Goal: Transaction & Acquisition: Purchase product/service

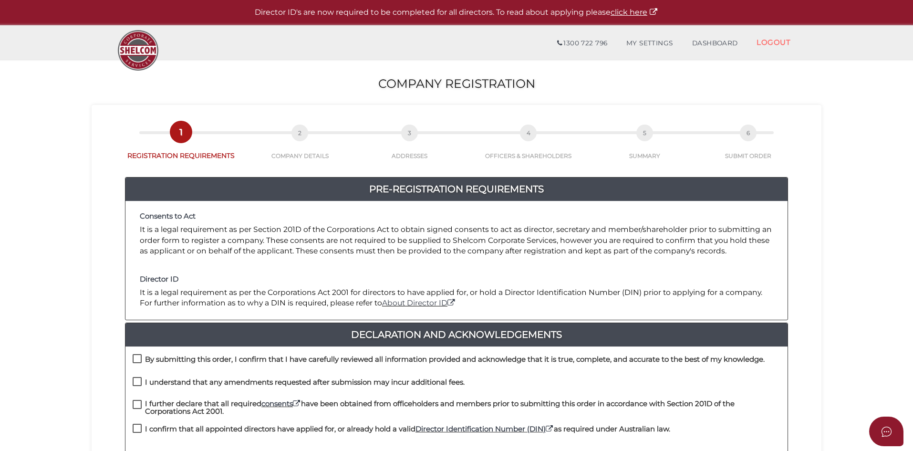
click at [540, 289] on p "It is a legal requirement as per the Corporations Act 2001 for directors to hav…" at bounding box center [457, 297] width 634 height 21
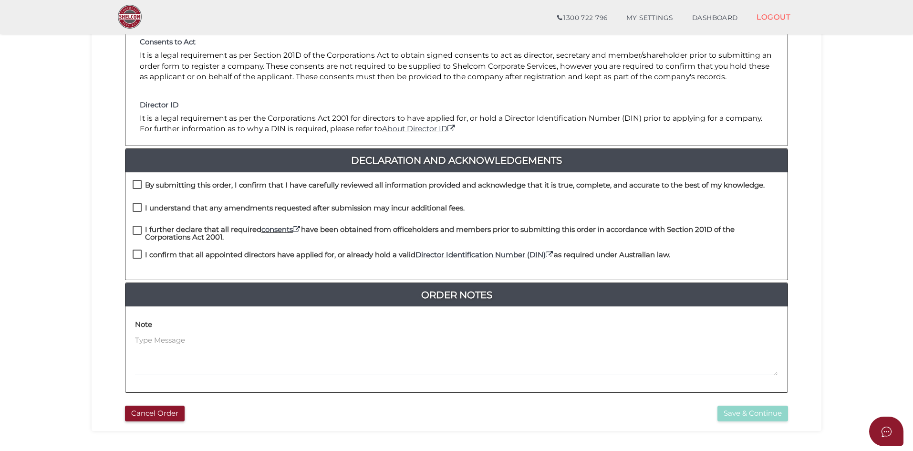
scroll to position [143, 0]
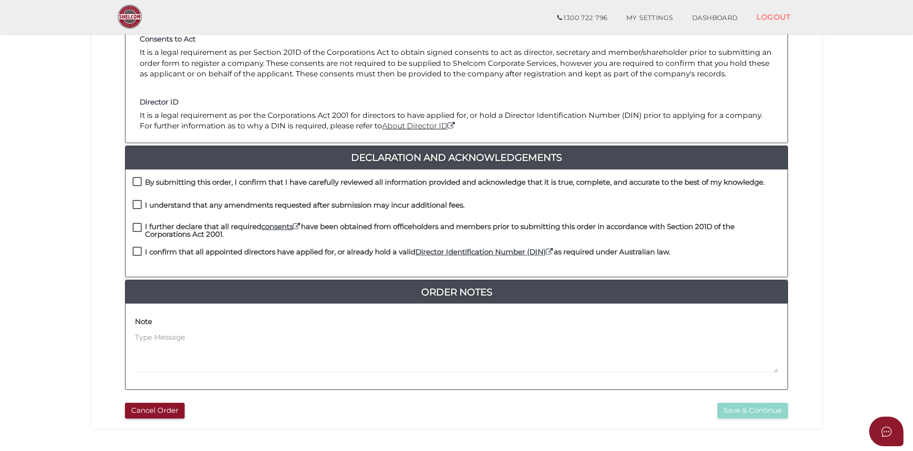
click at [1, 248] on section "Company Registration 4baf5e1f004d86c778d26f4934718cd9 1 REGISTRATION REQUIREMEN…" at bounding box center [456, 178] width 913 height 593
drag, startPoint x: 138, startPoint y: 182, endPoint x: 141, endPoint y: 199, distance: 17.3
click at [138, 181] on label "By submitting this order, I confirm that I have carefully reviewed all informat…" at bounding box center [449, 184] width 632 height 12
click at [141, 205] on label "I understand that any amendments requested after submission may incur additiona…" at bounding box center [299, 207] width 332 height 12
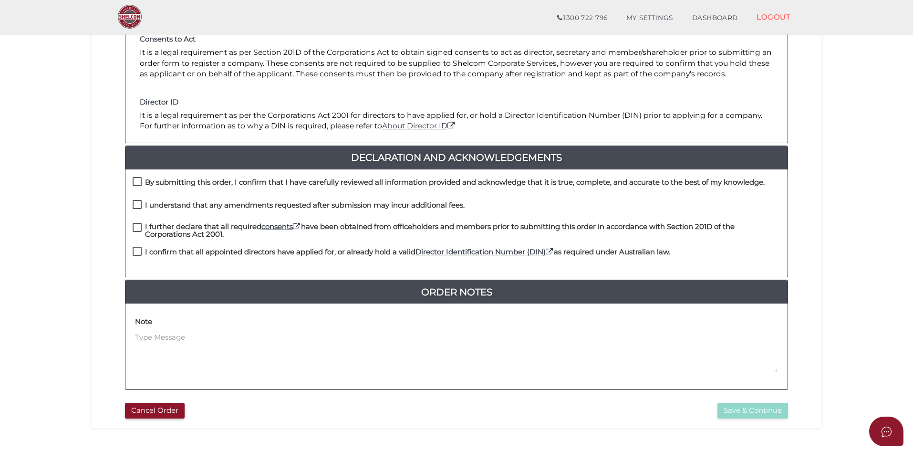
checkbox input "true"
click at [136, 179] on label "By submitting this order, I confirm that I have carefully reviewed all informat…" at bounding box center [449, 184] width 632 height 12
checkbox input "true"
click at [136, 228] on label "I further declare that all required consents have been obtained from officehold…" at bounding box center [457, 229] width 648 height 12
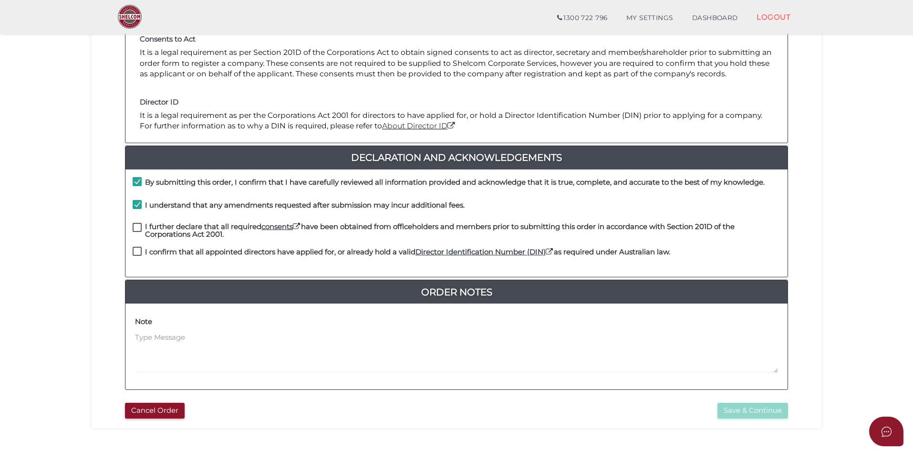
checkbox input "true"
click at [136, 254] on label "I confirm that all appointed directors have applied for, or already hold a vali…" at bounding box center [402, 254] width 538 height 12
checkbox input "true"
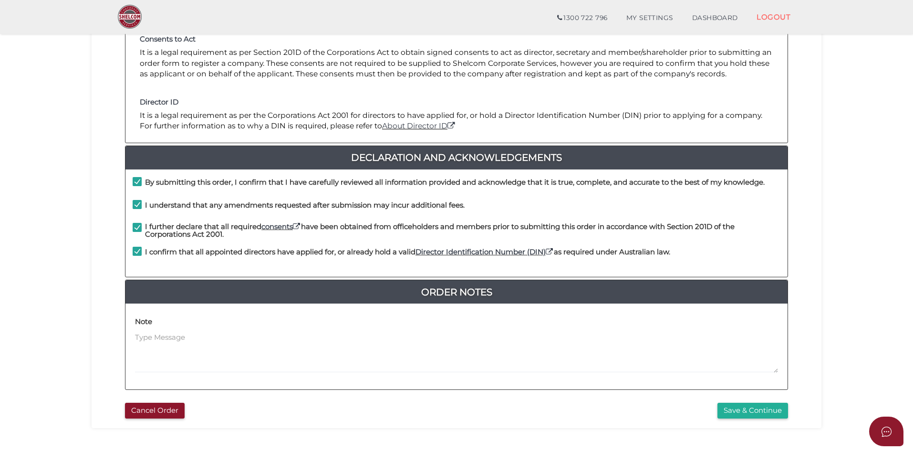
click at [74, 315] on section "Company Registration 4baf5e1f004d86c778d26f4934718cd9 1 REGISTRATION REQUIREMEN…" at bounding box center [456, 178] width 913 height 593
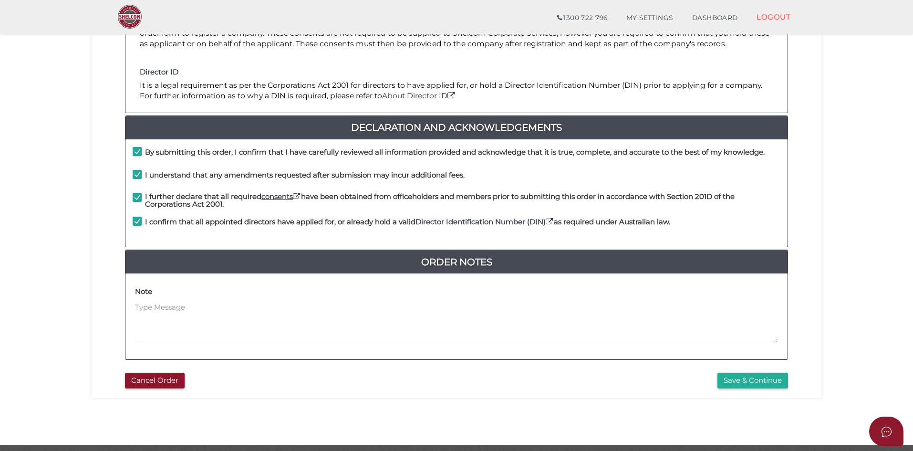
scroll to position [204, 0]
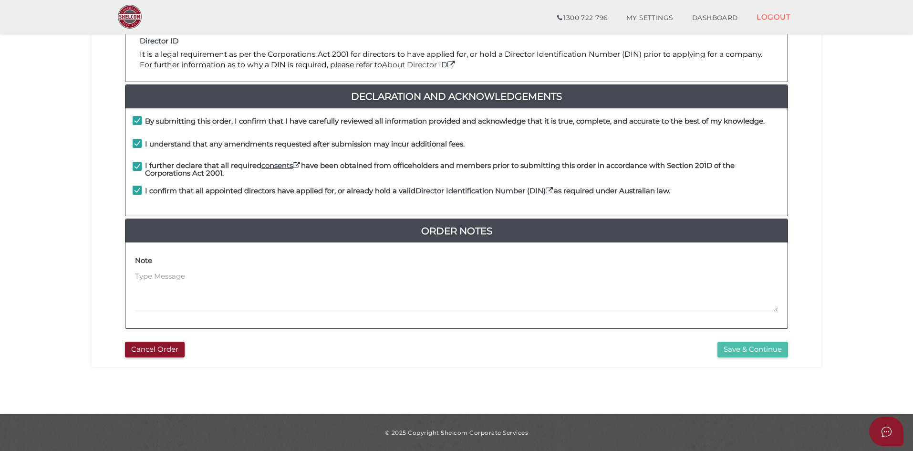
click at [748, 347] on button "Save & Continue" at bounding box center [753, 350] width 71 height 16
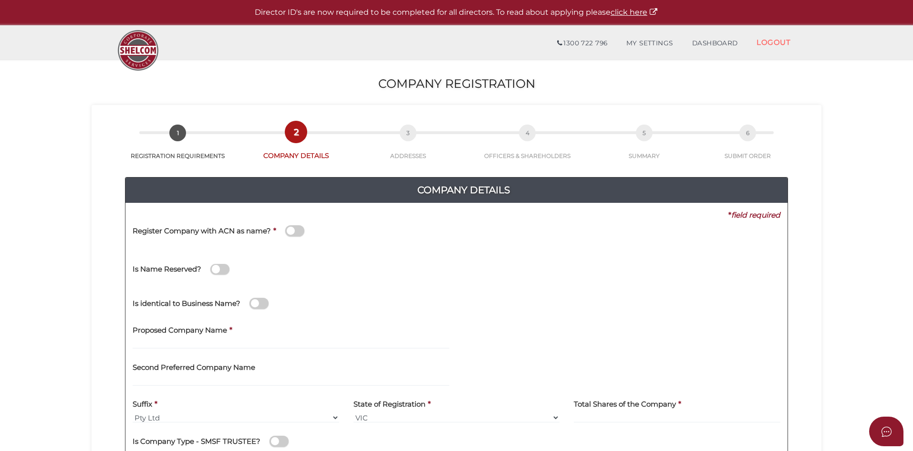
click at [260, 303] on span at bounding box center [259, 303] width 19 height 11
click at [0, 0] on input "checkbox" at bounding box center [0, 0] width 0 height 0
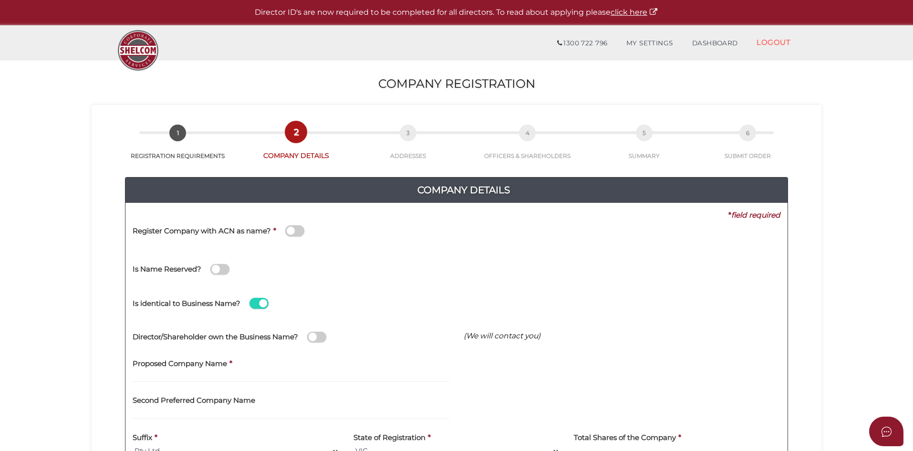
click at [261, 302] on span at bounding box center [259, 303] width 19 height 11
click at [0, 0] on input "checkbox" at bounding box center [0, 0] width 0 height 0
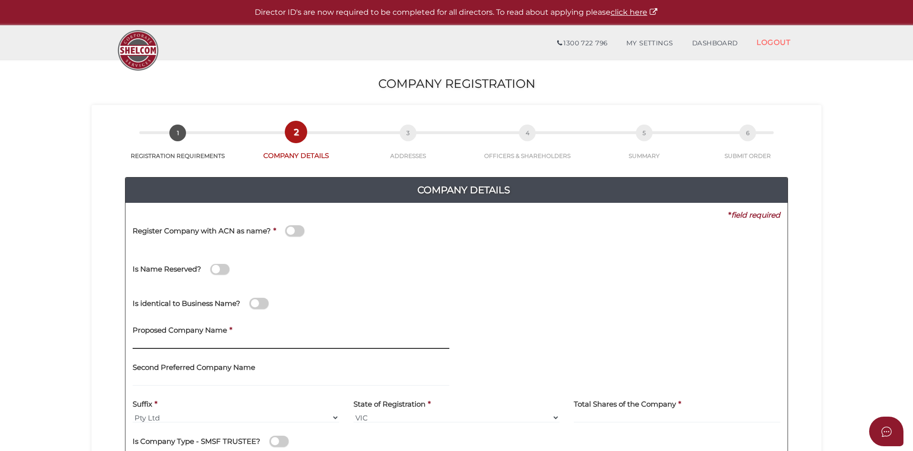
click at [213, 341] on input "text" at bounding box center [291, 343] width 317 height 10
paste input "Gurchan Pty Ltd"
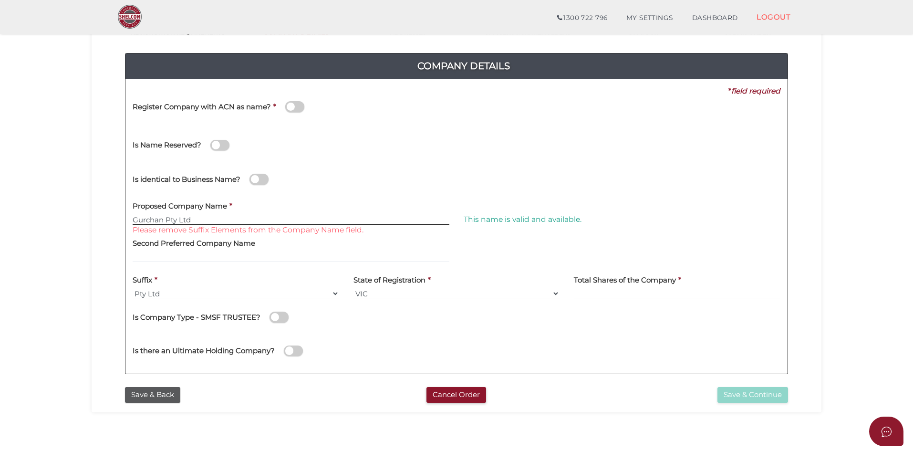
scroll to position [95, 0]
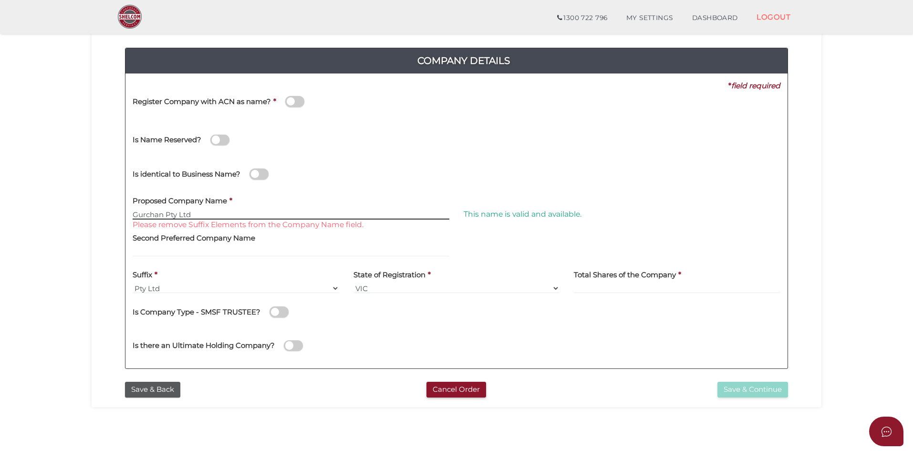
drag, startPoint x: 167, startPoint y: 213, endPoint x: 249, endPoint y: 212, distance: 81.6
click at [249, 212] on input "Gurchan Pty Ltd" at bounding box center [291, 214] width 317 height 10
type input "Gurchan"
click at [72, 234] on section "Company Registration 4baf5e1f004d86c778d26f4934718cd9 1 REGISTRATION REQUIREMEN…" at bounding box center [456, 226] width 913 height 593
click at [613, 290] on input at bounding box center [677, 288] width 207 height 10
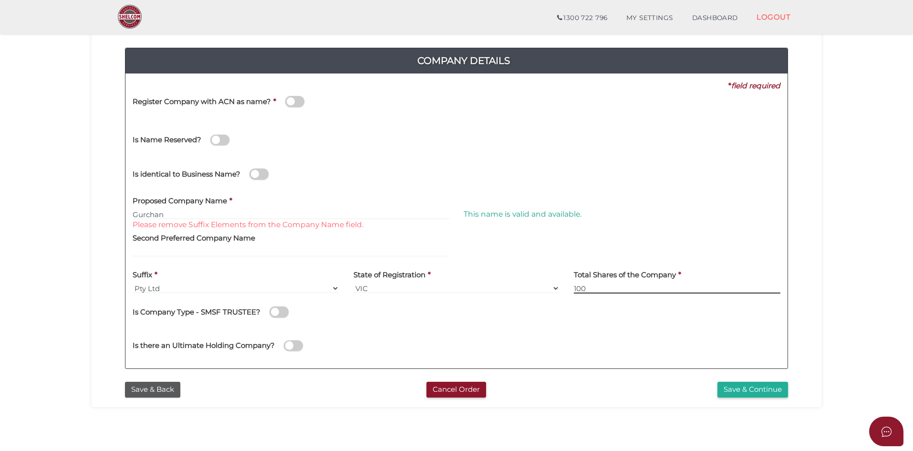
type input "100"
click at [405, 321] on div "Is Company Type - SMSF TRUSTEE?" at bounding box center [457, 314] width 648 height 27
click at [767, 391] on button "Save & Continue" at bounding box center [753, 390] width 71 height 16
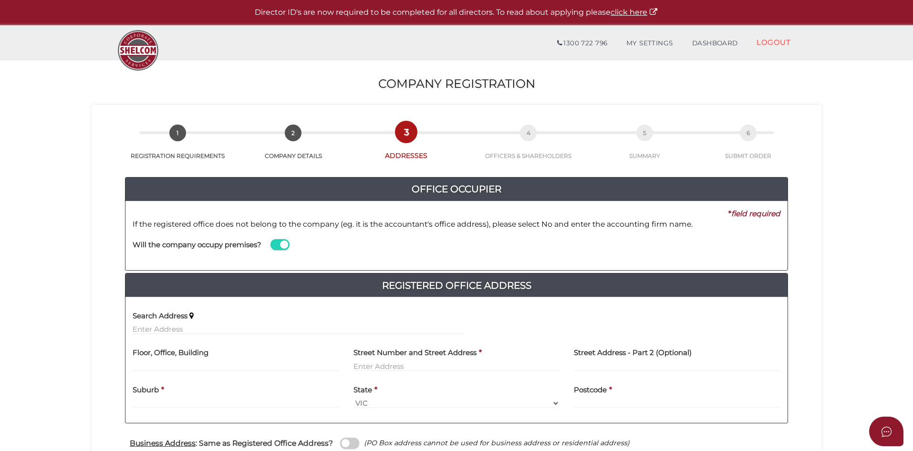
click at [813, 339] on div "Office Occupier Yes * field required If the registered office does not belong t…" at bounding box center [457, 392] width 716 height 464
click at [153, 329] on input "text" at bounding box center [298, 329] width 331 height 10
paste input "15 MOUNTAIN VIEW LANE"
type input "15 Mountain View Lane, Bogong VIC, Australia"
type input "[STREET_ADDRESS]"
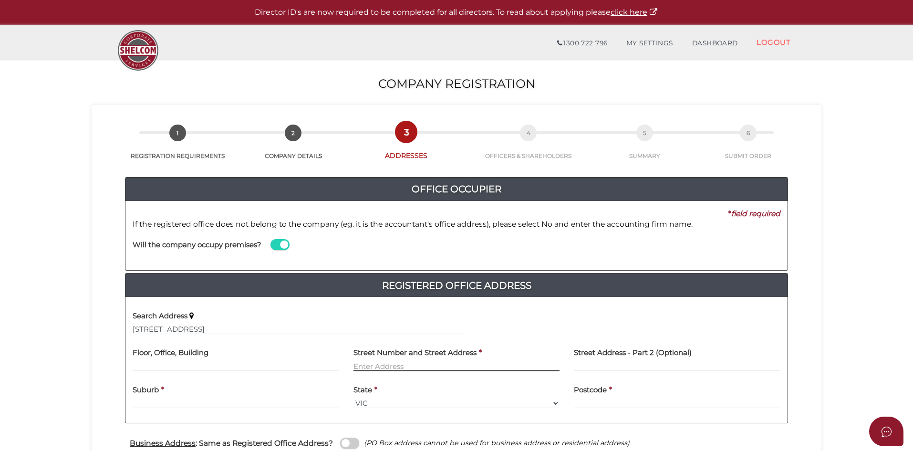
type input "Bogong"
select select "VIC"
type input "3699"
paste input "15 MOUNTAIN VIEW LANE"
drag, startPoint x: 432, startPoint y: 363, endPoint x: 528, endPoint y: 364, distance: 96.4
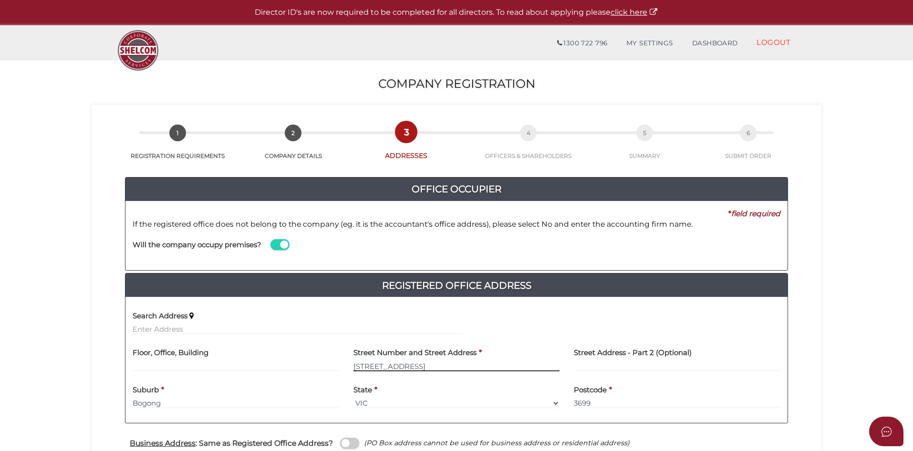
click at [528, 364] on input "15 Mountain View Lane15 MOUNTAIN VIEW LANE" at bounding box center [457, 366] width 207 height 10
type input "15 Mountain View Lan"
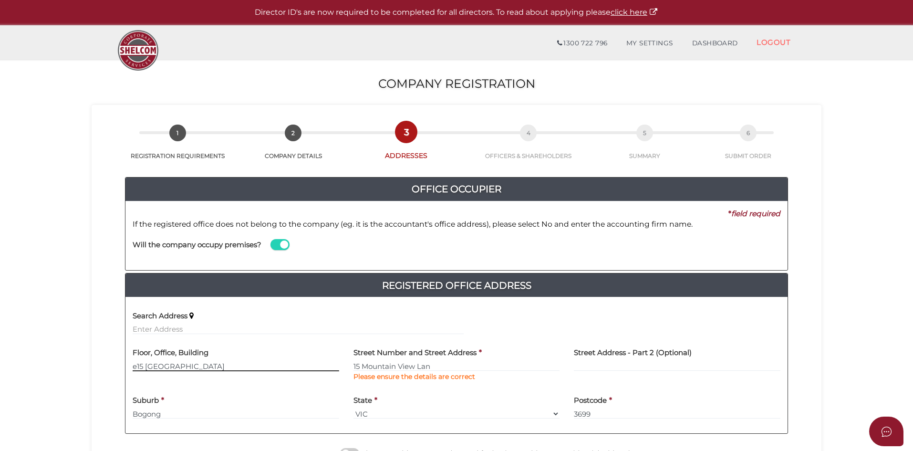
type input "e15 MOUNTAIN VIEW LANE"
click at [359, 366] on input "15 Mountain View Lan" at bounding box center [457, 366] width 207 height 10
drag, startPoint x: 443, startPoint y: 364, endPoint x: 293, endPoint y: 365, distance: 149.8
click at [293, 365] on div "Floor, Office, Building e15 MOUNTAIN VIEW LANE Street Number and Street Address…" at bounding box center [456, 366] width 662 height 48
click at [221, 368] on input "e15 MOUNTAIN VIEW LANE" at bounding box center [236, 366] width 207 height 10
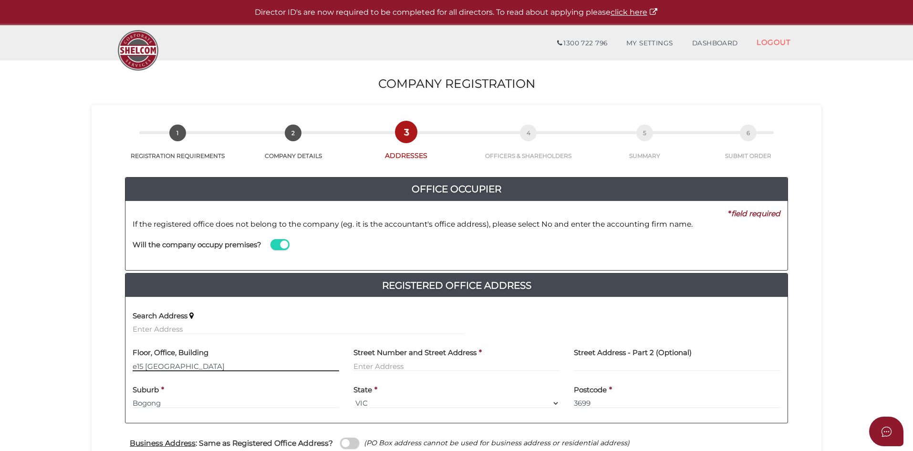
drag, startPoint x: 228, startPoint y: 365, endPoint x: 39, endPoint y: 363, distance: 188.5
click at [39, 363] on section "Company Registration 4baf5e1f004d86c778d26f4934718cd9 1 REGISTRATION REQUIREMEN…" at bounding box center [456, 376] width 913 height 634
click at [146, 326] on input "text" at bounding box center [298, 329] width 331 height 10
paste input "15 MOUNTAIN VIEW LANE"
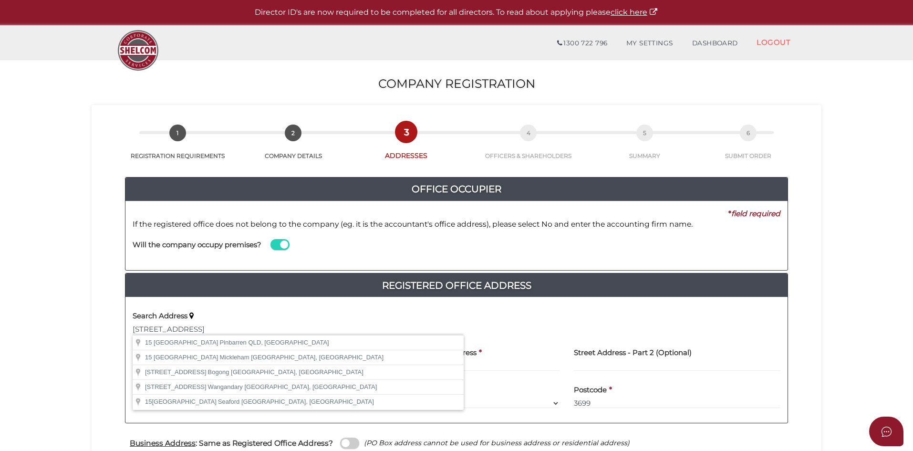
type input "15 Mountain View Lane, Mickleham VIC, Australia"
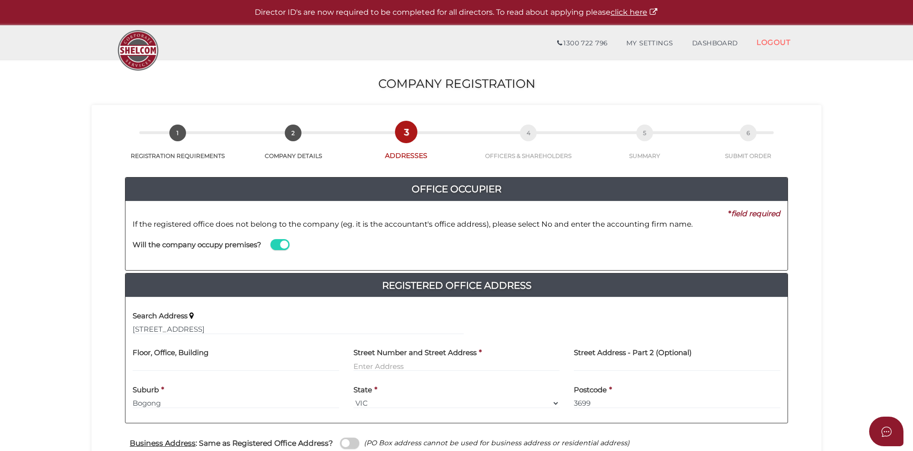
type input "[STREET_ADDRESS]"
type input "Mickleham"
select select "VIC"
type input "3064"
click at [79, 349] on section "Company Registration 4baf5e1f004d86c778d26f4934718cd9 1 REGISTRATION REQUIREMEN…" at bounding box center [456, 376] width 913 height 634
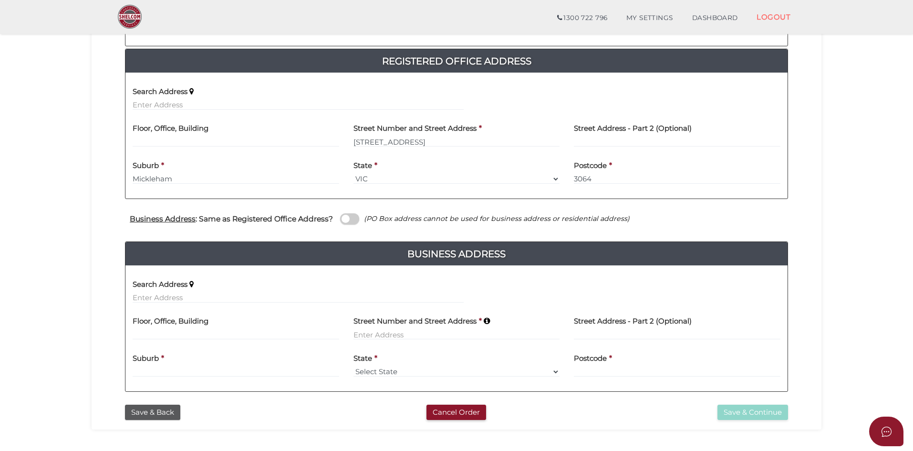
scroll to position [191, 0]
click at [46, 301] on section "Company Registration 4baf5e1f004d86c778d26f4934718cd9 1 REGISTRATION REQUIREMEN…" at bounding box center [456, 151] width 913 height 634
click at [343, 217] on span at bounding box center [349, 218] width 19 height 11
click at [0, 0] on input "checkbox" at bounding box center [0, 0] width 0 height 0
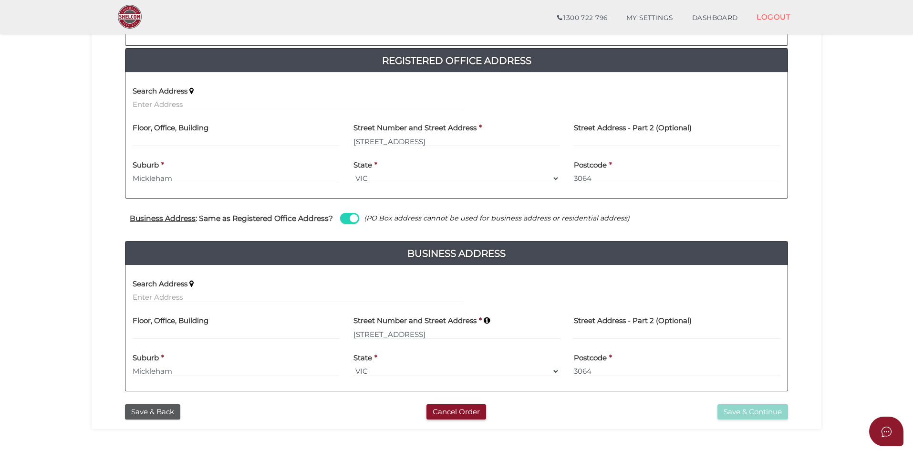
scroll to position [86, 0]
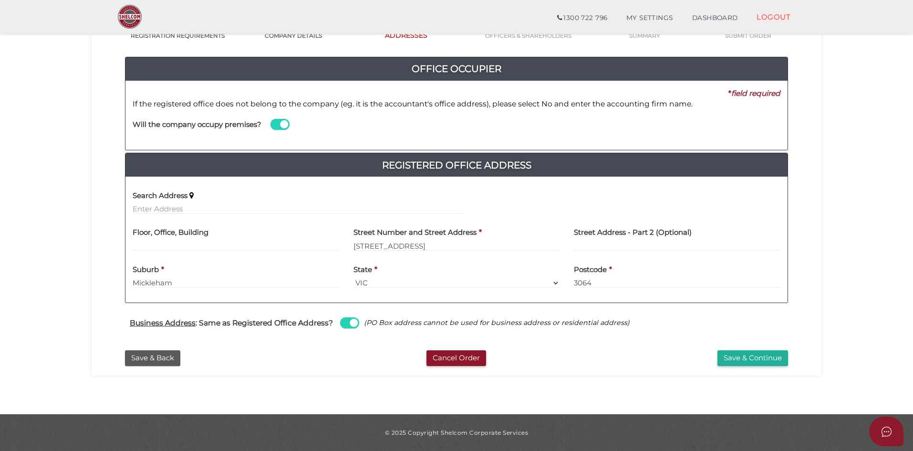
click at [625, 368] on div "4baf5e1f004d86c778d26f4934718cd9 1 REGISTRATION REQUIREMENTS 2 COMPANY DETAILS …" at bounding box center [457, 180] width 730 height 391
drag, startPoint x: 371, startPoint y: 356, endPoint x: 406, endPoint y: 356, distance: 35.3
click at [371, 356] on div "Cancel Order" at bounding box center [456, 358] width 226 height 16
click at [587, 361] on div "Save & Continue" at bounding box center [683, 358] width 226 height 16
drag, startPoint x: 554, startPoint y: 358, endPoint x: 531, endPoint y: 344, distance: 26.8
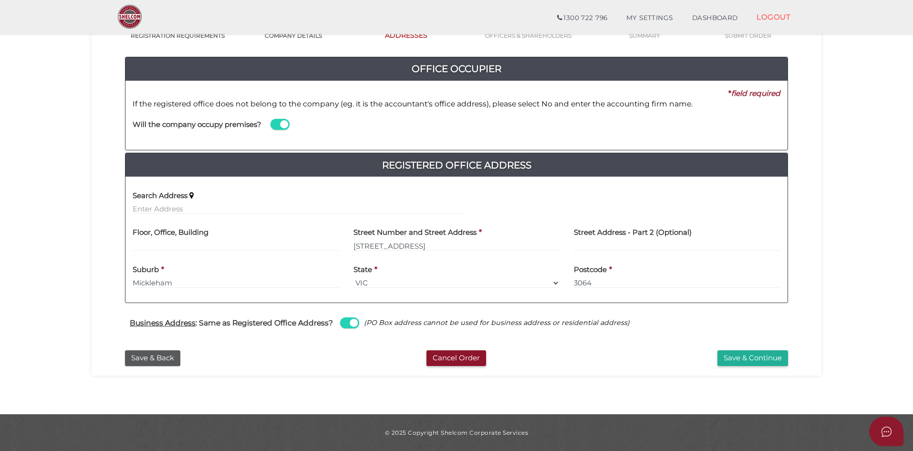
click at [554, 358] on div "Cancel Order" at bounding box center [456, 358] width 226 height 16
click at [871, 312] on section "Company Registration 4baf5e1f004d86c778d26f4934718cd9 1 REGISTRATION REQUIREMEN…" at bounding box center [456, 176] width 913 height 475
click at [763, 358] on button "Save & Continue" at bounding box center [753, 358] width 71 height 16
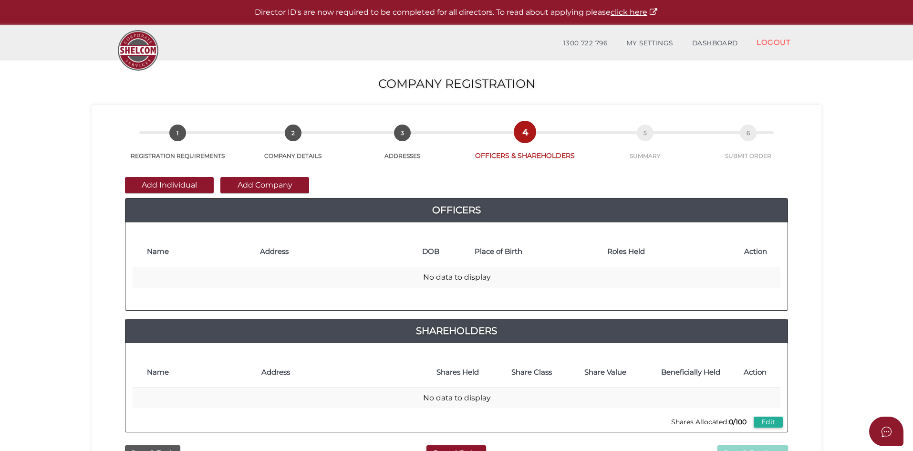
click at [873, 282] on section "Company Registration 4baf5e1f004d86c778d26f4934718cd9 1 REGISTRATION REQUIREMEN…" at bounding box center [456, 355] width 913 height 593
click at [419, 177] on div "Add Individual Add Company Officers 100 09326cc43c09f7c9fbb77a46c3ecf5e0 4baf5e…" at bounding box center [456, 305] width 663 height 256
click at [188, 186] on button "Add Individual" at bounding box center [169, 185] width 89 height 16
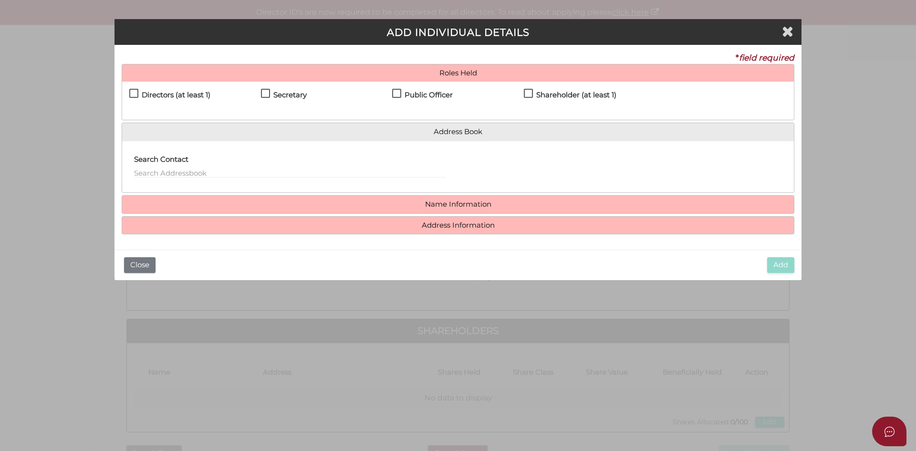
click at [130, 94] on label "Directors (at least 1)" at bounding box center [169, 97] width 81 height 12
checkbox input "true"
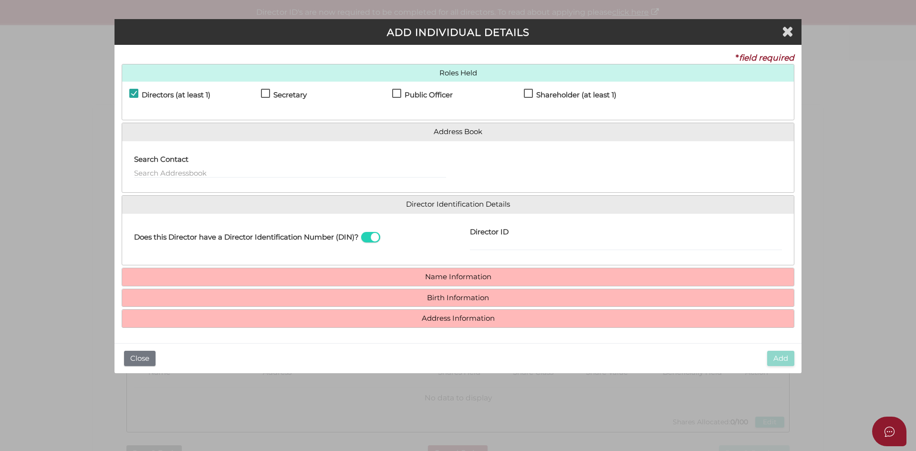
click at [267, 95] on label "Secretary" at bounding box center [284, 97] width 46 height 12
checkbox input "true"
click at [401, 93] on label "Public Officer" at bounding box center [422, 97] width 61 height 12
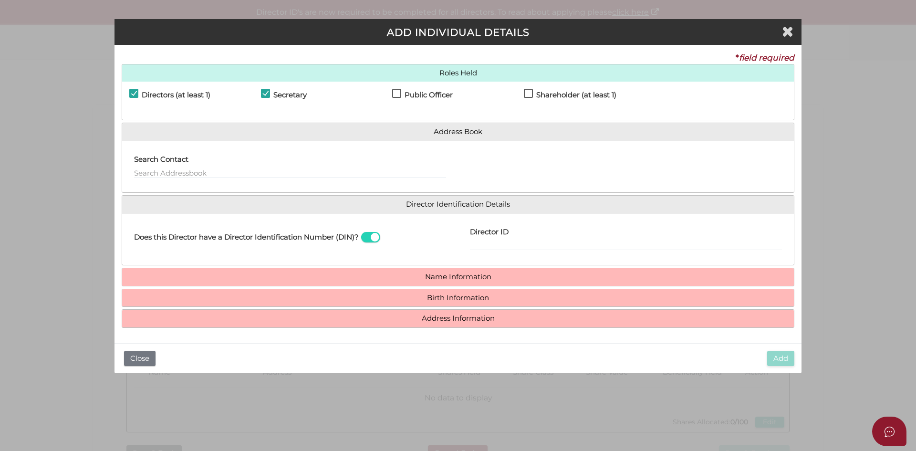
checkbox input "true"
click at [531, 91] on label "Shareholder (at least 1)" at bounding box center [570, 97] width 93 height 12
checkbox input "true"
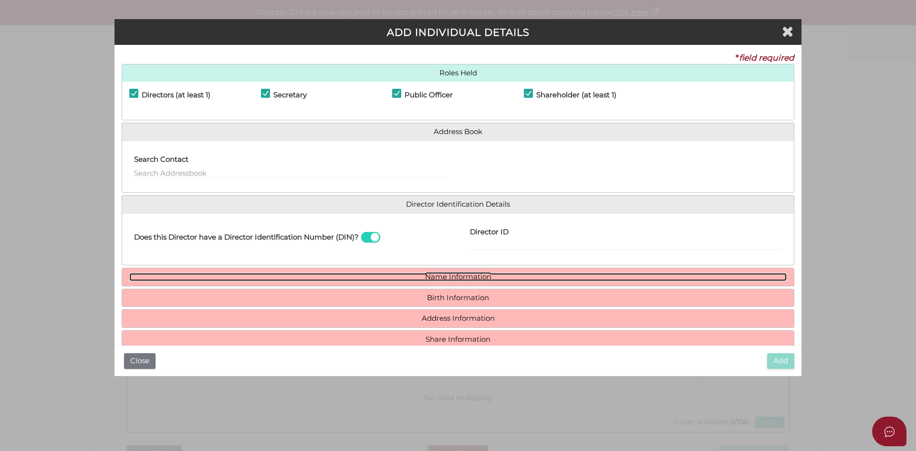
click at [399, 276] on link "Name Information" at bounding box center [457, 277] width 657 height 8
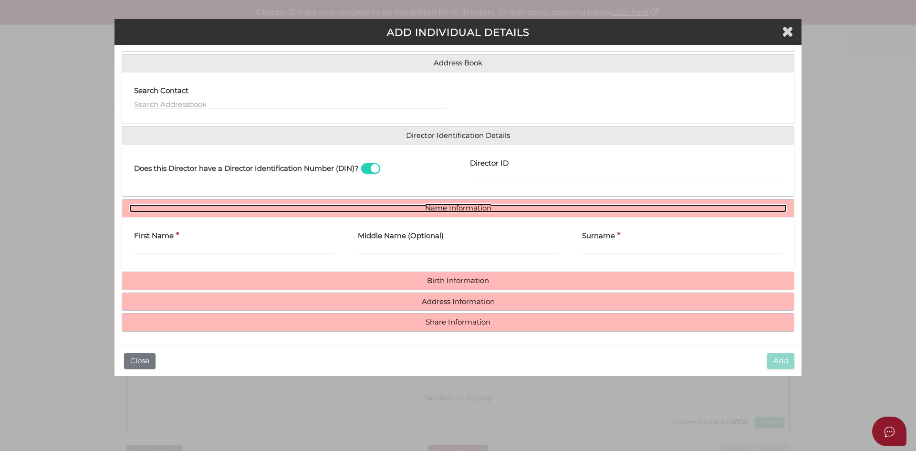
scroll to position [70, 0]
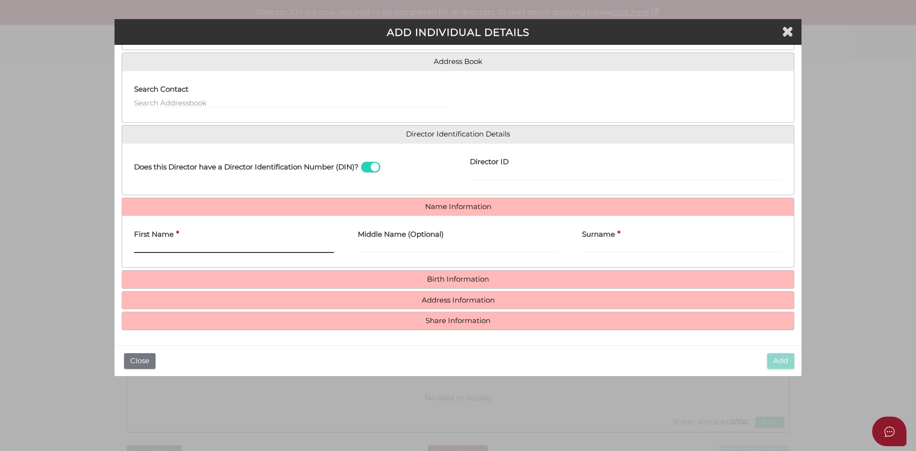
click at [149, 244] on input "First Name" at bounding box center [234, 247] width 200 height 10
paste input "[PERSON_NAME]"
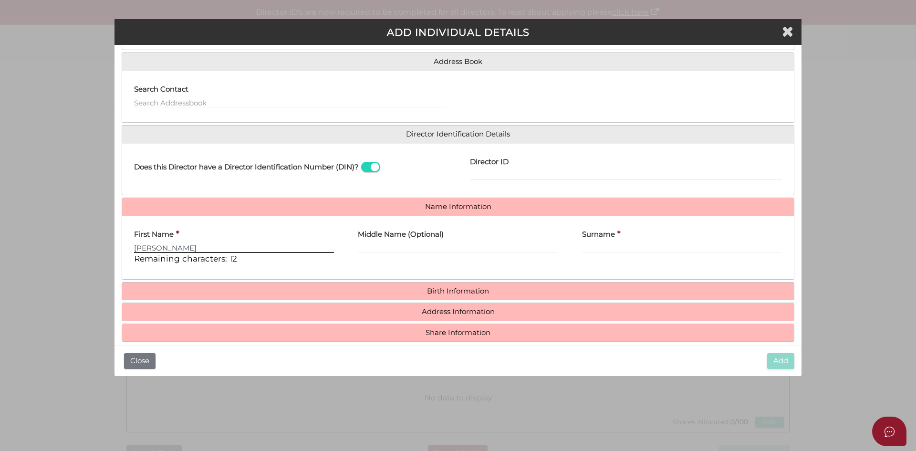
type input "[PERSON_NAME]"
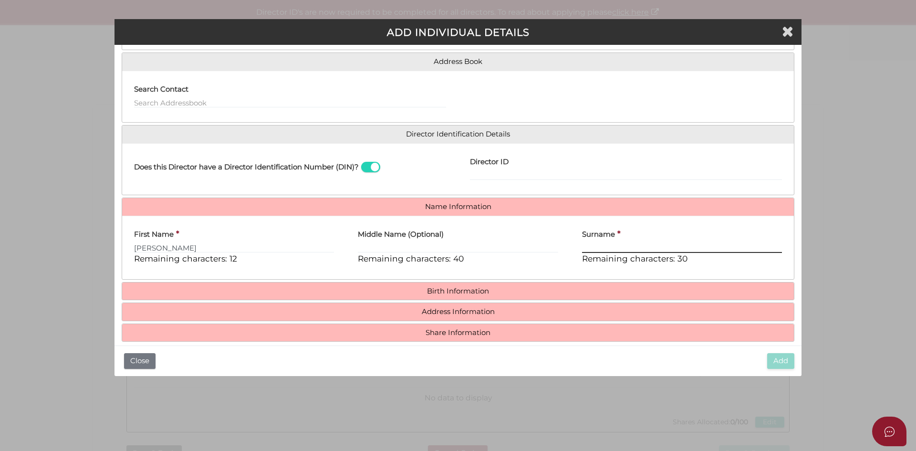
paste input "KAUR"
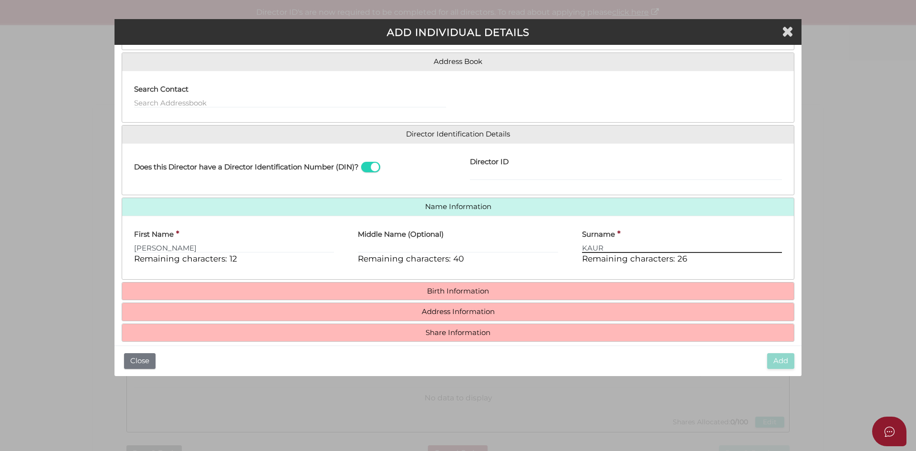
type input "KAUR"
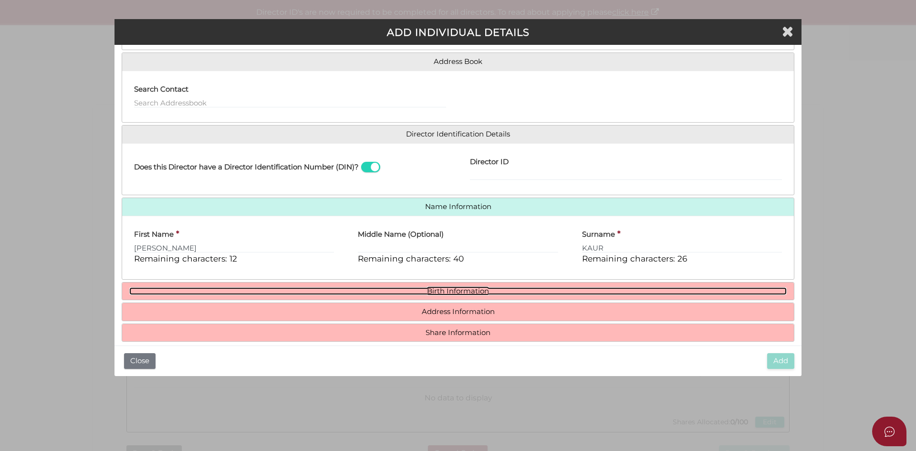
click at [487, 290] on link "Birth Information" at bounding box center [457, 291] width 657 height 8
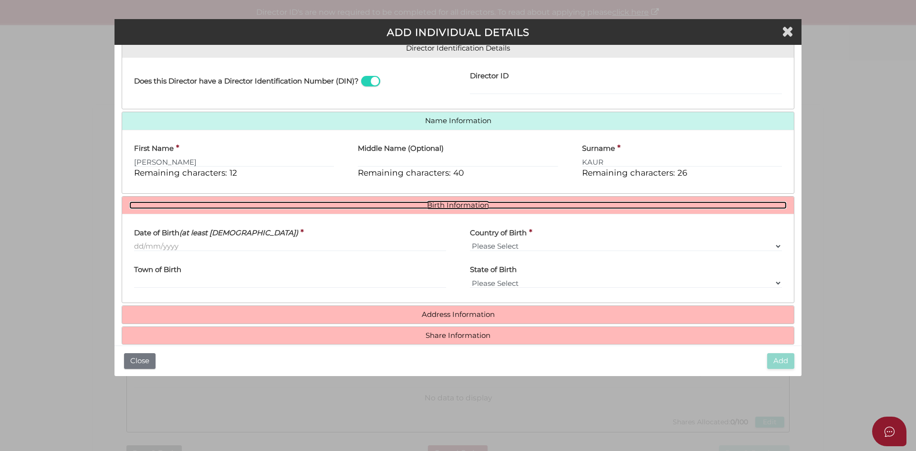
scroll to position [166, 0]
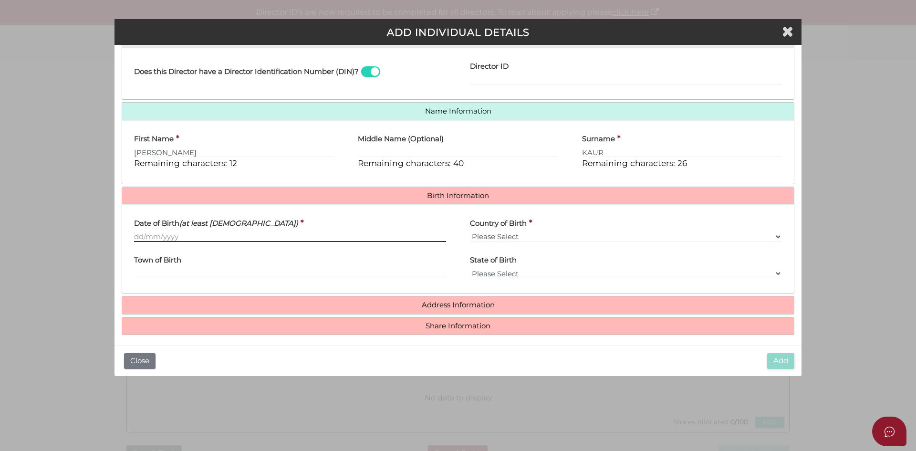
click at [162, 233] on input "Date of Birth (at least 18 years old)" at bounding box center [290, 236] width 312 height 10
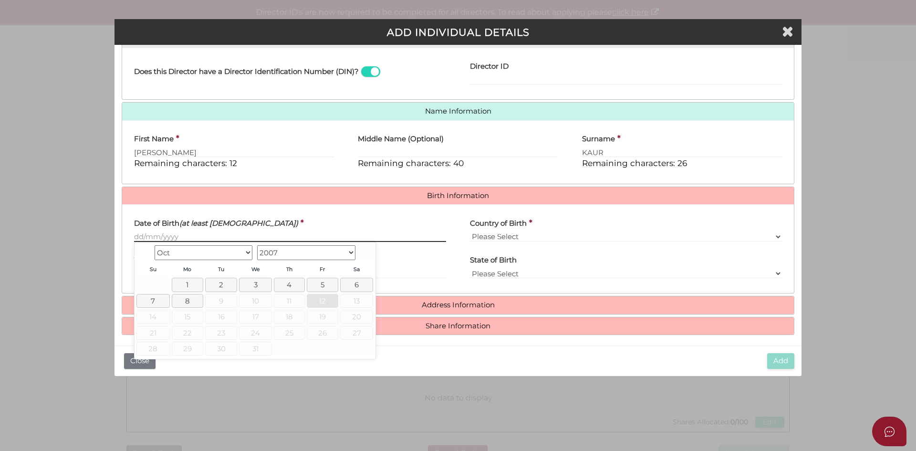
paste input "15/02/1988"
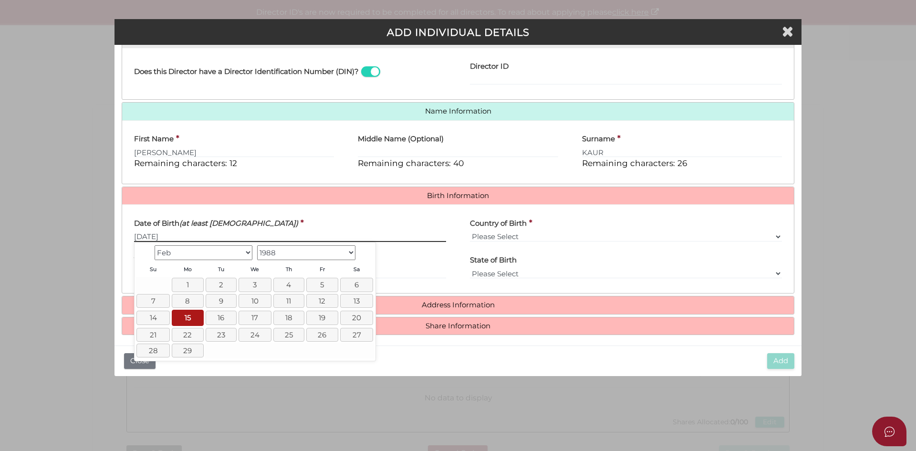
type input "15/02/1988"
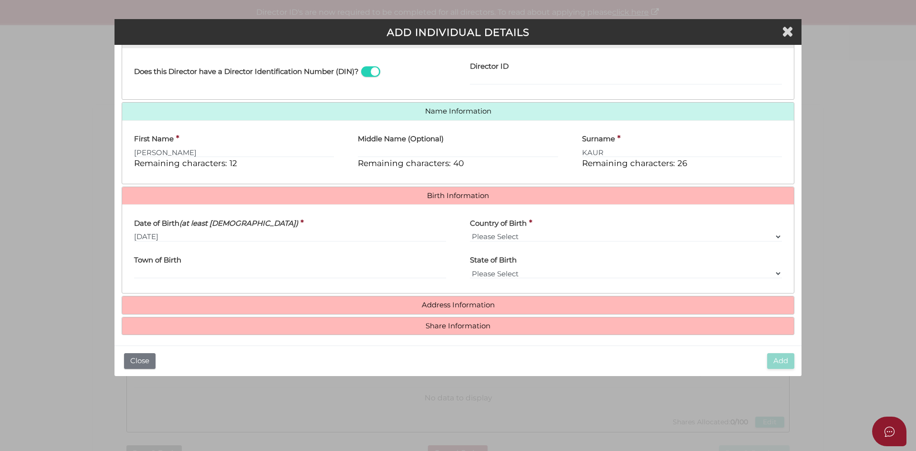
click at [552, 230] on div "Country of Birth * Please Select v Australia Afghanistan Albania Algeria Americ…" at bounding box center [626, 227] width 312 height 30
click at [550, 233] on select "Please Select v Australia Afghanistan Albania Algeria American Samoa Andorra An…" at bounding box center [626, 236] width 312 height 10
select select "[GEOGRAPHIC_DATA]"
click at [470, 231] on select "Please Select v Australia Afghanistan Albania Algeria American Samoa Andorra An…" at bounding box center [626, 236] width 312 height 10
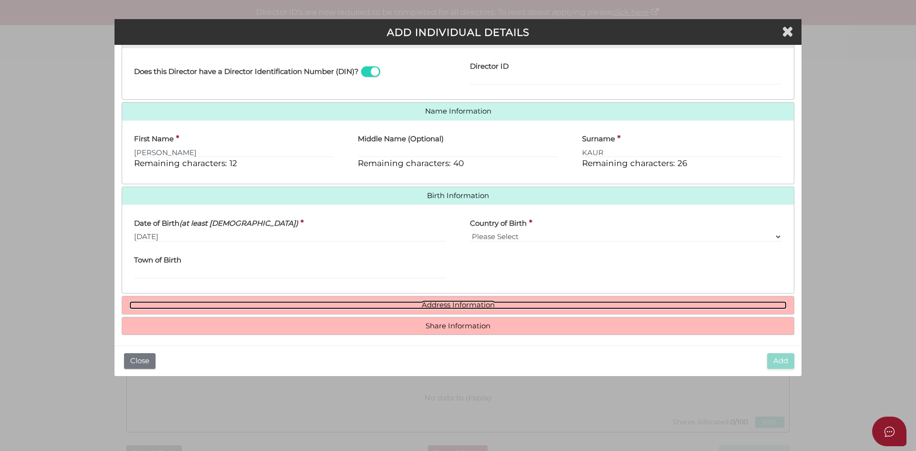
click at [456, 306] on link "Address Information" at bounding box center [457, 305] width 657 height 8
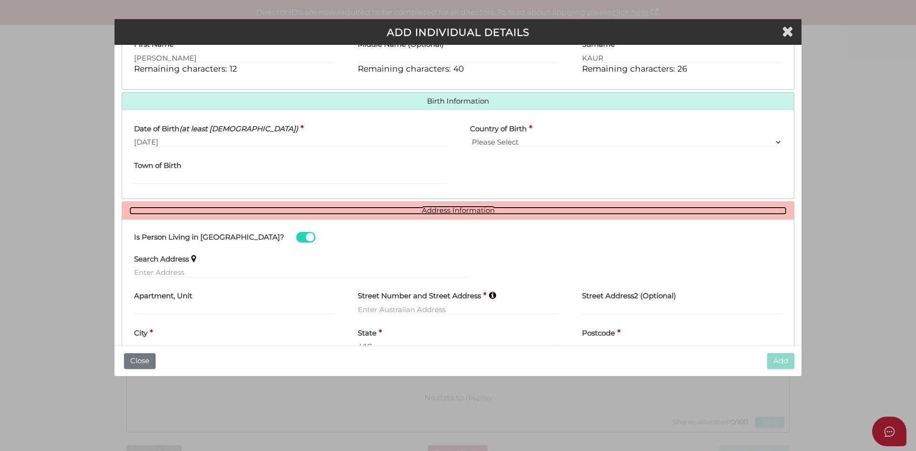
scroll to position [261, 0]
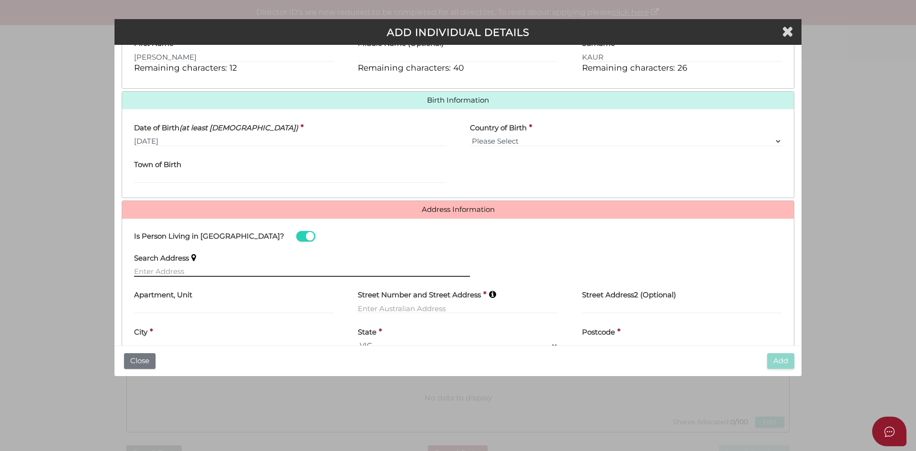
click at [208, 271] on input "text" at bounding box center [302, 271] width 336 height 10
paste input "15 Mountain View Lane"
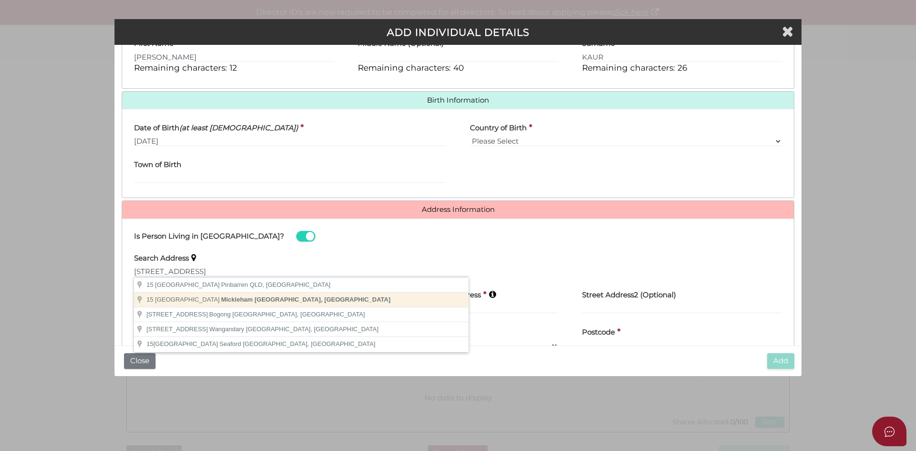
type input "15 Mountain View Lane, Mickleham VIC, Australia"
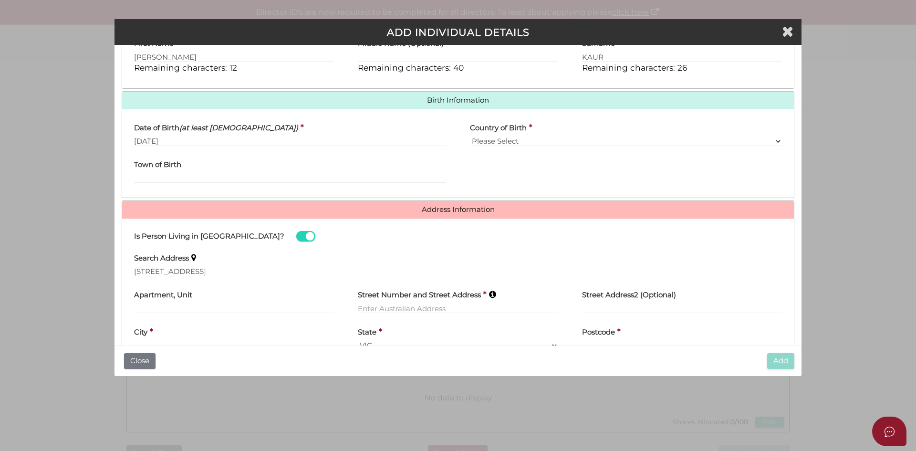
type input "15 Mountain View Lane"
type input "Mickleham"
select select "VIC"
type input "3064"
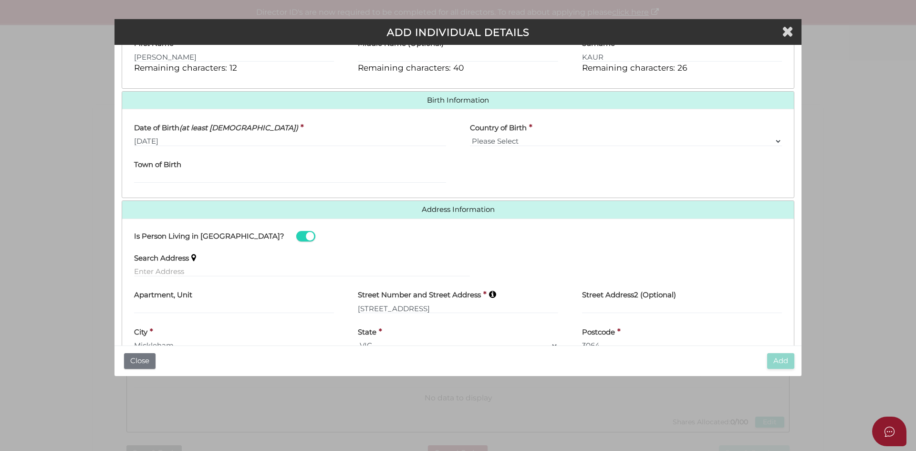
click at [456, 261] on div "Search Address" at bounding box center [302, 262] width 336 height 30
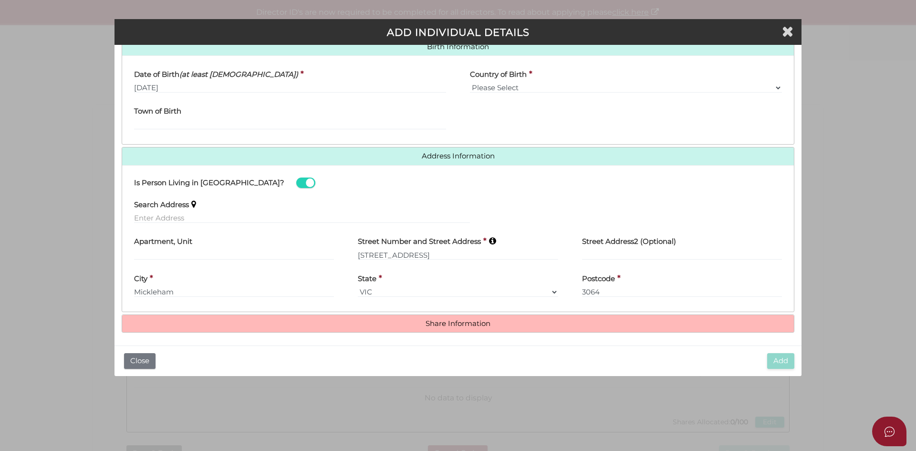
scroll to position [317, 0]
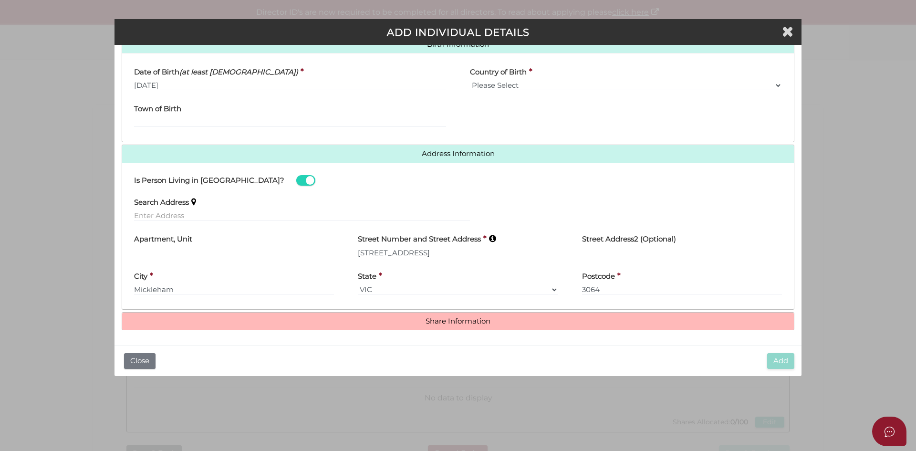
click at [473, 326] on h4 "Share Information" at bounding box center [458, 321] width 672 height 18
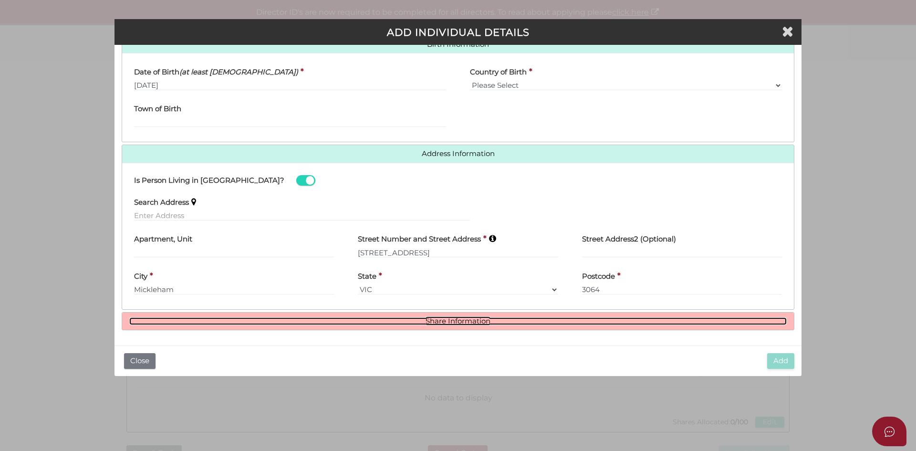
click at [470, 321] on link "Share Information" at bounding box center [457, 321] width 657 height 8
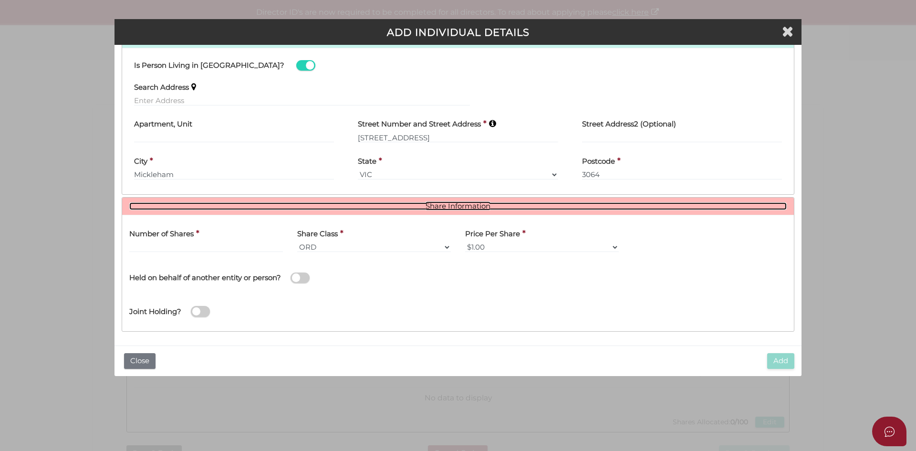
scroll to position [433, 0]
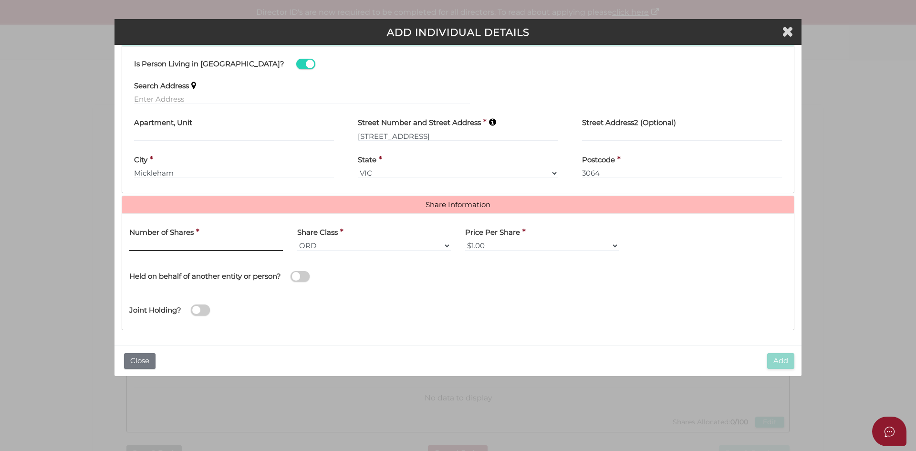
click at [185, 246] on input "text" at bounding box center [206, 245] width 154 height 10
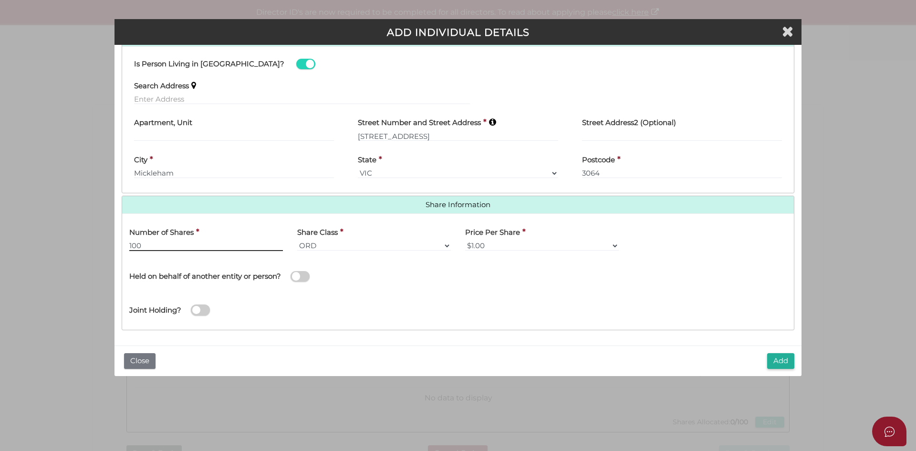
type input "100"
click at [432, 269] on div "Held on behalf of another entity or person?" at bounding box center [290, 271] width 322 height 27
click at [777, 360] on button "Add" at bounding box center [780, 361] width 27 height 16
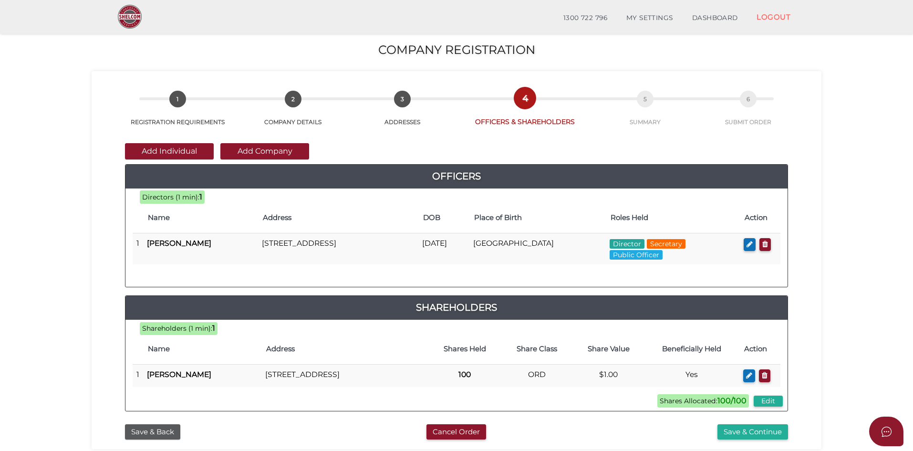
scroll to position [48, 0]
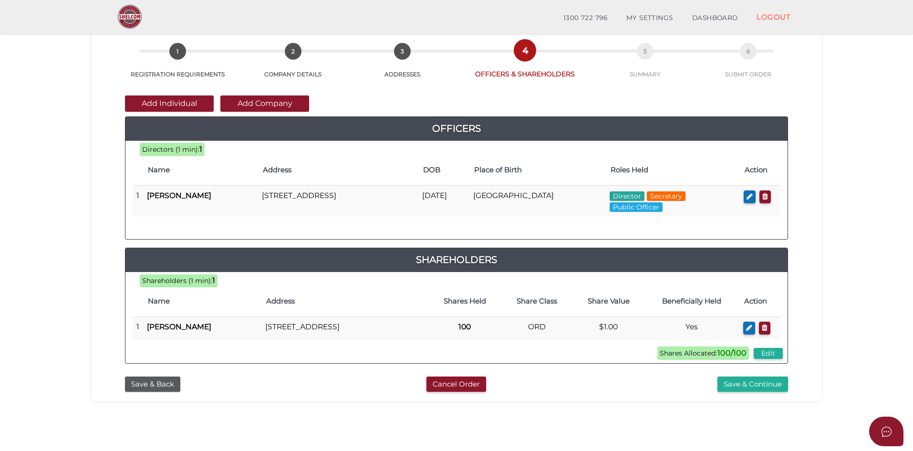
click at [854, 316] on section "Company Registration 4baf5e1f004d86c778d26f4934718cd9 1 REGISTRATION REQUIREMEN…" at bounding box center [456, 274] width 913 height 593
click at [852, 331] on section "Company Registration 4baf5e1f004d86c778d26f4934718cd9 1 REGISTRATION REQUIREMEN…" at bounding box center [456, 274] width 913 height 593
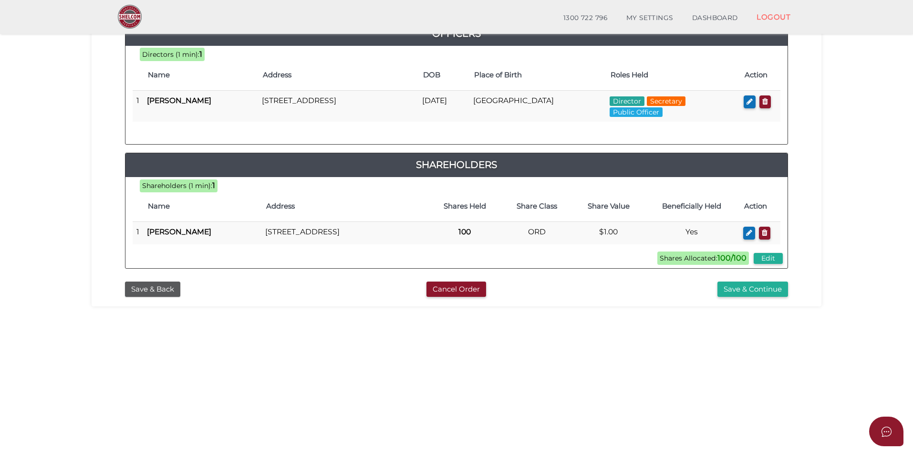
scroll to position [143, 0]
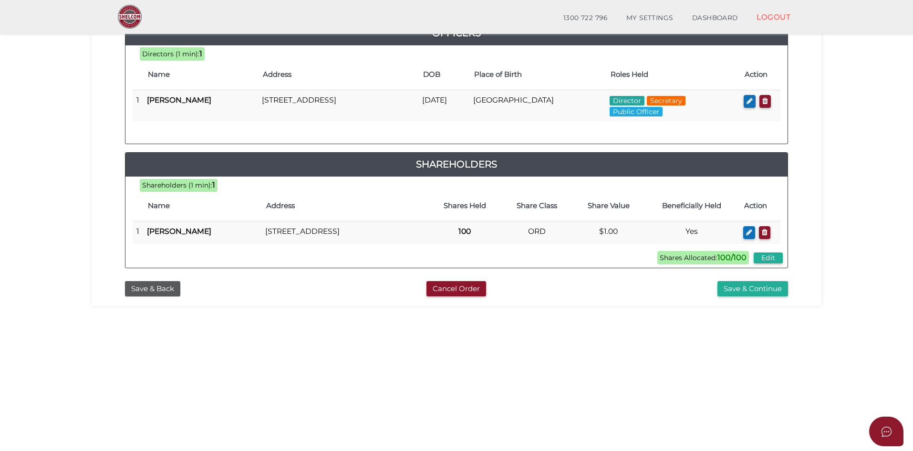
click at [855, 318] on section "Company Registration 4baf5e1f004d86c778d26f4934718cd9 1 REGISTRATION REQUIREMEN…" at bounding box center [456, 178] width 913 height 593
click at [855, 317] on section "Company Registration 4baf5e1f004d86c778d26f4934718cd9 1 REGISTRATION REQUIREMEN…" at bounding box center [456, 178] width 913 height 593
click at [759, 295] on button "Save & Continue" at bounding box center [753, 289] width 71 height 16
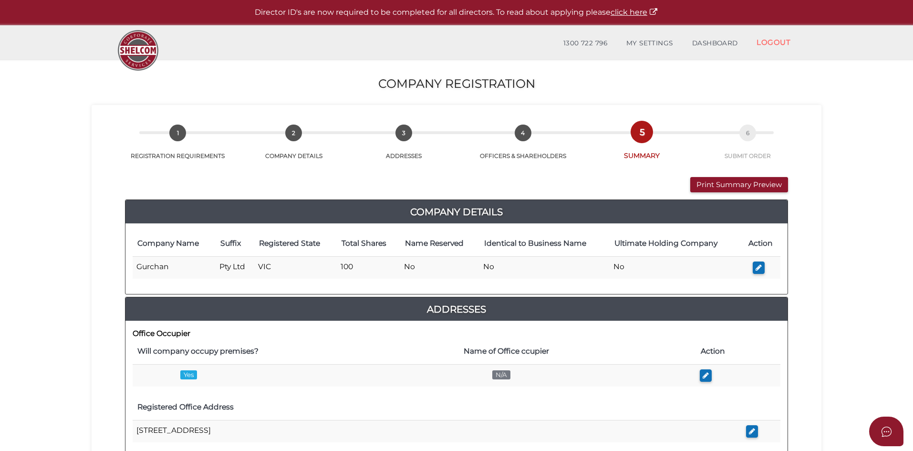
click at [835, 292] on section "Company Registration 4baf5e1f004d86c778d26f4934718cd9 1 REGISTRATION REQUIREMEN…" at bounding box center [456, 446] width 913 height 774
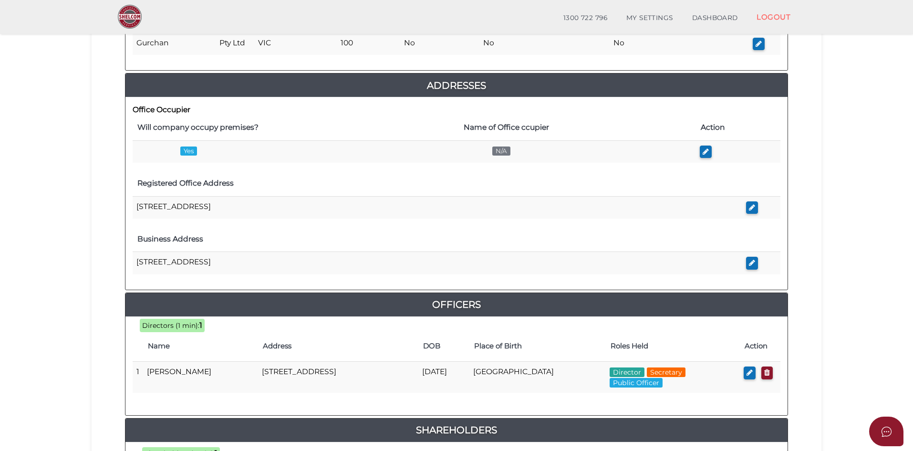
scroll to position [191, 0]
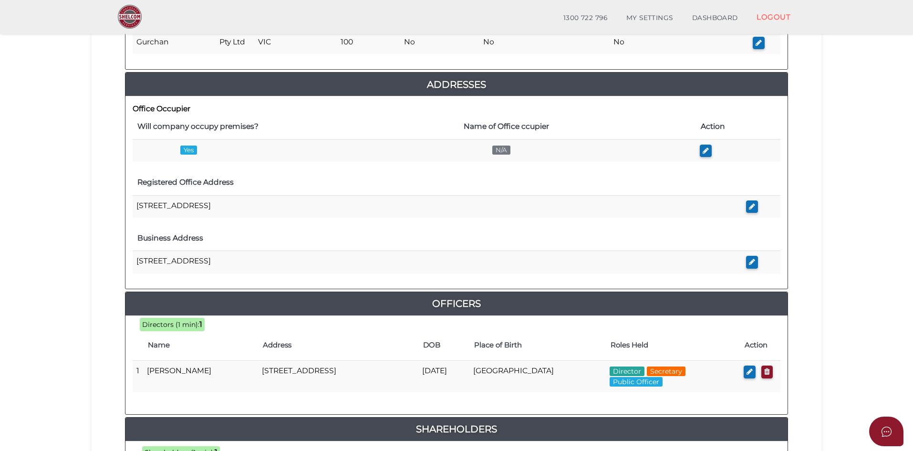
click at [845, 308] on section "Company Registration 4baf5e1f004d86c778d26f4934718cd9 1 REGISTRATION REQUIREMEN…" at bounding box center [456, 221] width 913 height 774
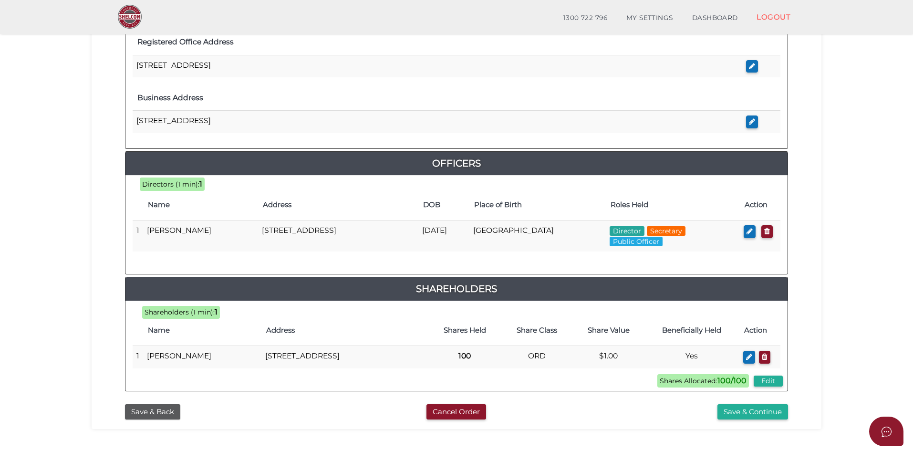
scroll to position [382, 0]
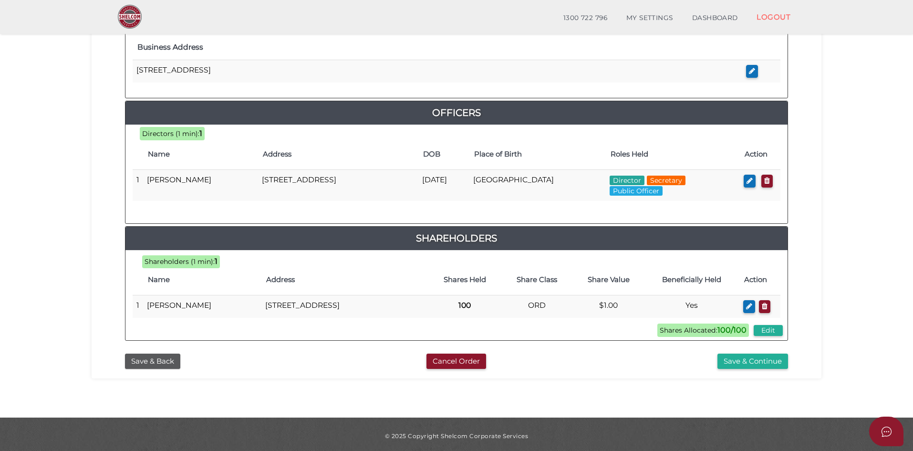
click at [880, 290] on section "Company Registration 4baf5e1f004d86c778d26f4934718cd9 1 REGISTRATION REQUIREMEN…" at bounding box center [456, 31] width 913 height 774
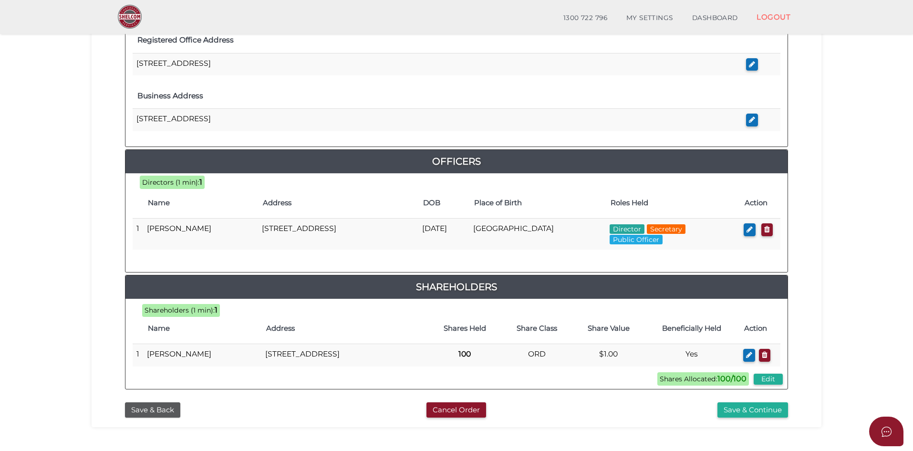
scroll to position [334, 0]
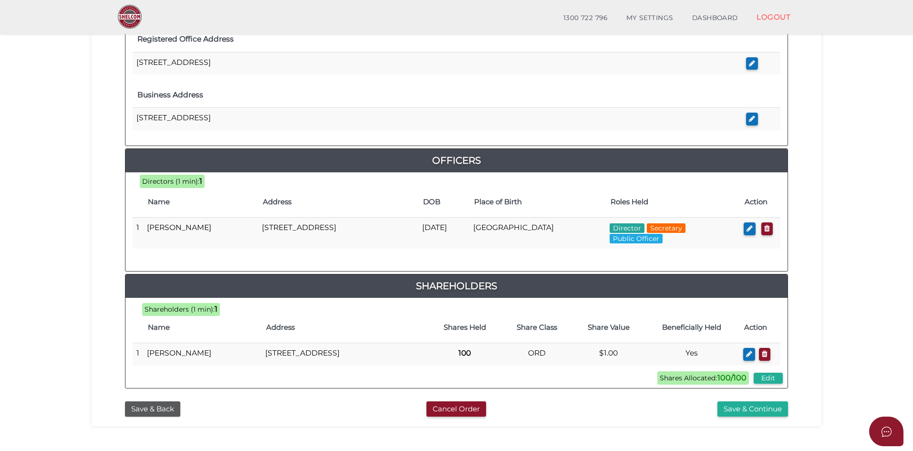
click at [874, 298] on section "Company Registration 4baf5e1f004d86c778d26f4934718cd9 1 REGISTRATION REQUIREMEN…" at bounding box center [456, 78] width 913 height 774
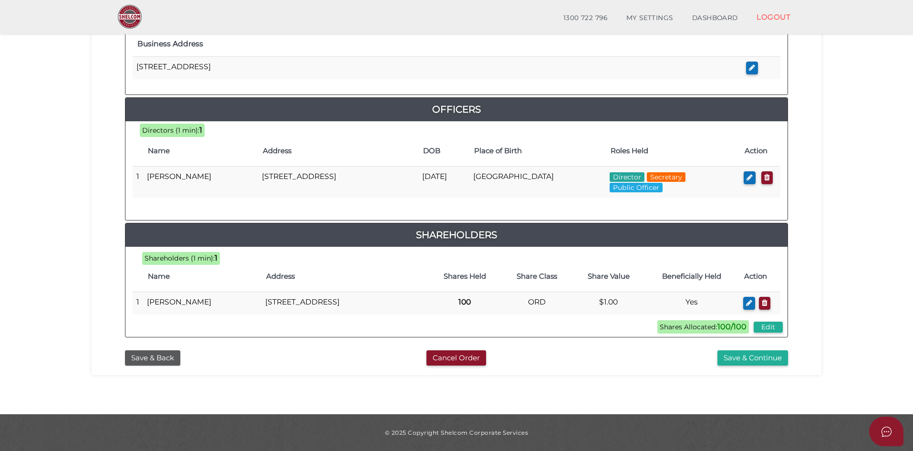
scroll to position [394, 0]
click at [745, 359] on button "Save & Continue" at bounding box center [753, 358] width 71 height 16
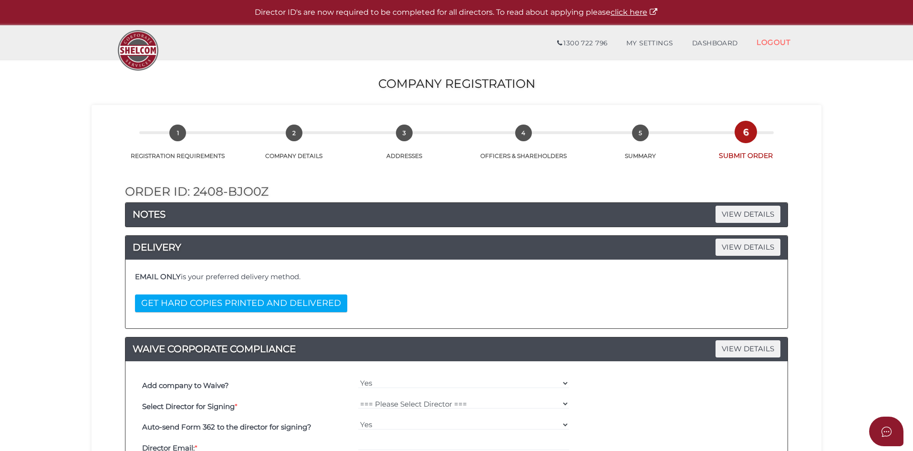
click at [848, 284] on section "Company Registration 4baf5e1f004d86c778d26f4934718cd9 1 REGISTRATION REQUIREMEN…" at bounding box center [456, 392] width 913 height 666
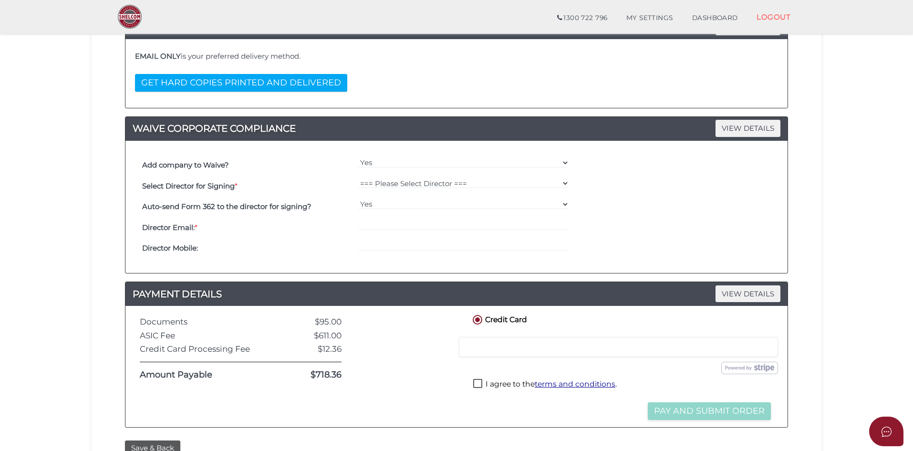
scroll to position [191, 0]
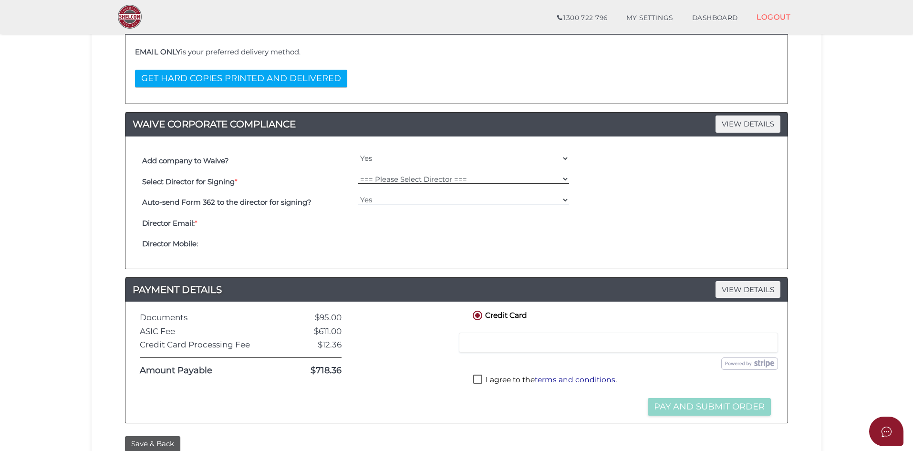
click at [381, 176] on select "=== Please Select Director === Maninder Kaur" at bounding box center [463, 179] width 211 height 10
select select "000027107"
click at [358, 174] on select "=== Please Select Director === Maninder Kaur" at bounding box center [463, 179] width 211 height 10
click at [375, 219] on input "email" at bounding box center [463, 220] width 211 height 10
click at [367, 223] on input "email" at bounding box center [463, 220] width 211 height 10
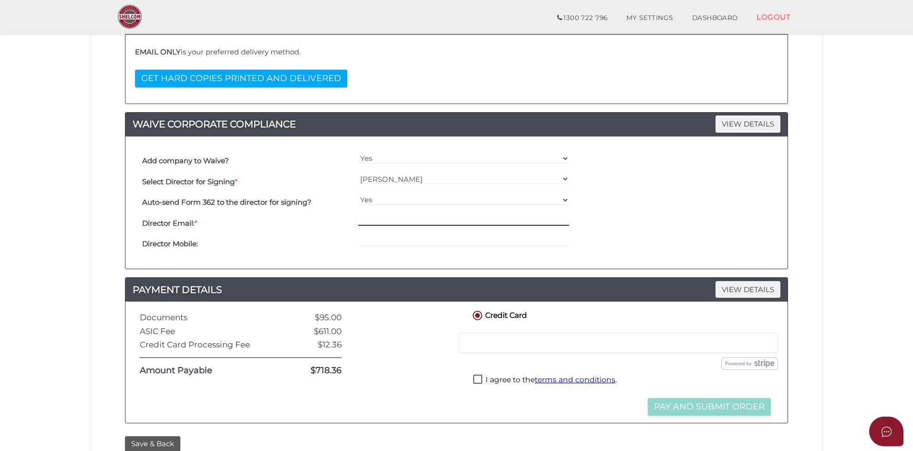
paste input "Amandip.singh@singhloan.com.au"
drag, startPoint x: 472, startPoint y: 219, endPoint x: 261, endPoint y: 209, distance: 211.6
click at [261, 209] on div "Select Director for Signing * === Please Select Director === Maninder Kaur Auto…" at bounding box center [457, 212] width 634 height 83
paste input "dhillon_melbourne@hotmail.com"
type input "dhillon_melbourne@hotmail.com"
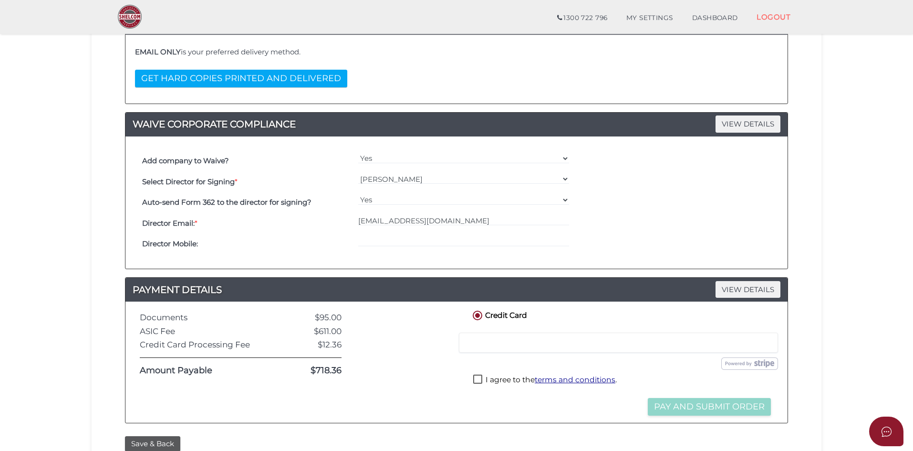
click at [664, 216] on div "Director Email: * dhillon_melbourne@hotmail.com" at bounding box center [457, 223] width 634 height 21
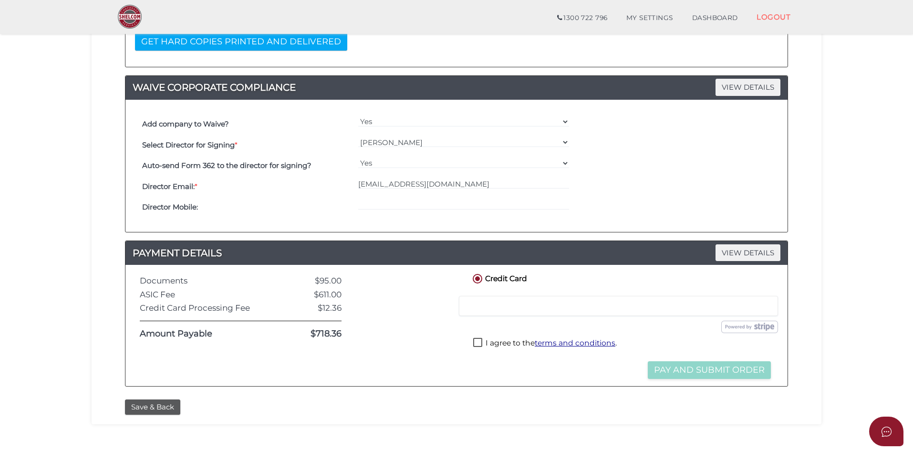
scroll to position [239, 0]
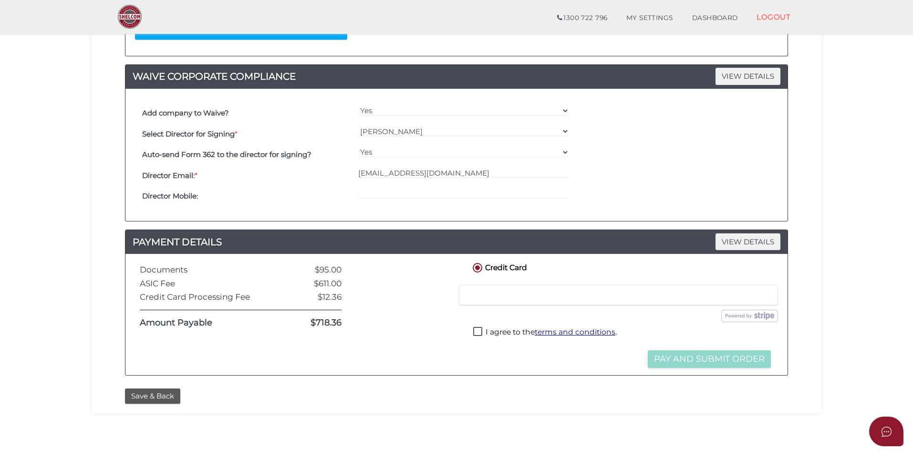
click at [508, 313] on div "Submit Order and Pay" at bounding box center [622, 316] width 326 height 12
click at [437, 335] on div at bounding box center [406, 314] width 115 height 107
click at [476, 332] on label "I agree to the terms and conditions ." at bounding box center [545, 333] width 144 height 12
checkbox input "true"
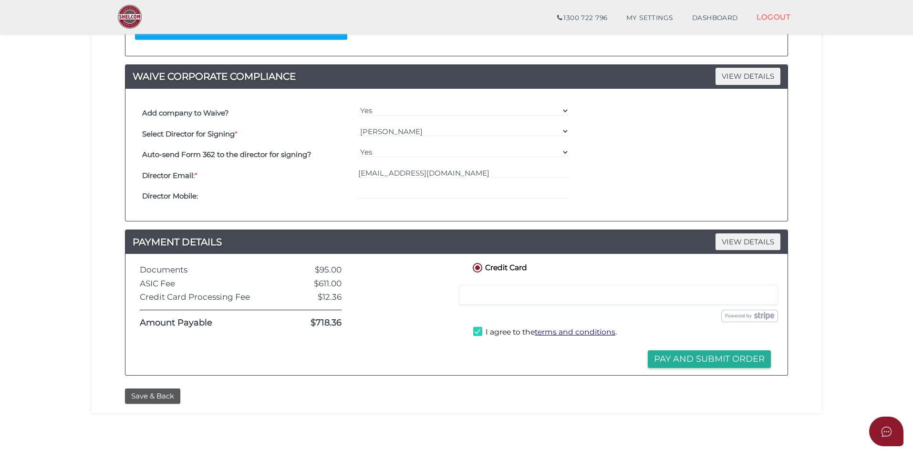
click at [417, 328] on div at bounding box center [406, 314] width 115 height 107
click at [864, 299] on section "Company Registration 4baf5e1f004d86c778d26f4934718cd9 1 REGISTRATION REQUIREMEN…" at bounding box center [456, 120] width 913 height 666
click at [690, 357] on button "Pay and Submit Order" at bounding box center [709, 359] width 123 height 18
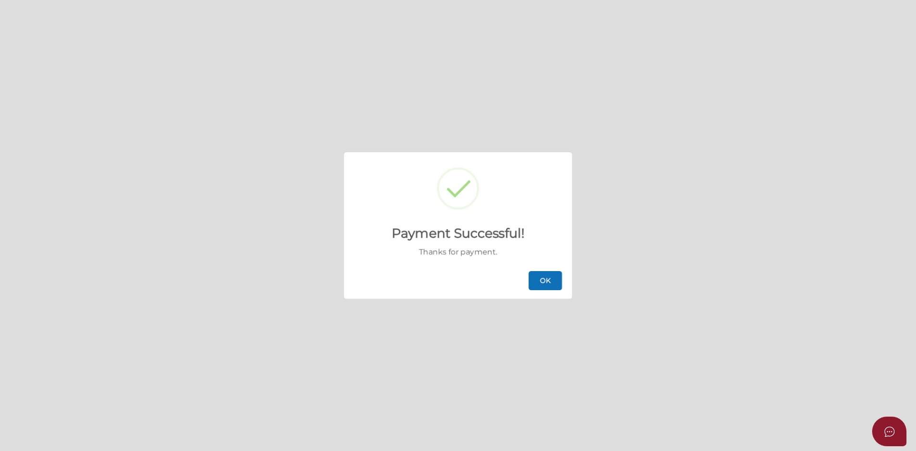
click at [550, 283] on button "OK" at bounding box center [545, 280] width 33 height 19
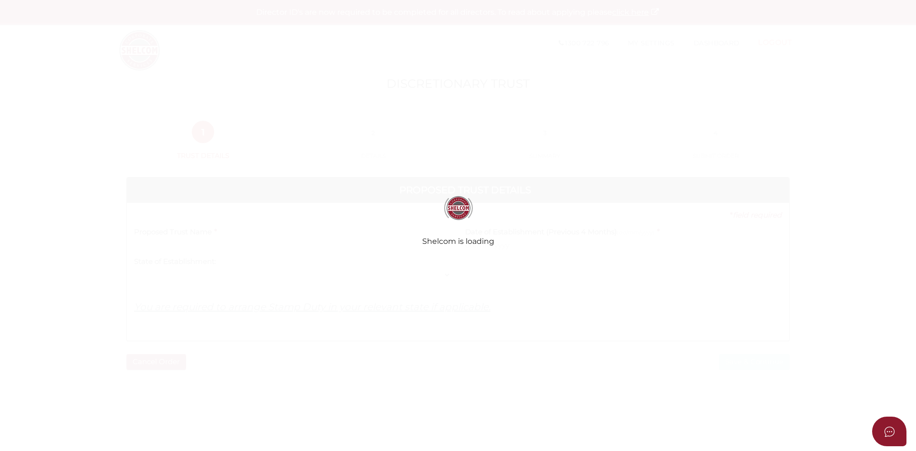
select select
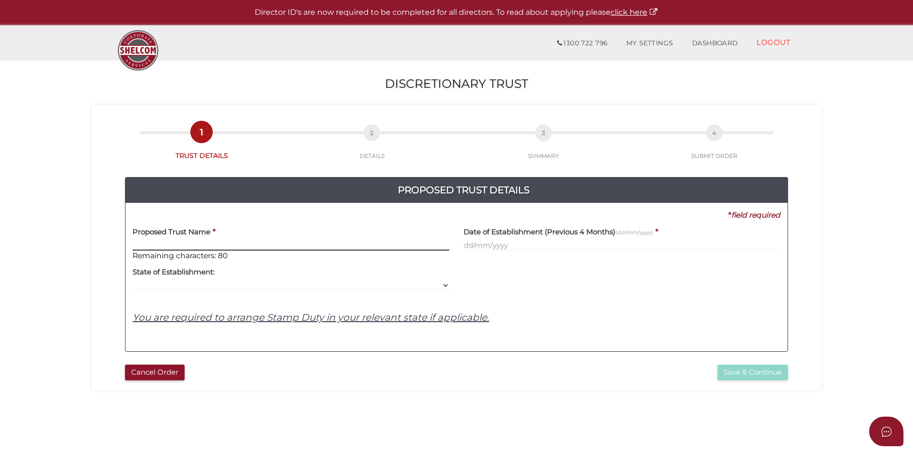
paste input "Gurchan Family Trust"
type input "Gurchan Family Trust"
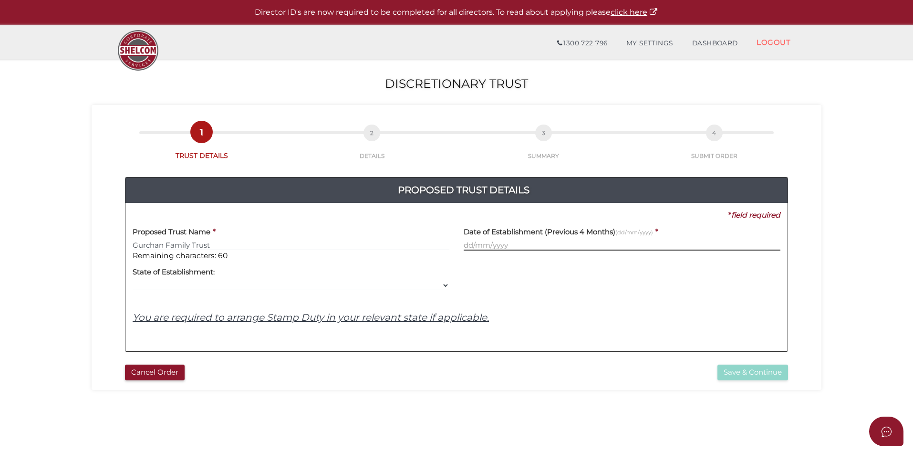
click at [508, 245] on input "text" at bounding box center [622, 245] width 317 height 10
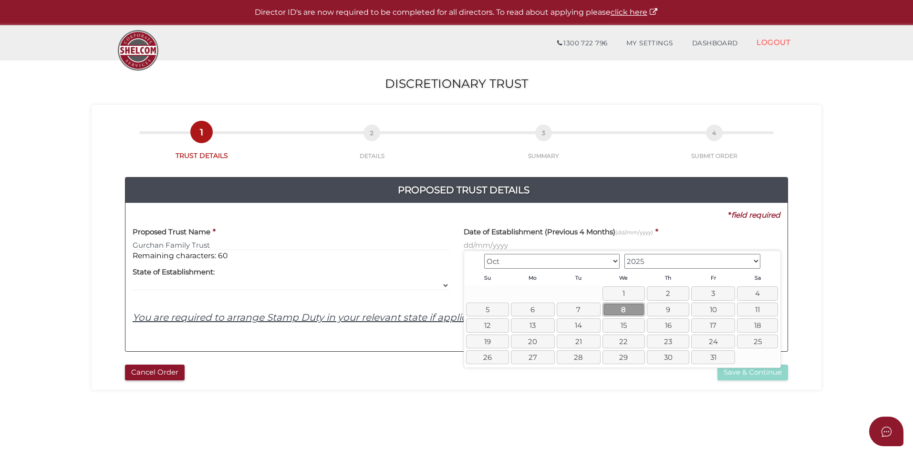
click at [623, 312] on link "8" at bounding box center [624, 309] width 42 height 14
type input "08/10/2025"
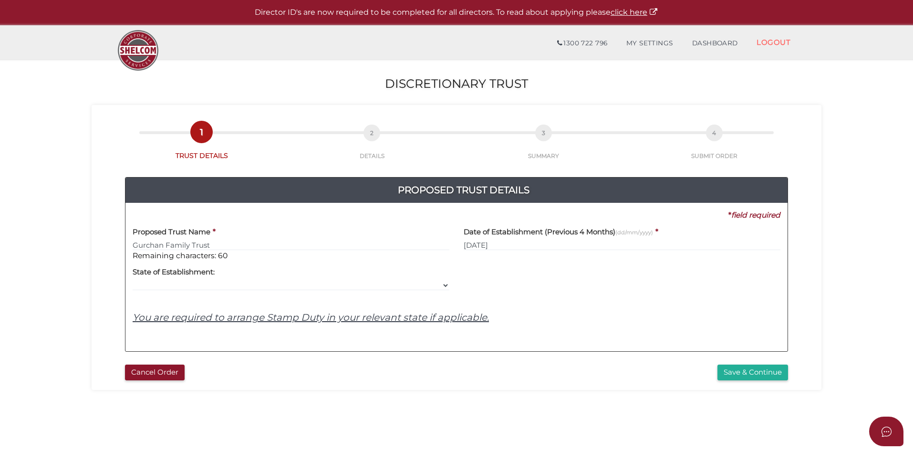
click at [572, 290] on div at bounding box center [622, 276] width 331 height 30
click at [857, 343] on section "Discretionary Trust 4baf5e1f004d86c778d26f4934718cd9 1 TRUST DETAILS 2 DETAILS …" at bounding box center [456, 355] width 913 height 593
click at [617, 282] on div at bounding box center [622, 276] width 331 height 30
click at [323, 282] on select "VIC ACT NSW NT QLD TAS WA SA" at bounding box center [291, 285] width 317 height 10
select select "VIC"
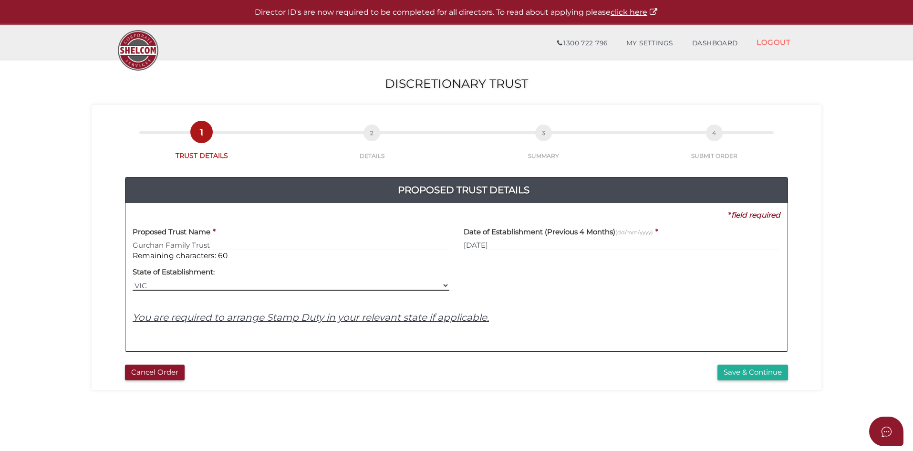
click at [133, 280] on select "VIC ACT NSW NT QLD TAS WA SA" at bounding box center [291, 285] width 317 height 10
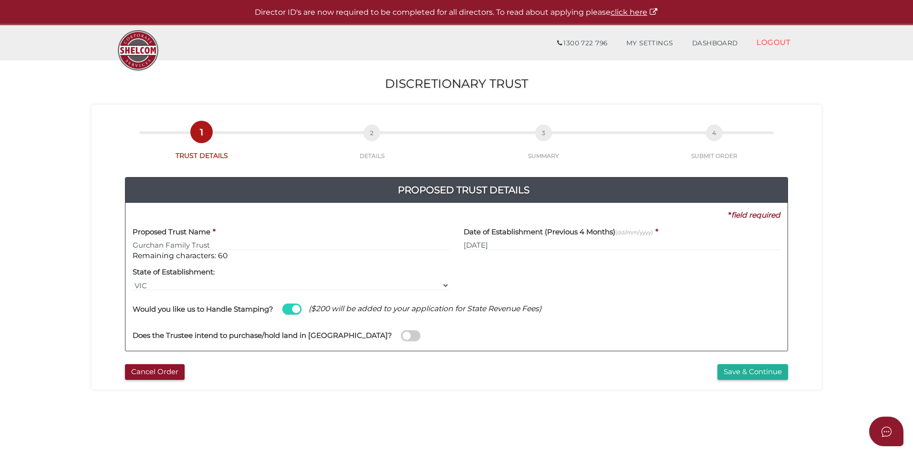
click at [598, 220] on div "* field required Proposed Trust Name * Gurchan Family Trust Remaining character…" at bounding box center [457, 215] width 648 height 10
click at [65, 268] on section "Discretionary Trust 4baf5e1f004d86c778d26f4934718cd9 1 TRUST DETAILS 2 DETAILS …" at bounding box center [456, 355] width 913 height 593
click at [296, 314] on div "Would you like us to Handle Stamping? ($200 will be added to your application f…" at bounding box center [457, 304] width 648 height 27
click at [294, 309] on span at bounding box center [291, 308] width 19 height 11
click at [0, 0] on input "checkbox" at bounding box center [0, 0] width 0 height 0
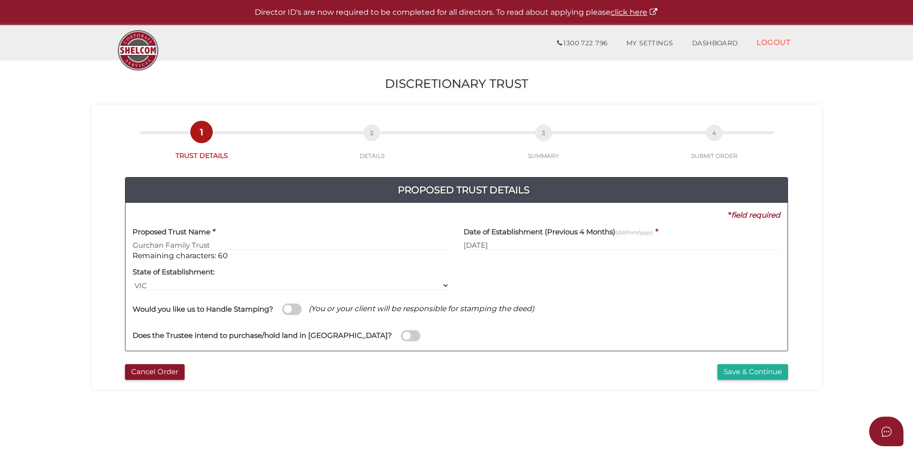
click at [854, 333] on section "Discretionary Trust 4baf5e1f004d86c778d26f4934718cd9 1 TRUST DETAILS 2 DETAILS …" at bounding box center [456, 355] width 913 height 593
click at [763, 372] on button "Save & Continue" at bounding box center [753, 372] width 71 height 16
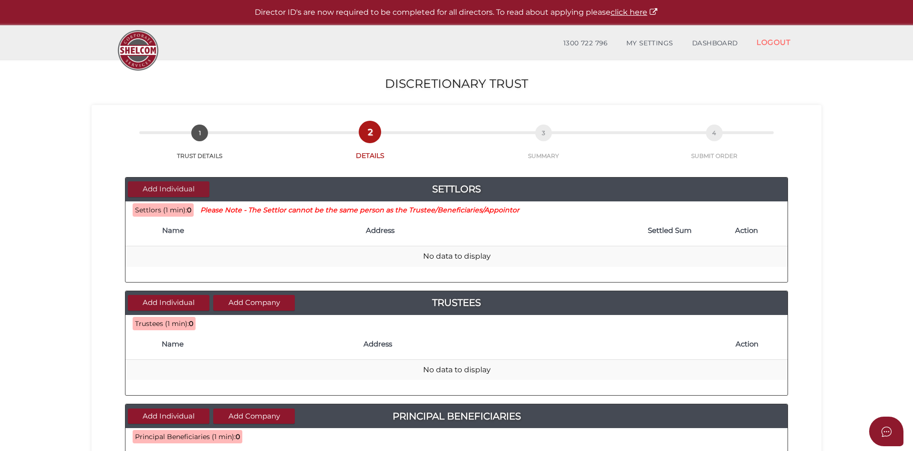
click at [172, 189] on button "Add Individual" at bounding box center [169, 189] width 82 height 16
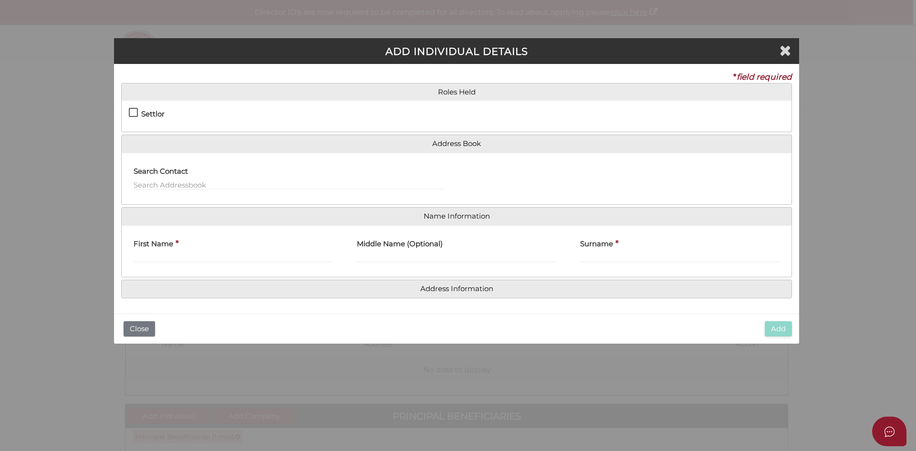
click at [136, 112] on label "Settlor" at bounding box center [147, 116] width 36 height 12
checkbox input "true"
type input "10"
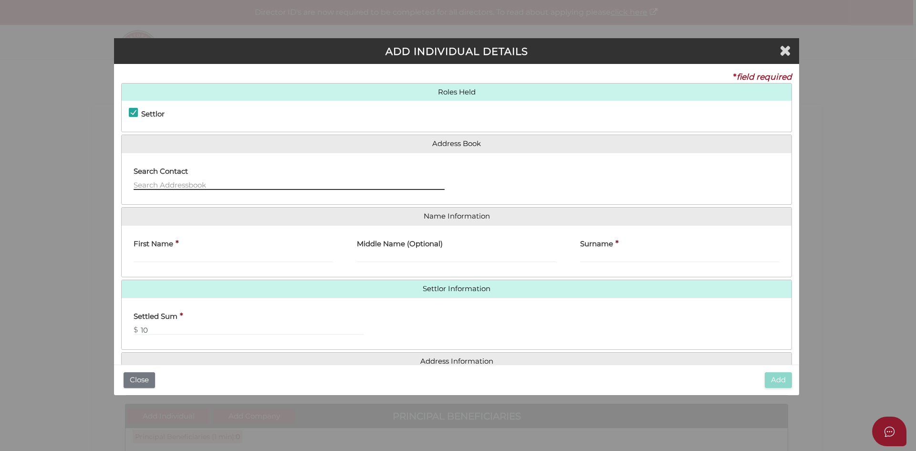
click at [161, 186] on input "text" at bounding box center [289, 184] width 311 height 10
click at [177, 200] on li "[PERSON_NAME] - - [STREET_ADDRESS]" at bounding box center [289, 197] width 310 height 14
type input "[PERSON_NAME]"
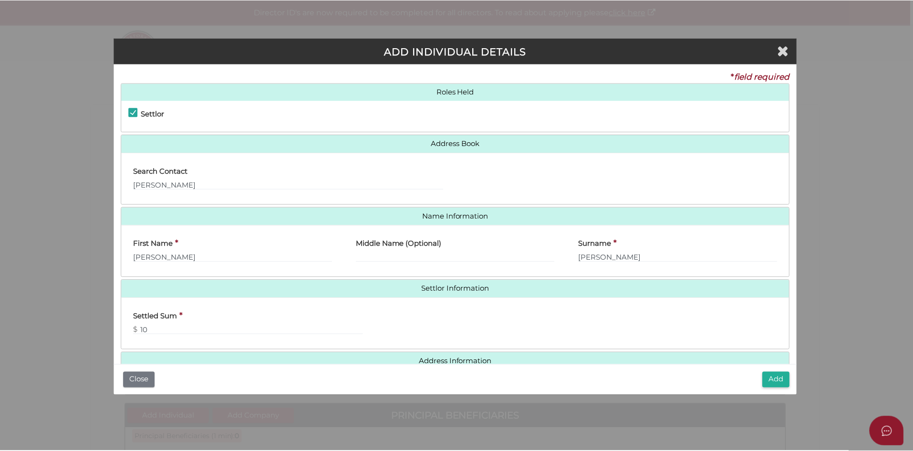
scroll to position [21, 0]
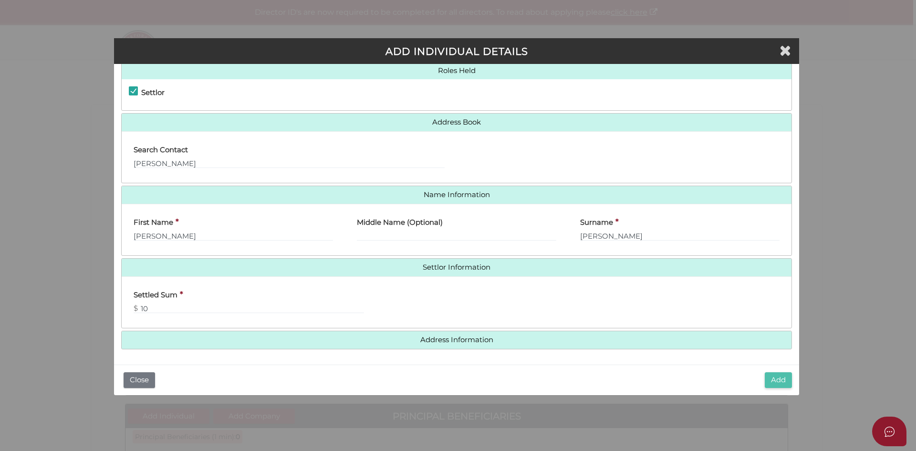
click at [781, 383] on button "Add" at bounding box center [778, 380] width 27 height 16
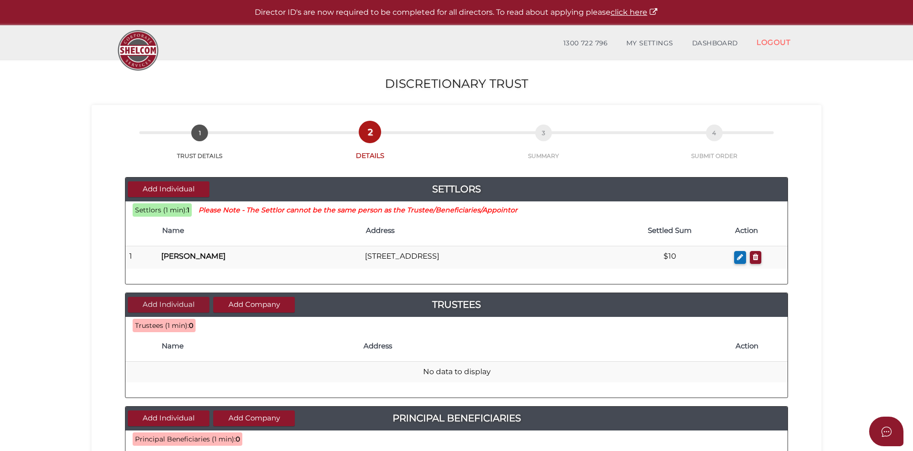
click at [170, 301] on button "Add Individual" at bounding box center [169, 305] width 82 height 16
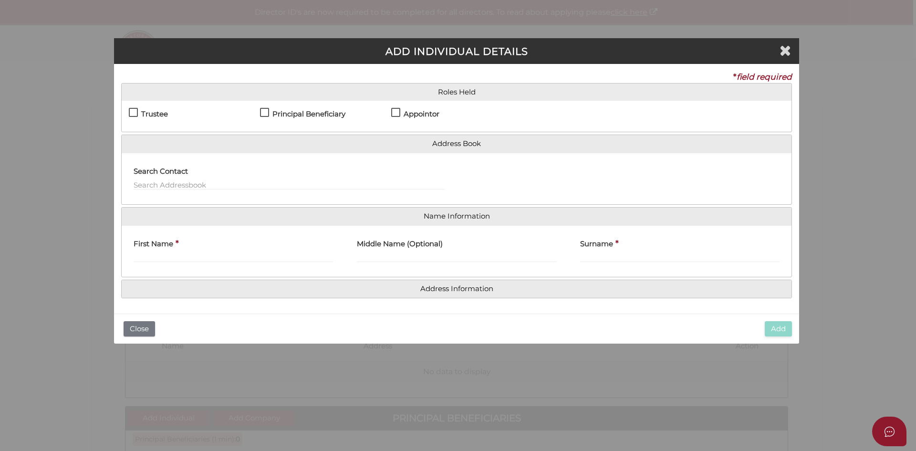
click at [133, 110] on label "Trustee" at bounding box center [148, 116] width 39 height 12
checkbox input "true"
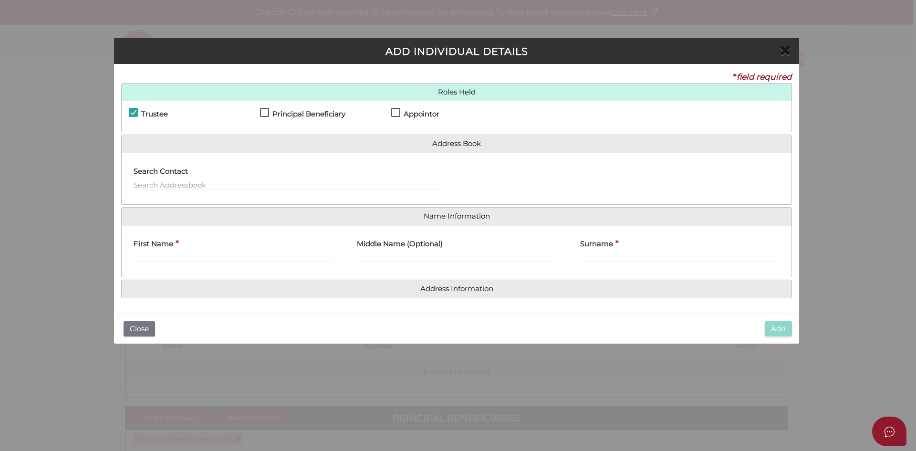
click at [785, 49] on icon "Close" at bounding box center [785, 50] width 11 height 14
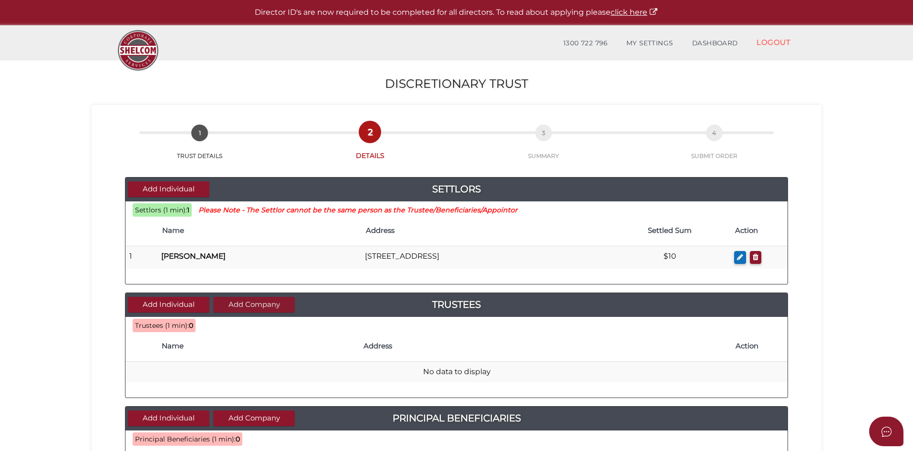
click at [258, 304] on button "Add Company" at bounding box center [254, 305] width 82 height 16
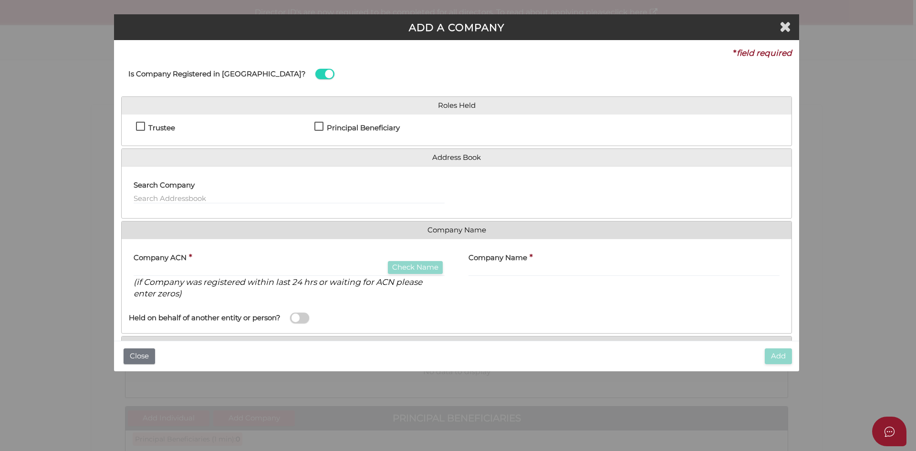
click at [142, 127] on label "Trustee" at bounding box center [155, 130] width 39 height 12
checkbox input "true"
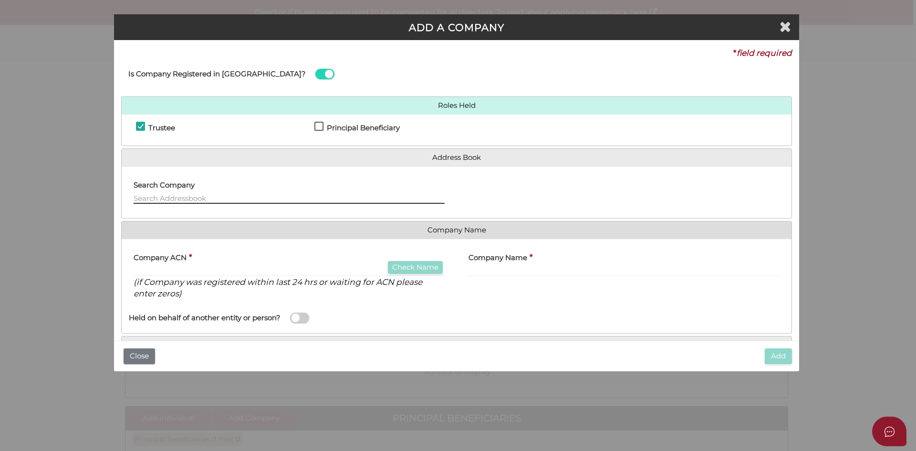
click at [162, 199] on input "text" at bounding box center [289, 198] width 311 height 10
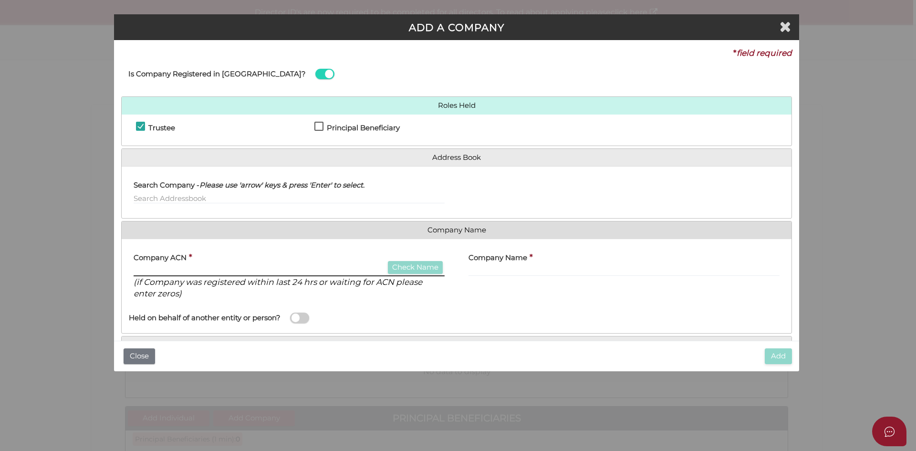
click at [156, 269] on input "text" at bounding box center [289, 271] width 311 height 10
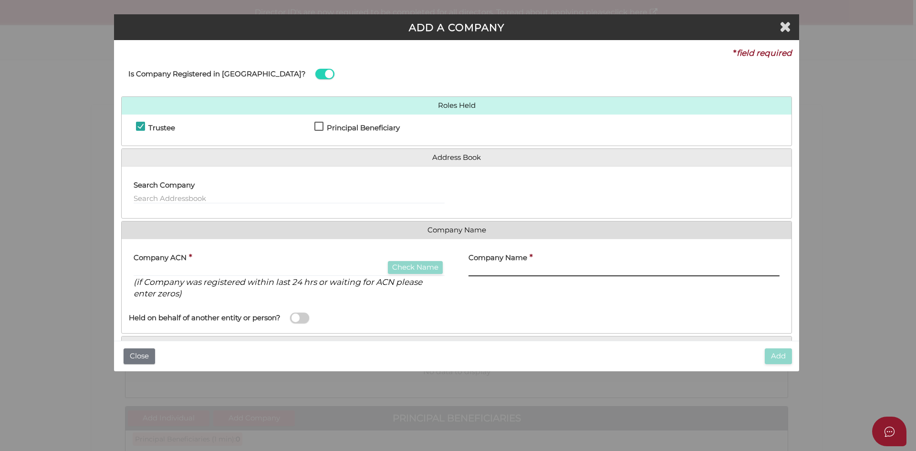
click at [495, 271] on input "text" at bounding box center [623, 271] width 311 height 10
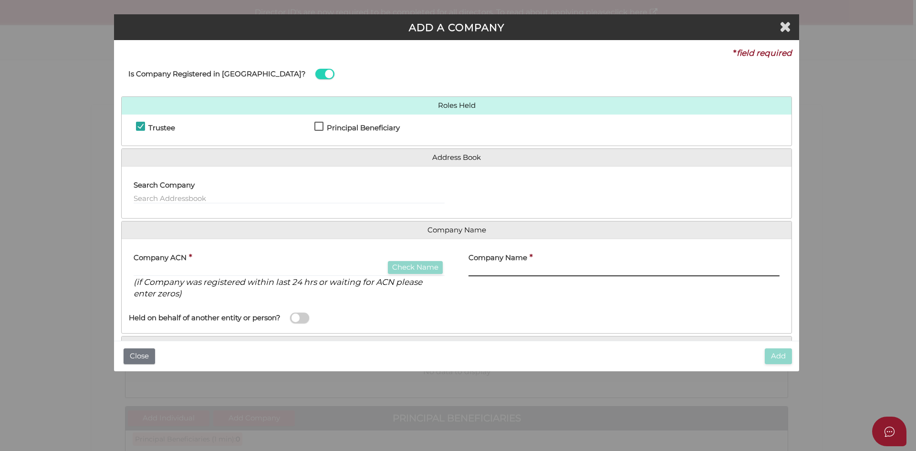
paste input "Gurchan Pty Ltd"
type input "Gurchan Pty Ltd"
click at [435, 302] on div "Company ACN * Check Name (if Company was registered within last 24 hrs or waiti…" at bounding box center [289, 276] width 335 height 61
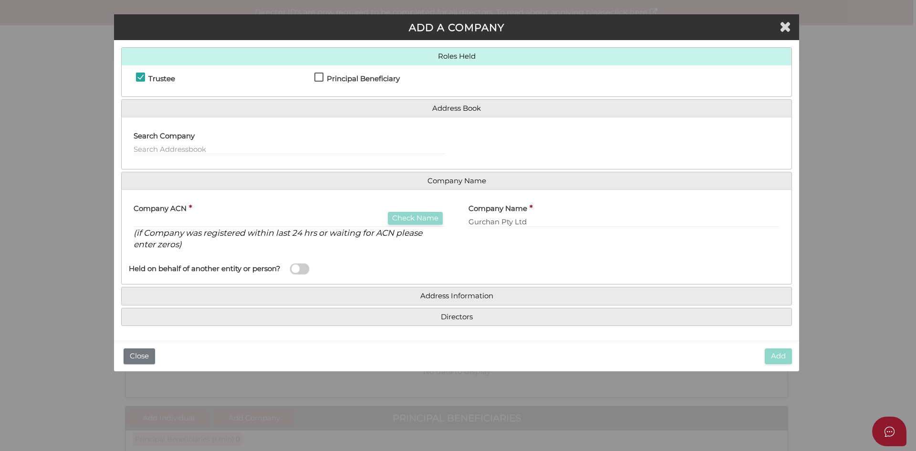
scroll to position [50, 0]
click at [170, 220] on input "text" at bounding box center [289, 221] width 311 height 10
type input "0"
type input "000000000"
click at [433, 263] on div "Held on behalf of another entity or person?" at bounding box center [289, 267] width 335 height 20
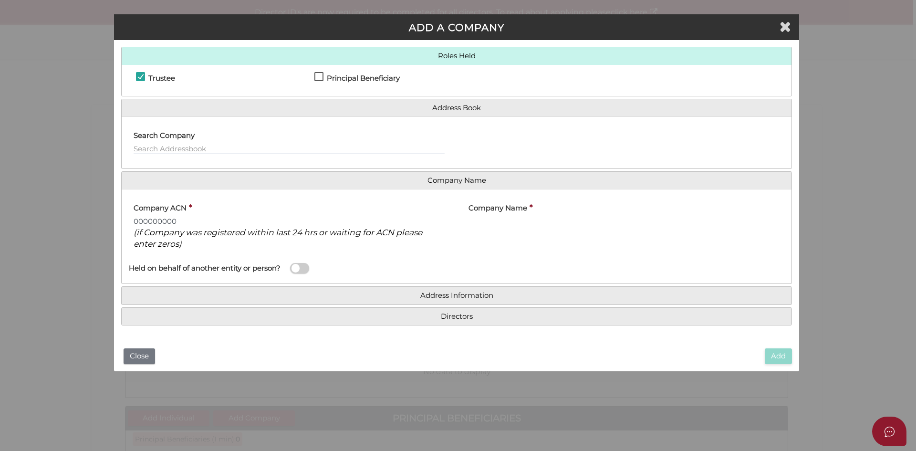
click at [508, 213] on label "Company Name" at bounding box center [497, 207] width 59 height 20
click at [502, 219] on input "text" at bounding box center [623, 221] width 311 height 10
paste input "Gurchan Pty Ltd"
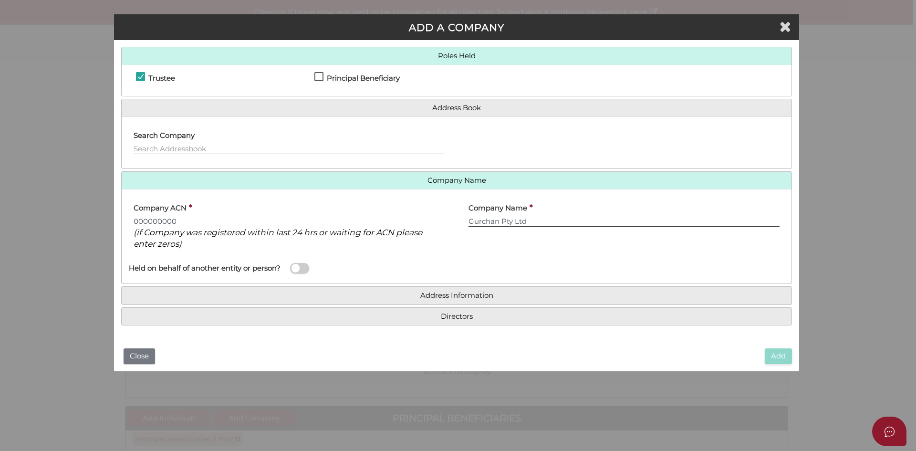
type input "Gurchan Pty Ltd"
click at [498, 260] on div "Name of Entity" at bounding box center [624, 267] width 335 height 20
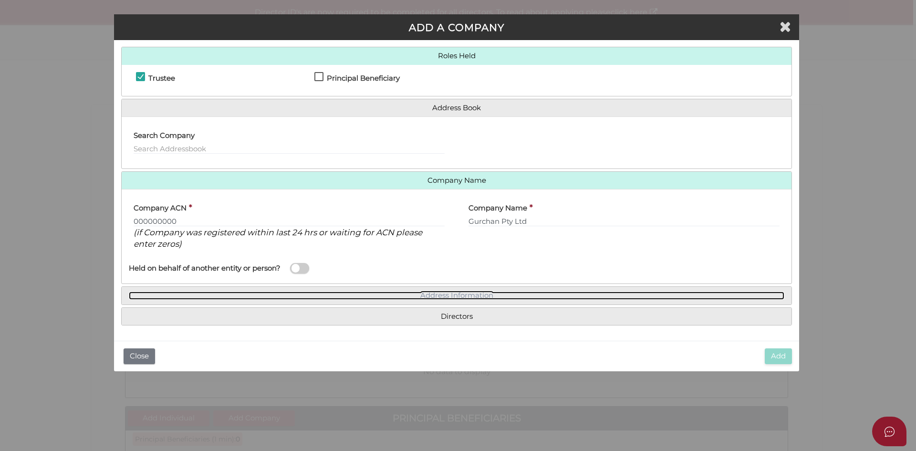
click at [467, 291] on link "Address Information" at bounding box center [457, 295] width 656 height 8
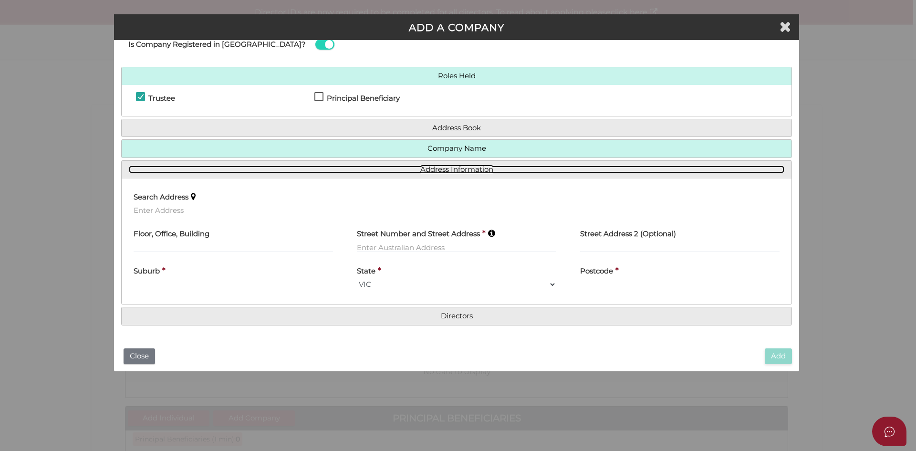
scroll to position [29, 0]
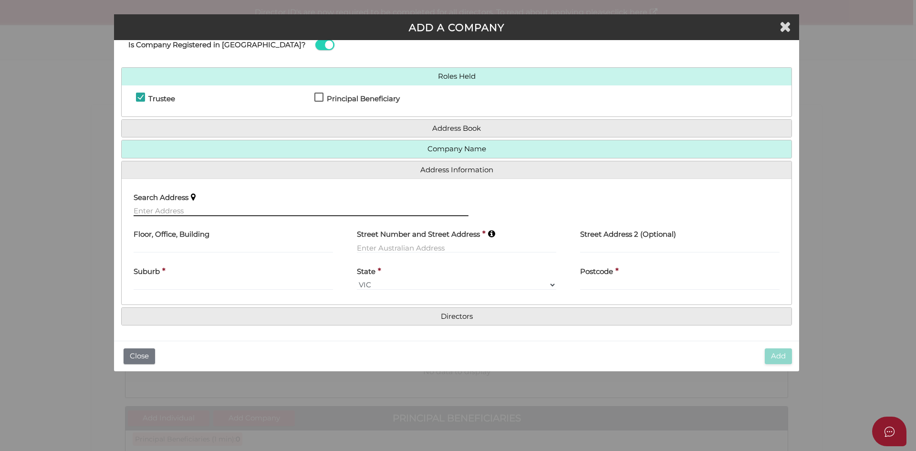
click at [185, 209] on input "text" at bounding box center [301, 211] width 335 height 10
paste input "[STREET_ADDRESS]"
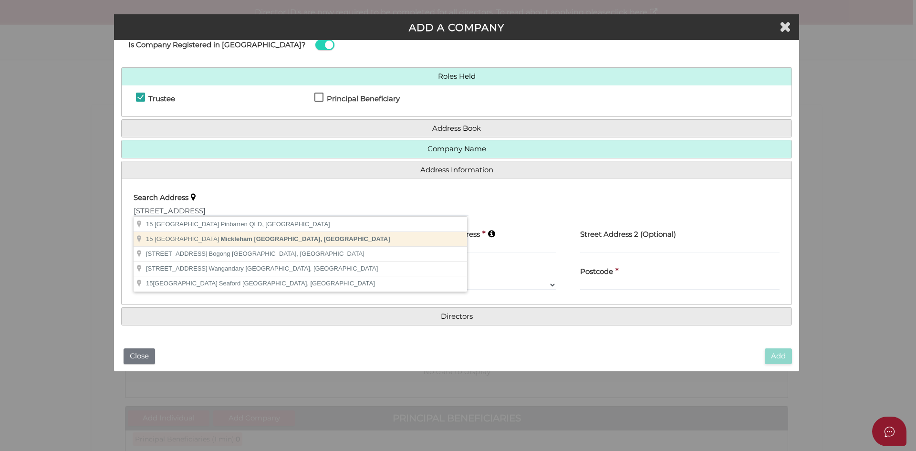
type input "15 Mountain View Lane, Mickleham VIC, Australia"
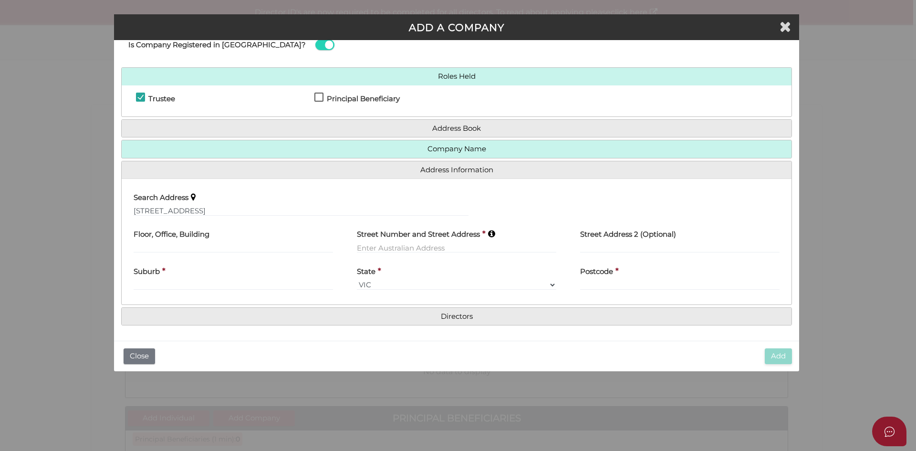
type input "[STREET_ADDRESS]"
type input "Mickleham"
select select "VIC"
type input "3064"
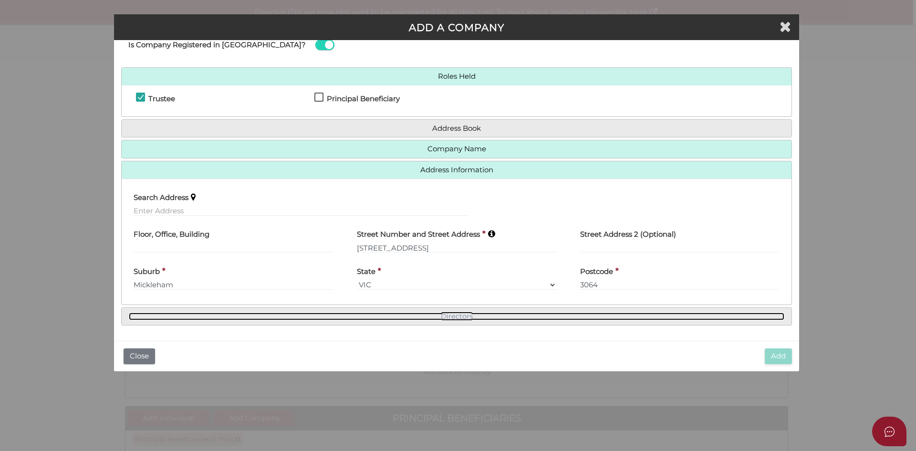
click at [448, 317] on link "Directors" at bounding box center [457, 316] width 656 height 8
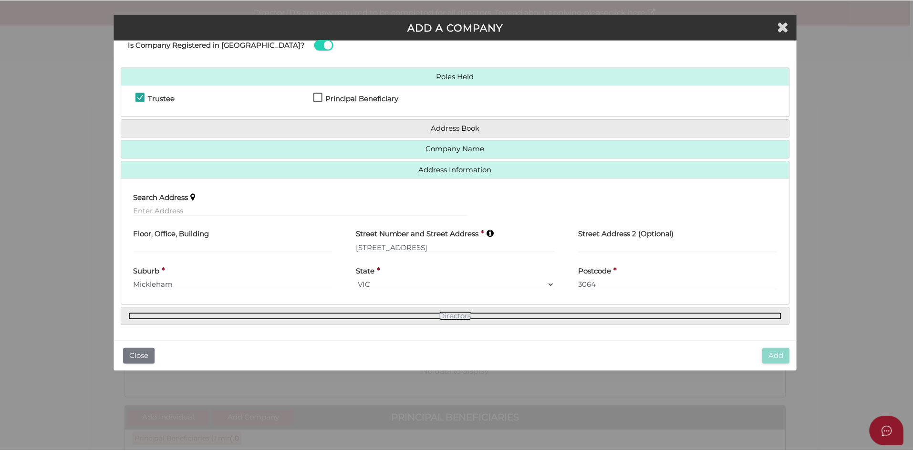
scroll to position [0, 0]
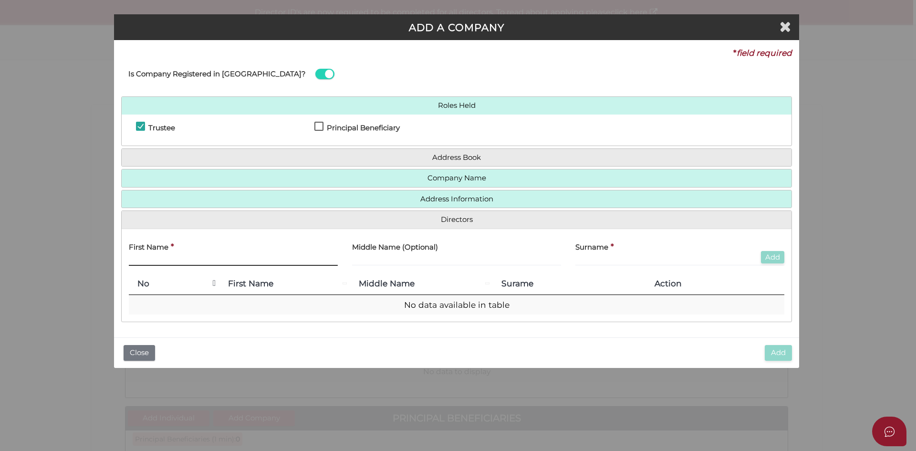
click at [142, 256] on input "text" at bounding box center [233, 260] width 209 height 10
paste input "MANINDER"
type input "MANINDER"
paste input "KAUR"
type input "KAUR"
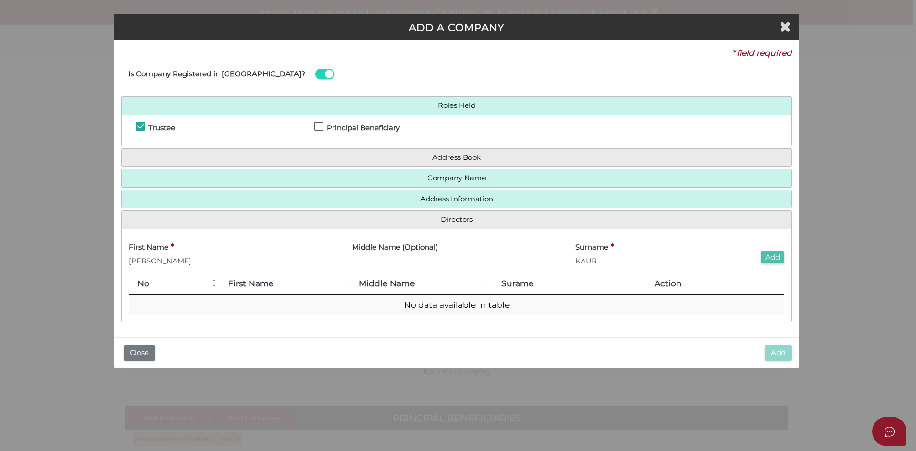
click at [778, 256] on button "Add" at bounding box center [772, 257] width 23 height 13
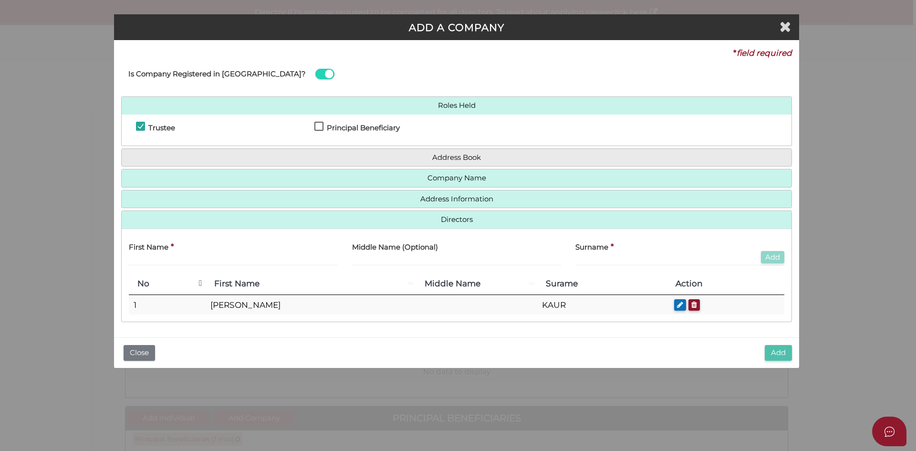
click at [779, 354] on button "Add" at bounding box center [778, 353] width 27 height 16
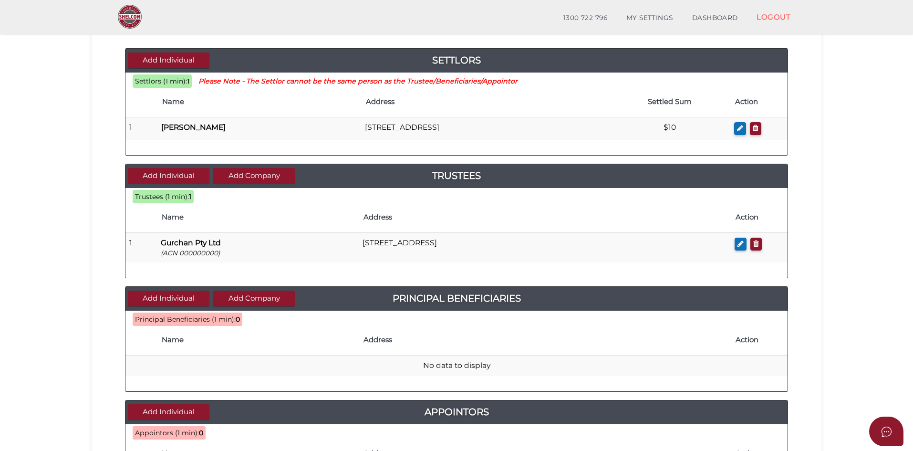
scroll to position [95, 0]
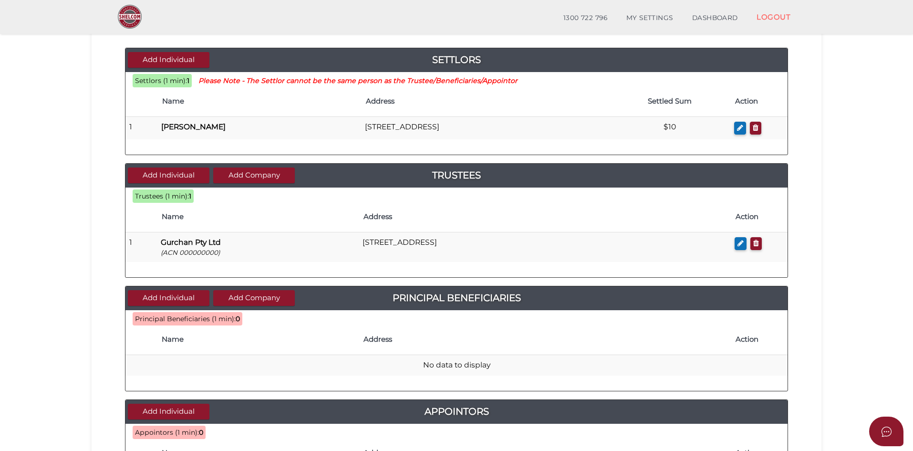
click at [62, 321] on section "Discretionary Trust 4baf5e1f004d86c778d26f4934718cd9 1 TRUST DETAILS 2 DETAILS …" at bounding box center [456, 309] width 913 height 758
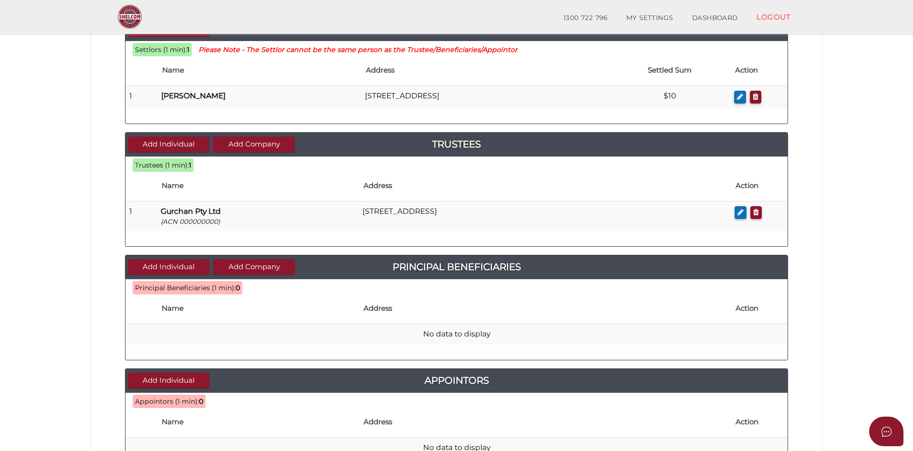
scroll to position [143, 0]
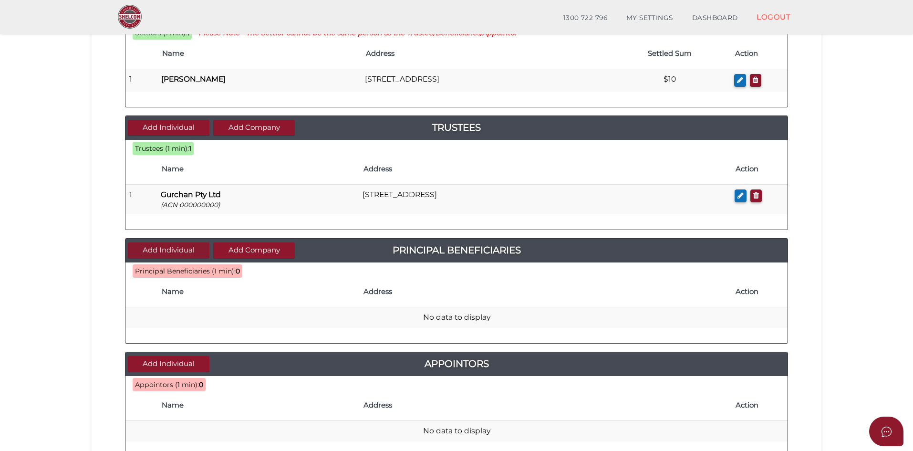
click at [187, 250] on button "Add Individual" at bounding box center [169, 250] width 82 height 16
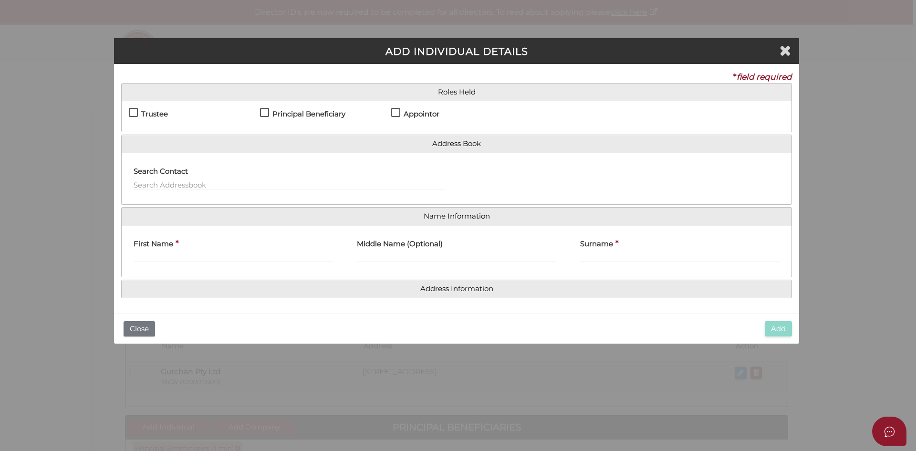
click at [135, 111] on label "Trustee" at bounding box center [148, 116] width 39 height 12
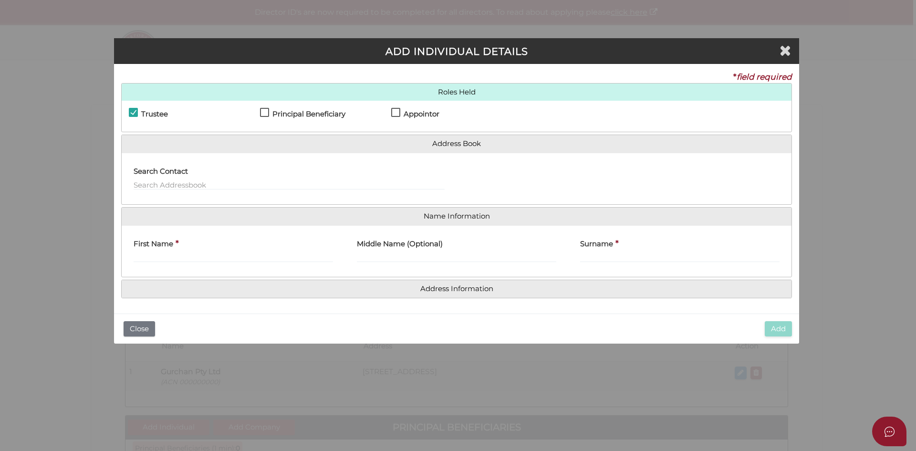
click at [135, 111] on label "Trustee" at bounding box center [148, 116] width 39 height 12
checkbox input "false"
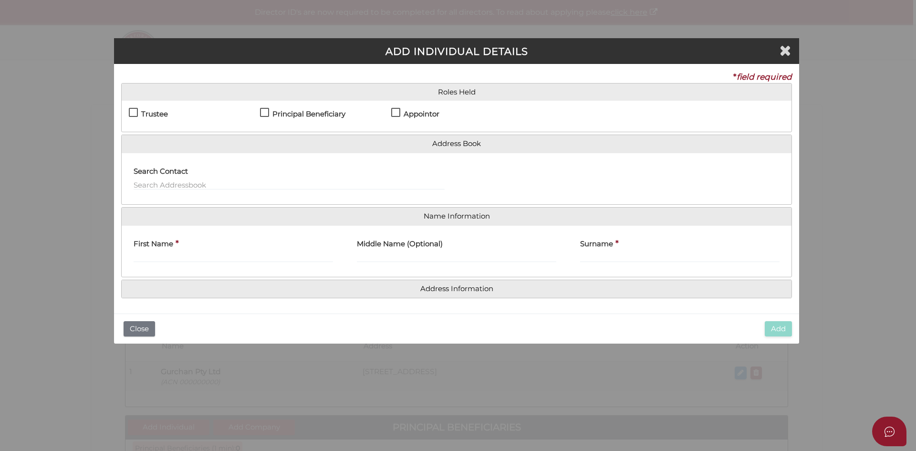
click at [264, 110] on label "Principal Beneficiary" at bounding box center [302, 116] width 85 height 12
checkbox input "true"
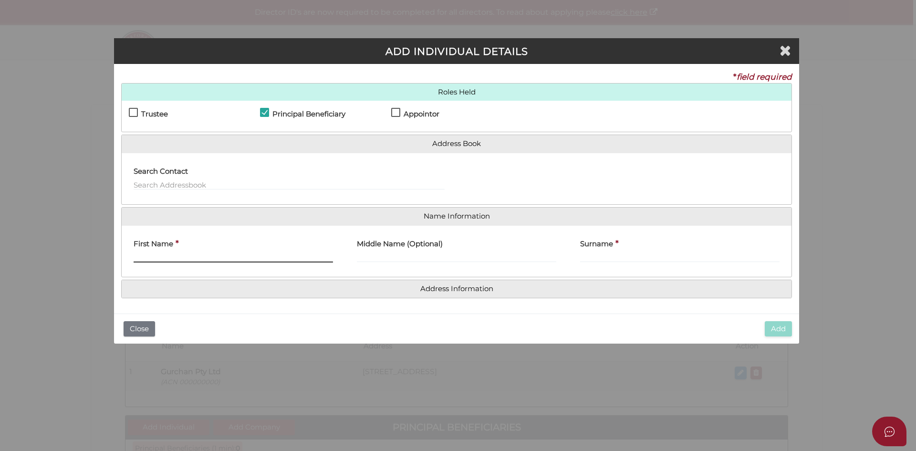
click at [152, 260] on input "First Name" at bounding box center [233, 257] width 199 height 10
paste input "MANINDER"
type input "MANINDER"
paste input "KAUR"
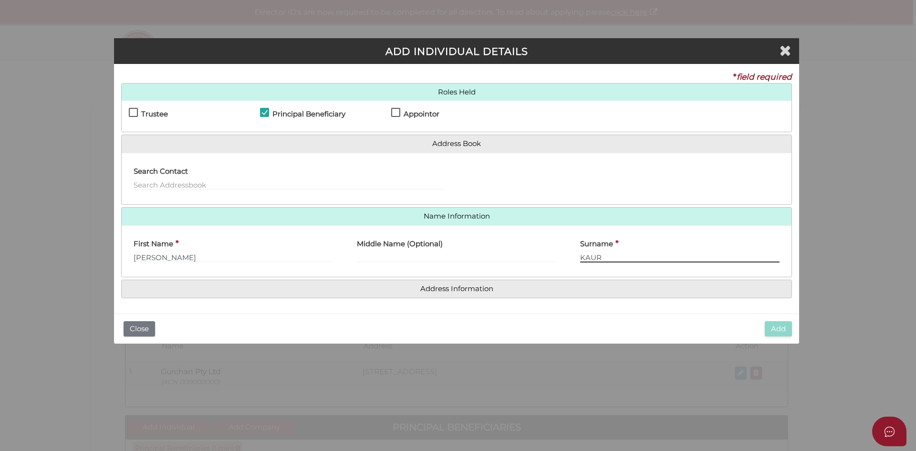
type input "KAUR"
click at [545, 248] on div "Middle Name (Optional)" at bounding box center [456, 248] width 199 height 30
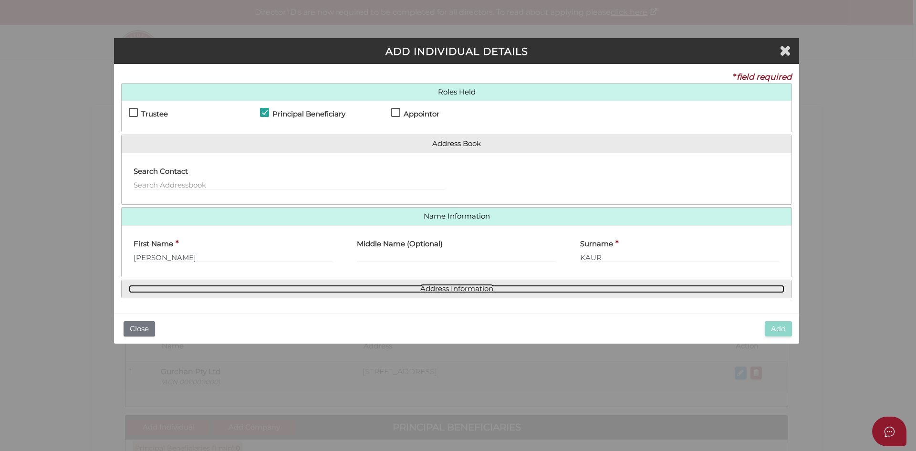
click at [463, 291] on link "Address Information" at bounding box center [457, 289] width 656 height 8
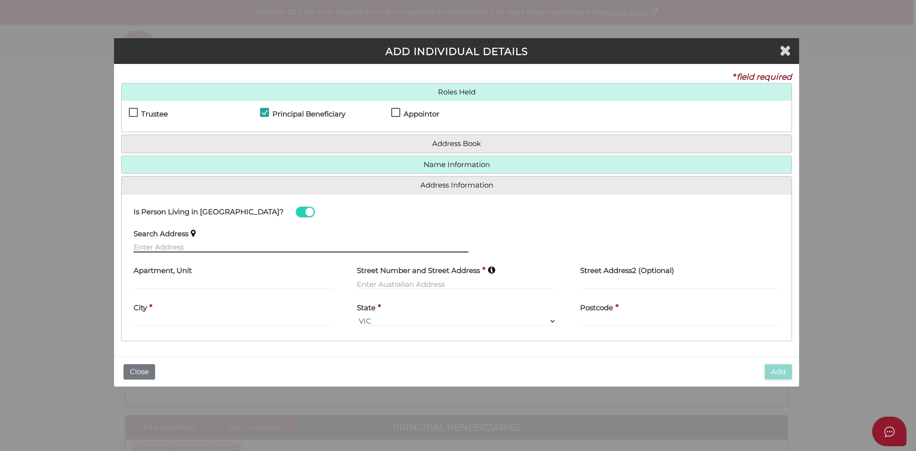
click at [165, 248] on input "text" at bounding box center [301, 247] width 335 height 10
paste input "15 Mountain View Lane"
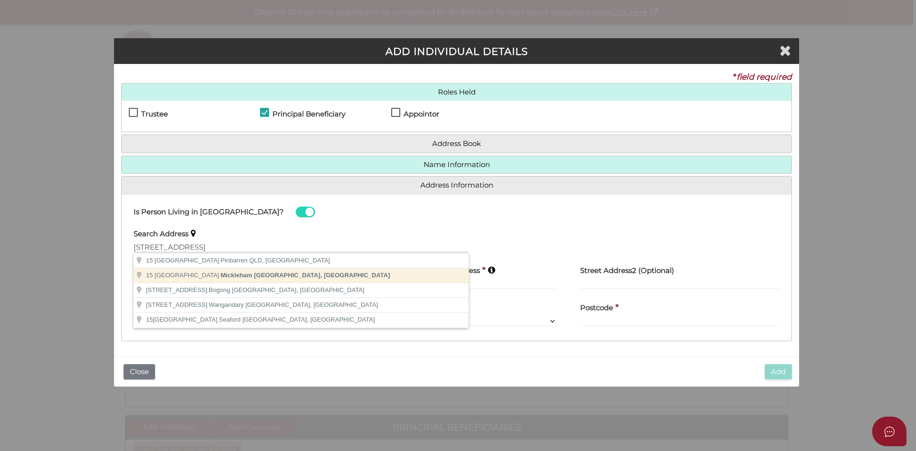
type input "15 Mountain View Lane, Mickleham VIC, Australia"
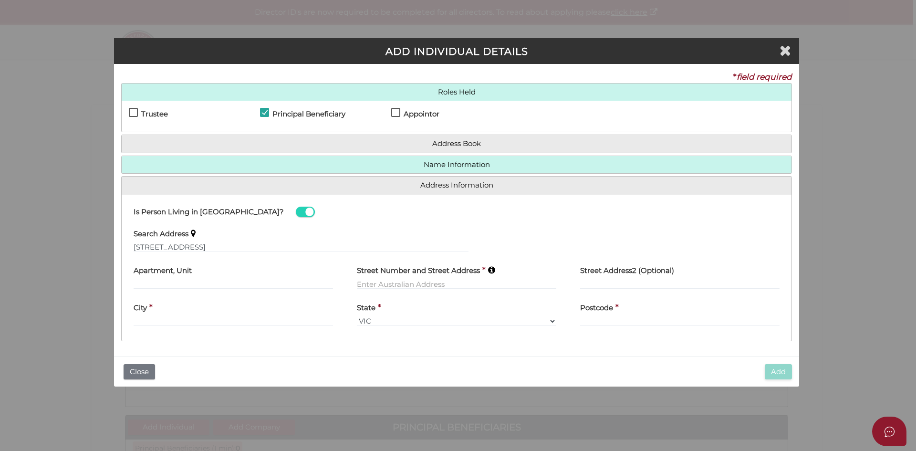
type input "15 Mountain View Lane"
type input "Mickleham"
select select "VIC"
type input "3064"
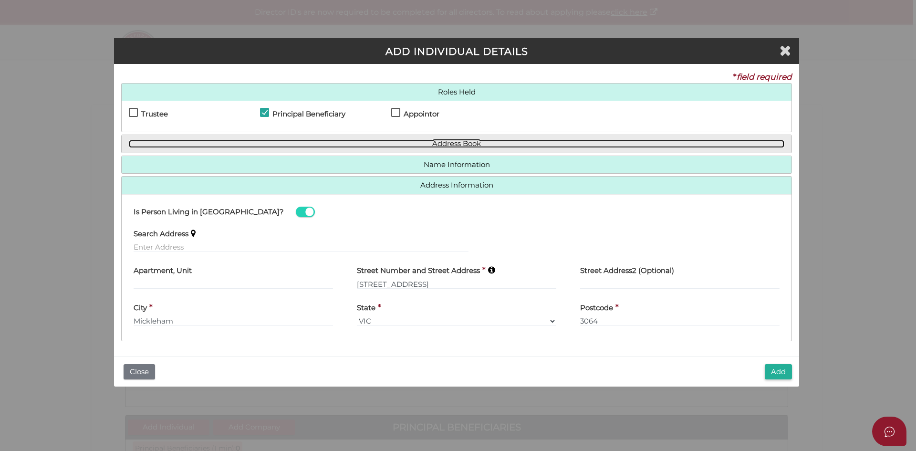
click at [456, 145] on link "Address Book" at bounding box center [457, 144] width 656 height 8
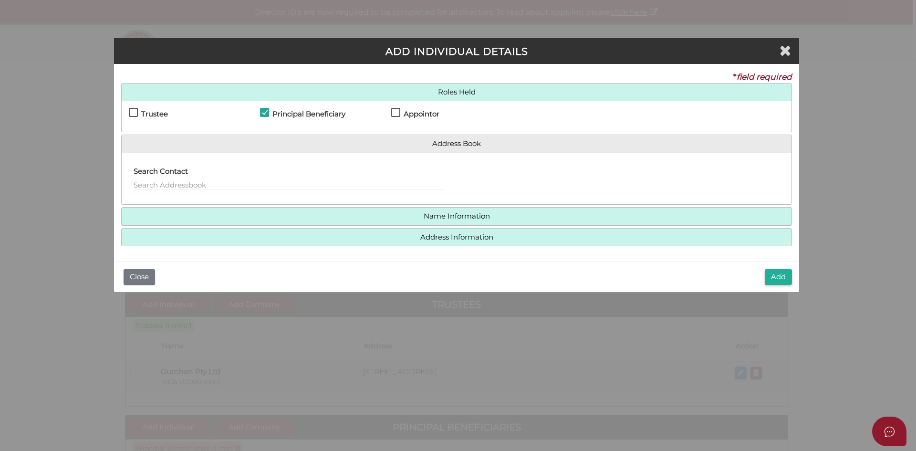
drag, startPoint x: 393, startPoint y: 108, endPoint x: 423, endPoint y: 127, distance: 36.0
click at [393, 110] on label "Appointor" at bounding box center [415, 116] width 48 height 12
checkbox input "true"
click at [778, 274] on button "Add" at bounding box center [778, 277] width 27 height 16
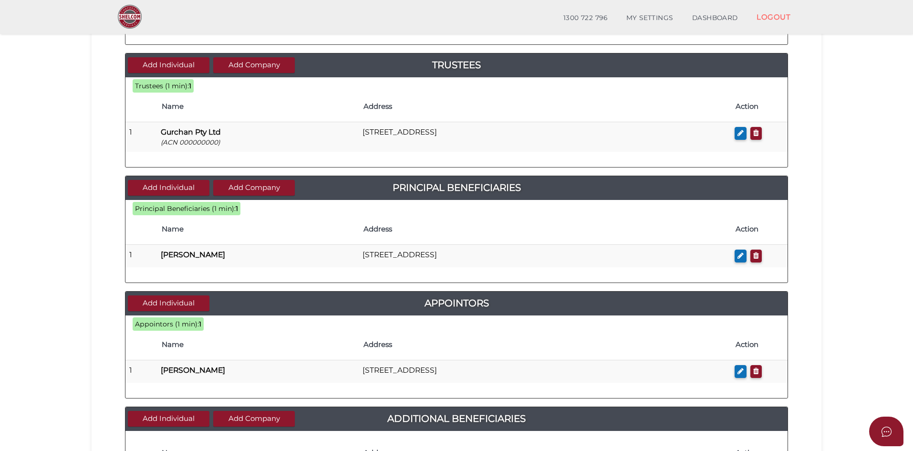
scroll to position [239, 0]
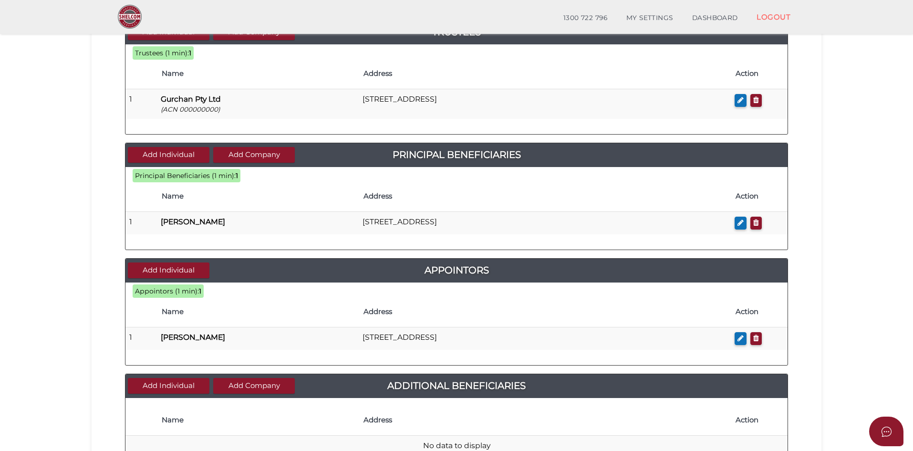
click at [58, 279] on section "Discretionary Trust 4baf5e1f004d86c778d26f4934718cd9 1 TRUST DETAILS 2 DETAILS …" at bounding box center [456, 168] width 913 height 762
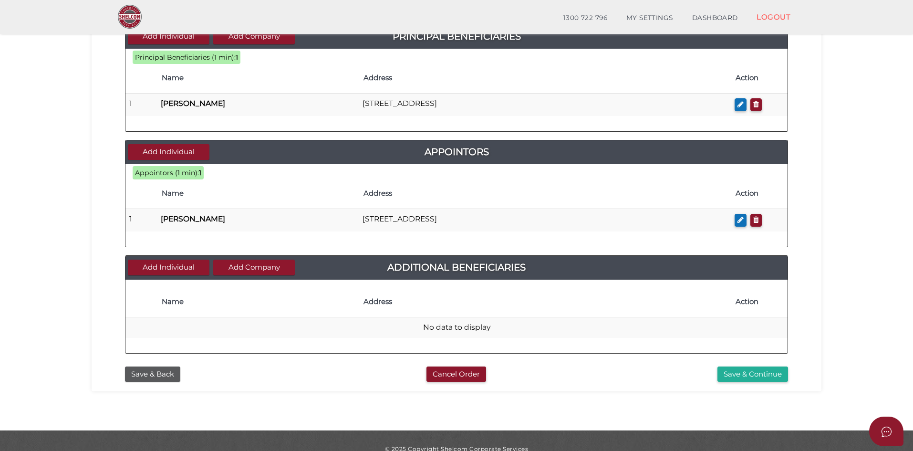
scroll to position [373, 0]
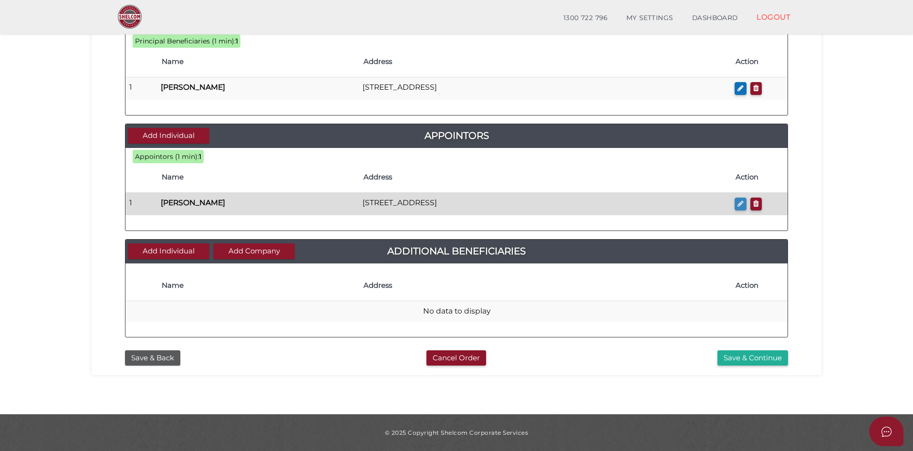
click at [741, 202] on icon "button" at bounding box center [741, 203] width 6 height 7
checkbox input "true"
type input "[PERSON_NAME]"
type input "Kaur"
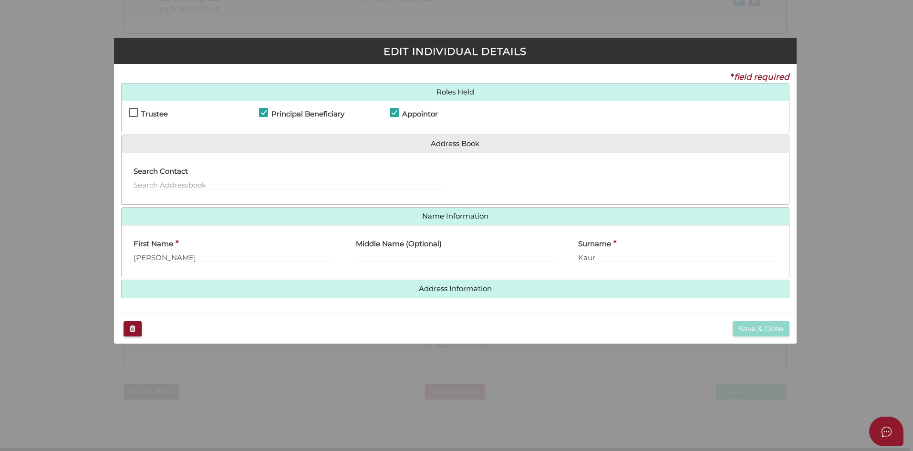
scroll to position [0, 0]
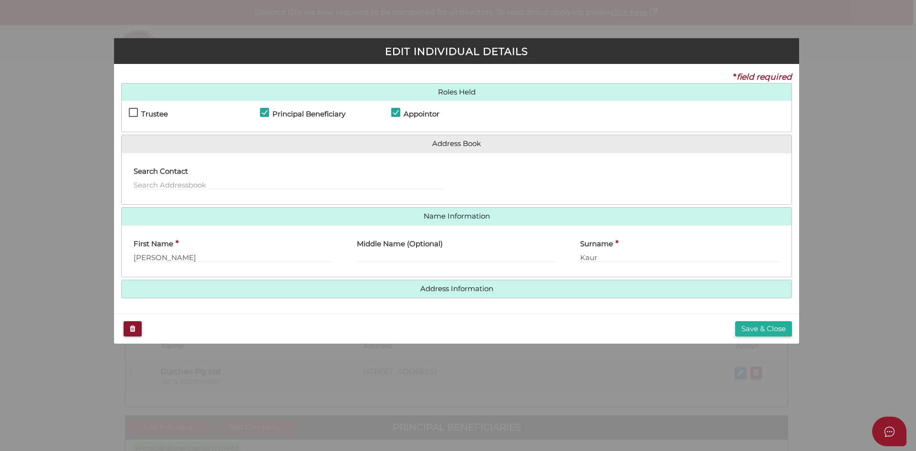
click at [392, 110] on label "Appointor" at bounding box center [415, 116] width 48 height 12
checkbox input "false"
click at [766, 329] on button "Save & Close" at bounding box center [763, 329] width 57 height 16
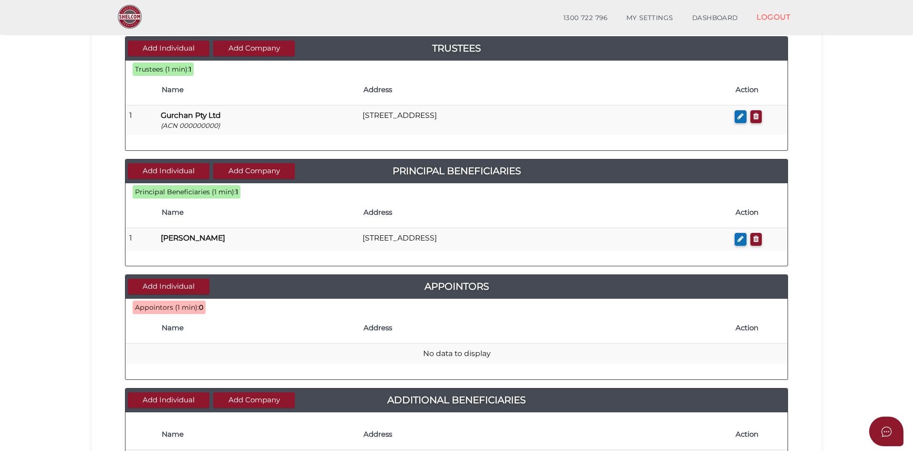
scroll to position [239, 0]
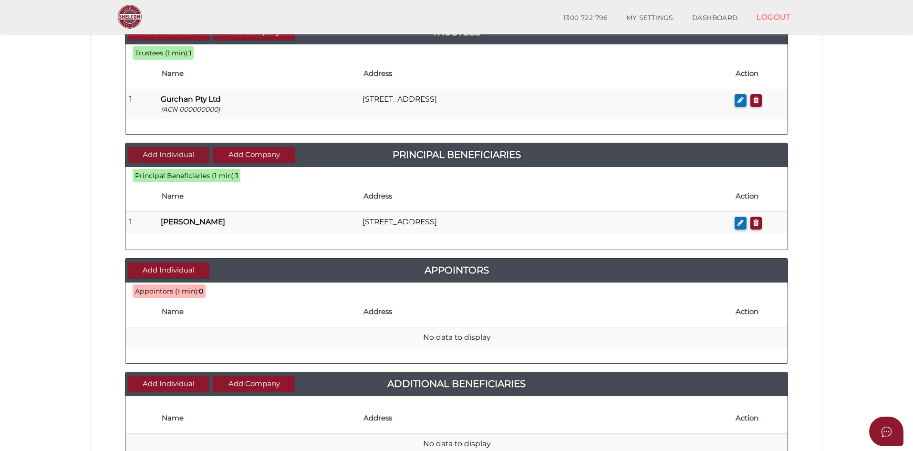
click at [165, 155] on button "Add Individual" at bounding box center [169, 155] width 82 height 16
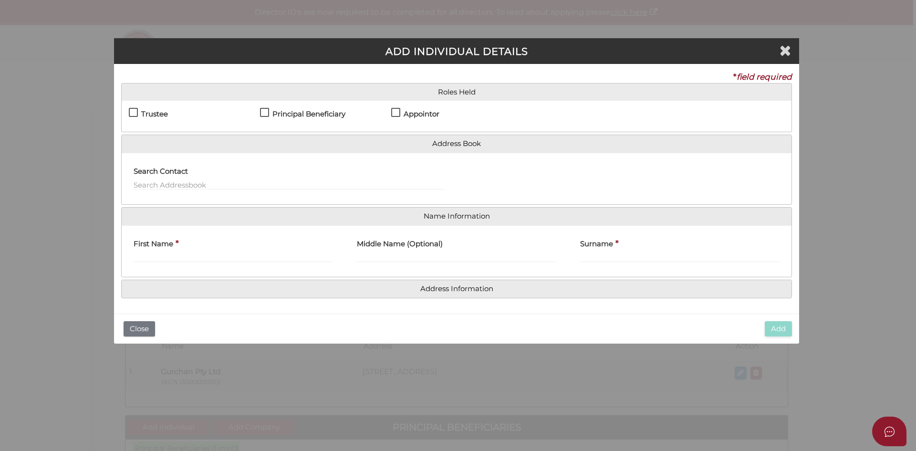
click at [269, 111] on label "Principal Beneficiary" at bounding box center [302, 116] width 85 height 12
checkbox input "true"
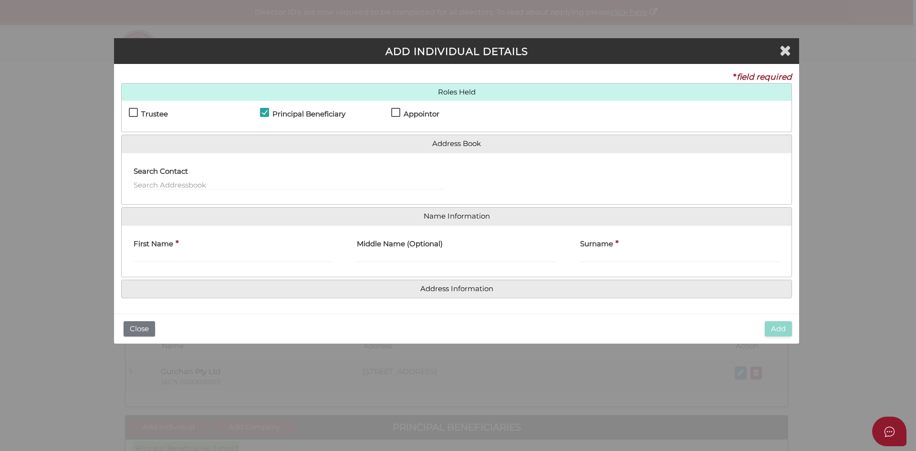
click at [405, 111] on h4 "Appointor" at bounding box center [422, 114] width 36 height 8
checkbox input "true"
click at [162, 252] on input "First Name" at bounding box center [233, 257] width 199 height 10
paste input "AMANDIP"
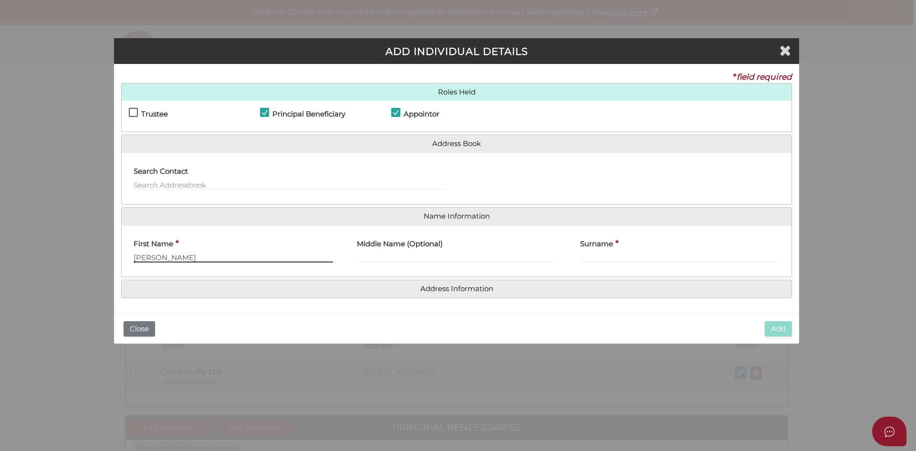
type input "AMANDIP"
paste input "SINGH"
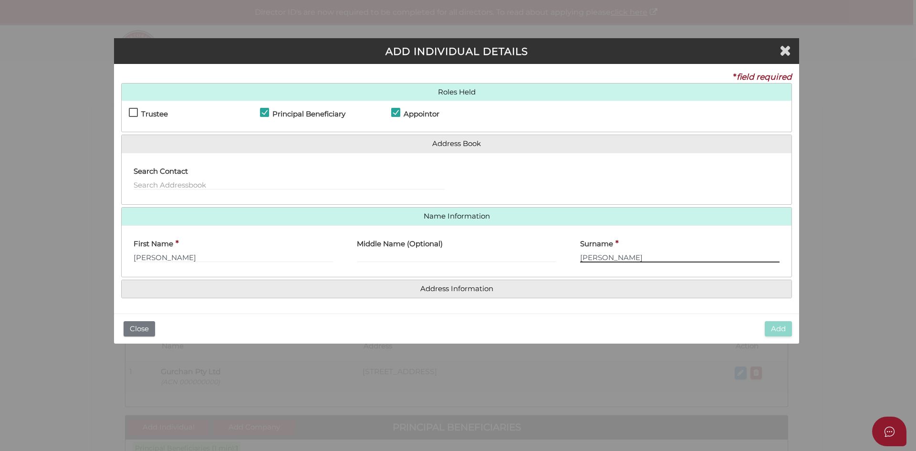
type input "SINGH"
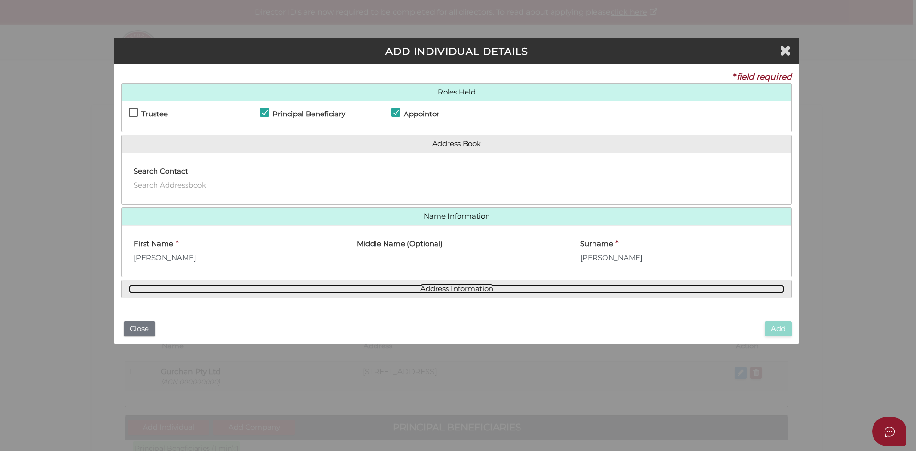
click at [439, 291] on link "Address Information" at bounding box center [457, 289] width 656 height 8
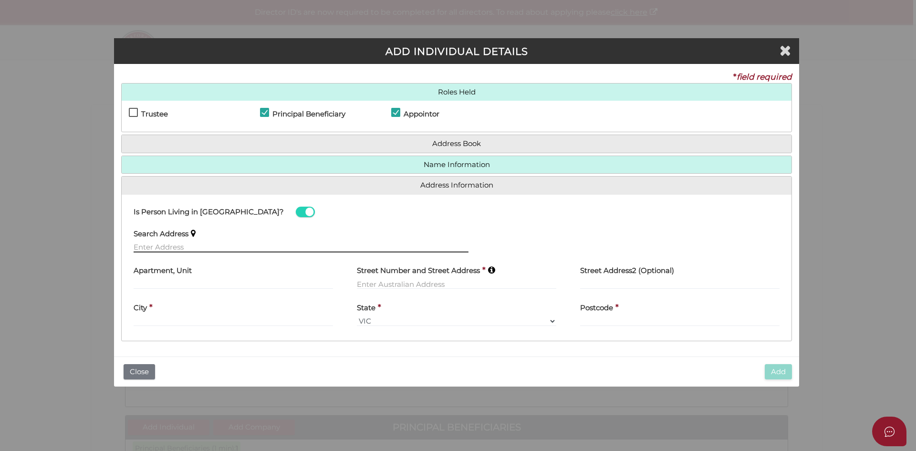
click at [183, 250] on input "text" at bounding box center [301, 247] width 335 height 10
paste input "15 Mountain View Lane"
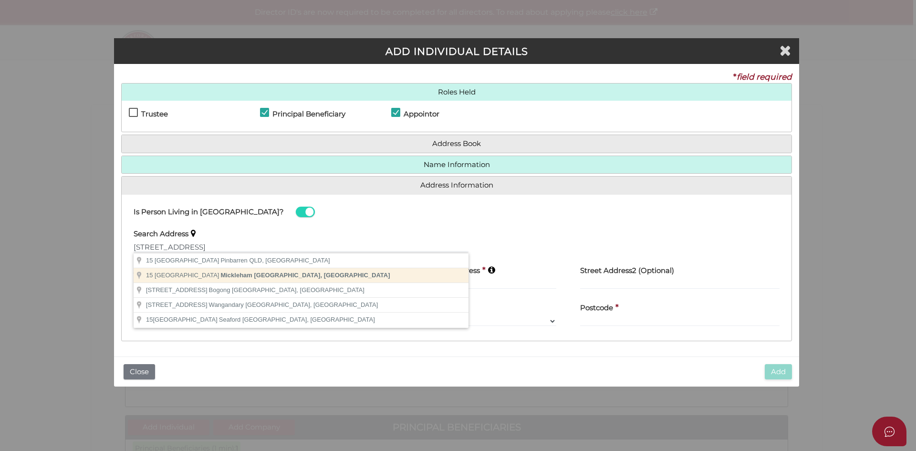
type input "15 Mountain View Lane, Mickleham VIC, Australia"
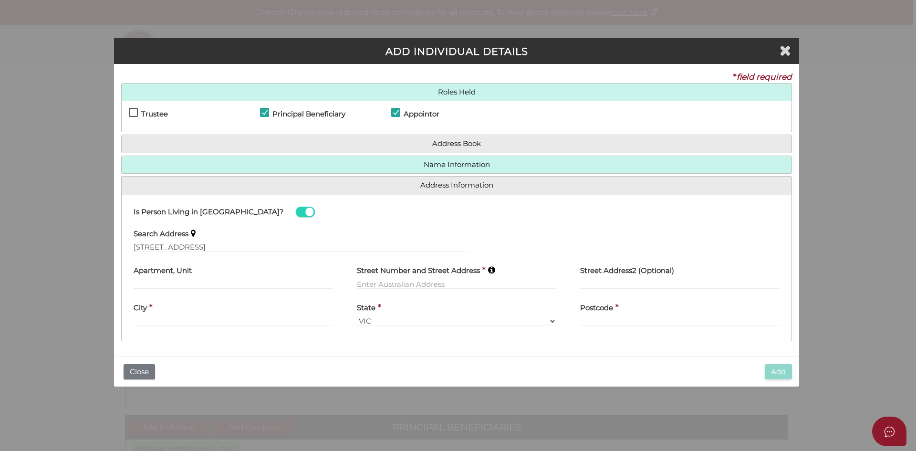
type input "15 Mountain View Lane"
type input "Mickleham"
select select "VIC"
type input "3064"
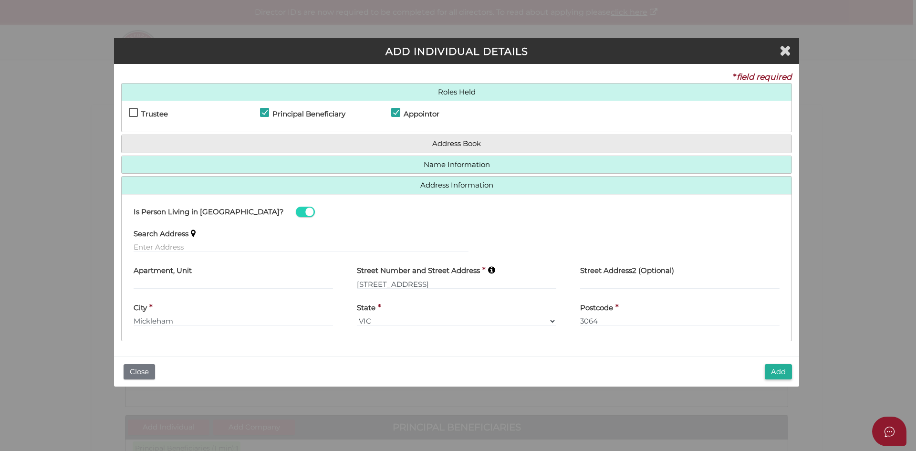
click at [582, 374] on div "Add Close" at bounding box center [456, 371] width 685 height 31
click at [781, 374] on button "Add" at bounding box center [778, 372] width 27 height 16
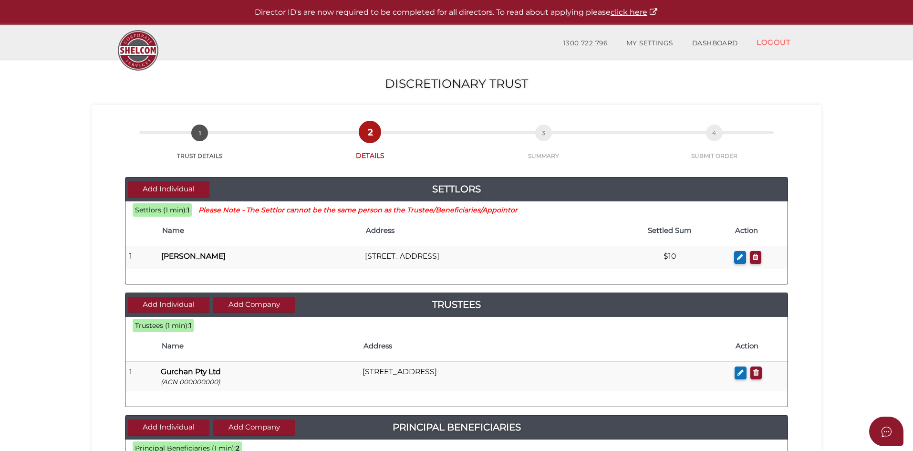
click at [833, 355] on section "Discretionary Trust 4baf5e1f004d86c778d26f4934718cd9 1 TRUST DETAILS 2 DETAILS …" at bounding box center [456, 451] width 913 height 785
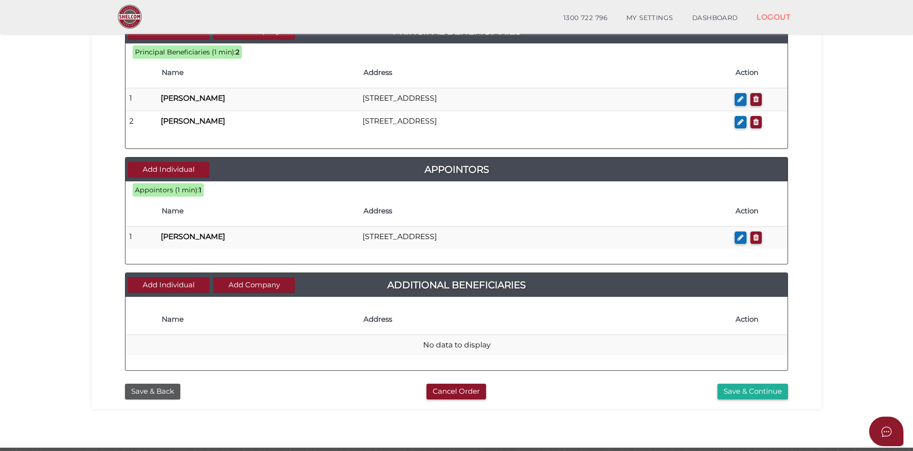
scroll to position [396, 0]
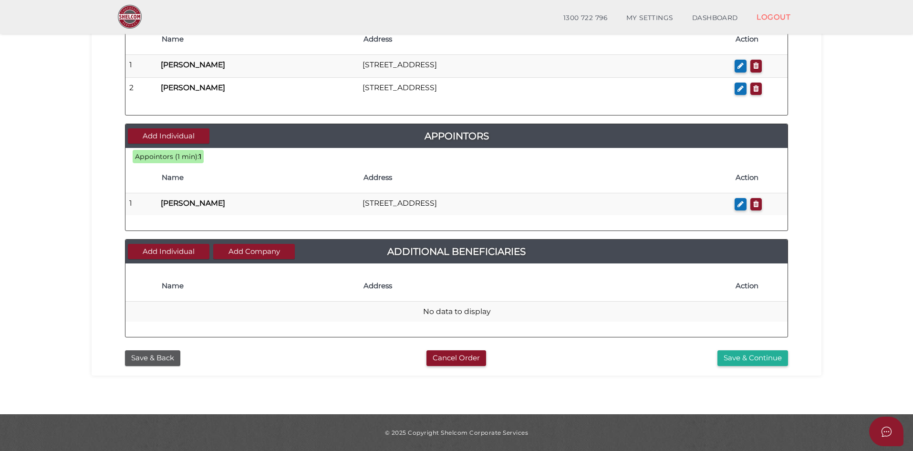
click at [843, 262] on section "Discretionary Trust 4baf5e1f004d86c778d26f4934718cd9 1 TRUST DETAILS 2 DETAILS …" at bounding box center [456, 22] width 913 height 785
click at [636, 371] on div "4baf5e1f004d86c778d26f4934718cd9 1 TRUST DETAILS 2 DETAILS 3 SUMMARY 4 SUBMIT O…" at bounding box center [457, 26] width 730 height 700
click at [763, 357] on button "Save & Continue" at bounding box center [753, 358] width 71 height 16
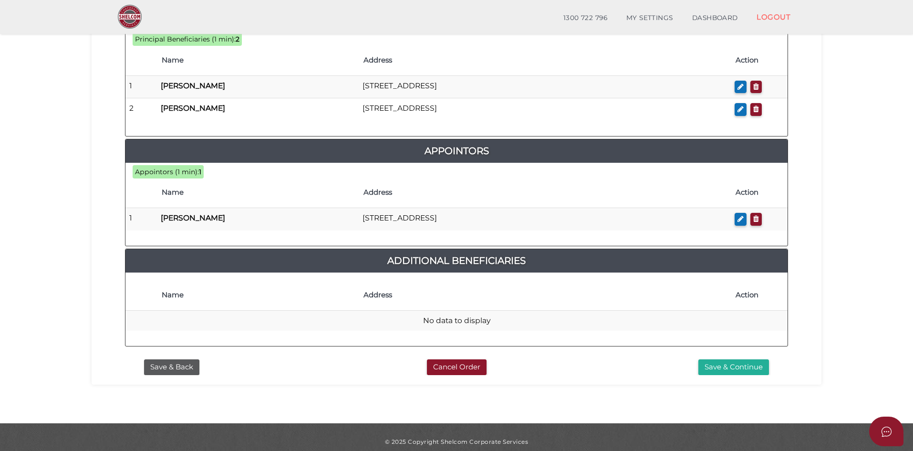
scroll to position [491, 0]
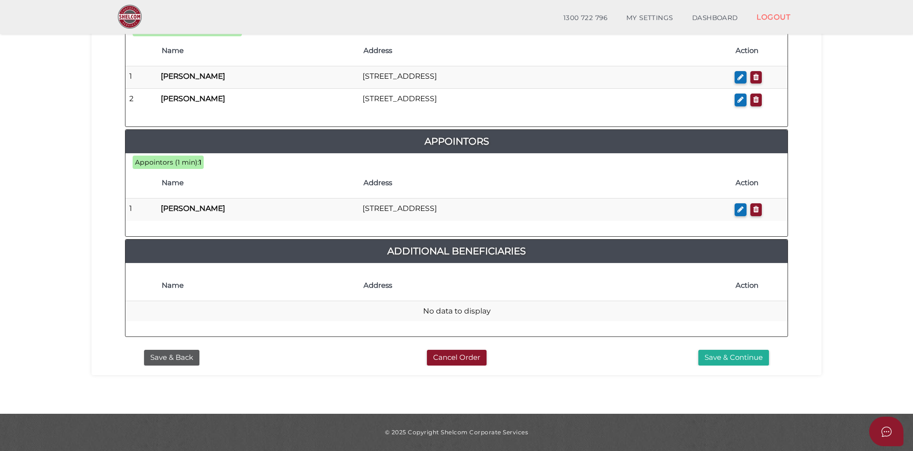
click at [734, 359] on button "Save & Continue" at bounding box center [733, 358] width 71 height 16
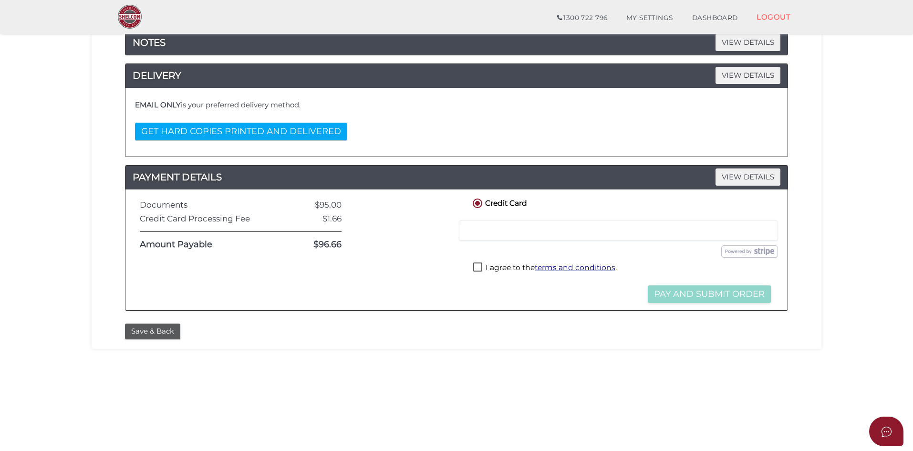
scroll to position [48, 0]
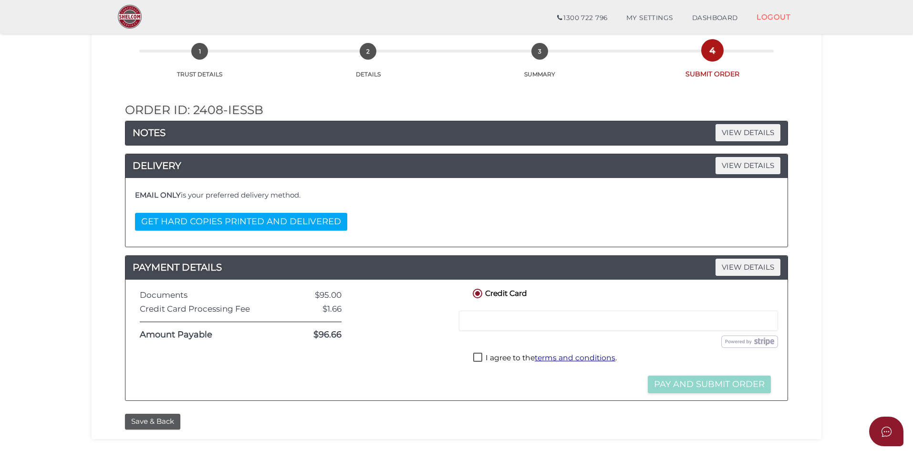
click at [478, 358] on label "I agree to the terms and conditions ." at bounding box center [545, 359] width 144 height 12
checkbox input "true"
drag, startPoint x: 468, startPoint y: 391, endPoint x: 515, endPoint y: 385, distance: 47.2
click at [468, 390] on div "Credit Card Credit or Debit Card Loading saved cards... Select a saved card Sub…" at bounding box center [622, 340] width 317 height 107
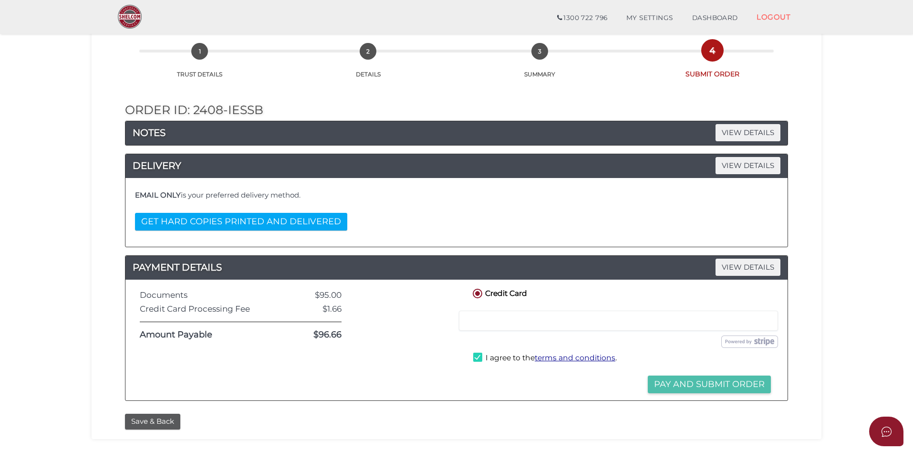
click at [745, 383] on button "Pay and Submit Order" at bounding box center [709, 384] width 123 height 18
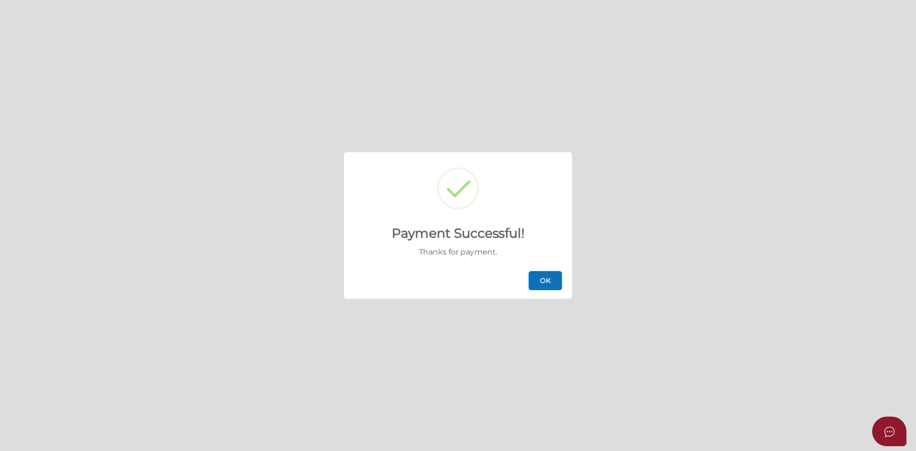
click at [554, 280] on button "OK" at bounding box center [545, 280] width 33 height 19
